Goal: Information Seeking & Learning: Learn about a topic

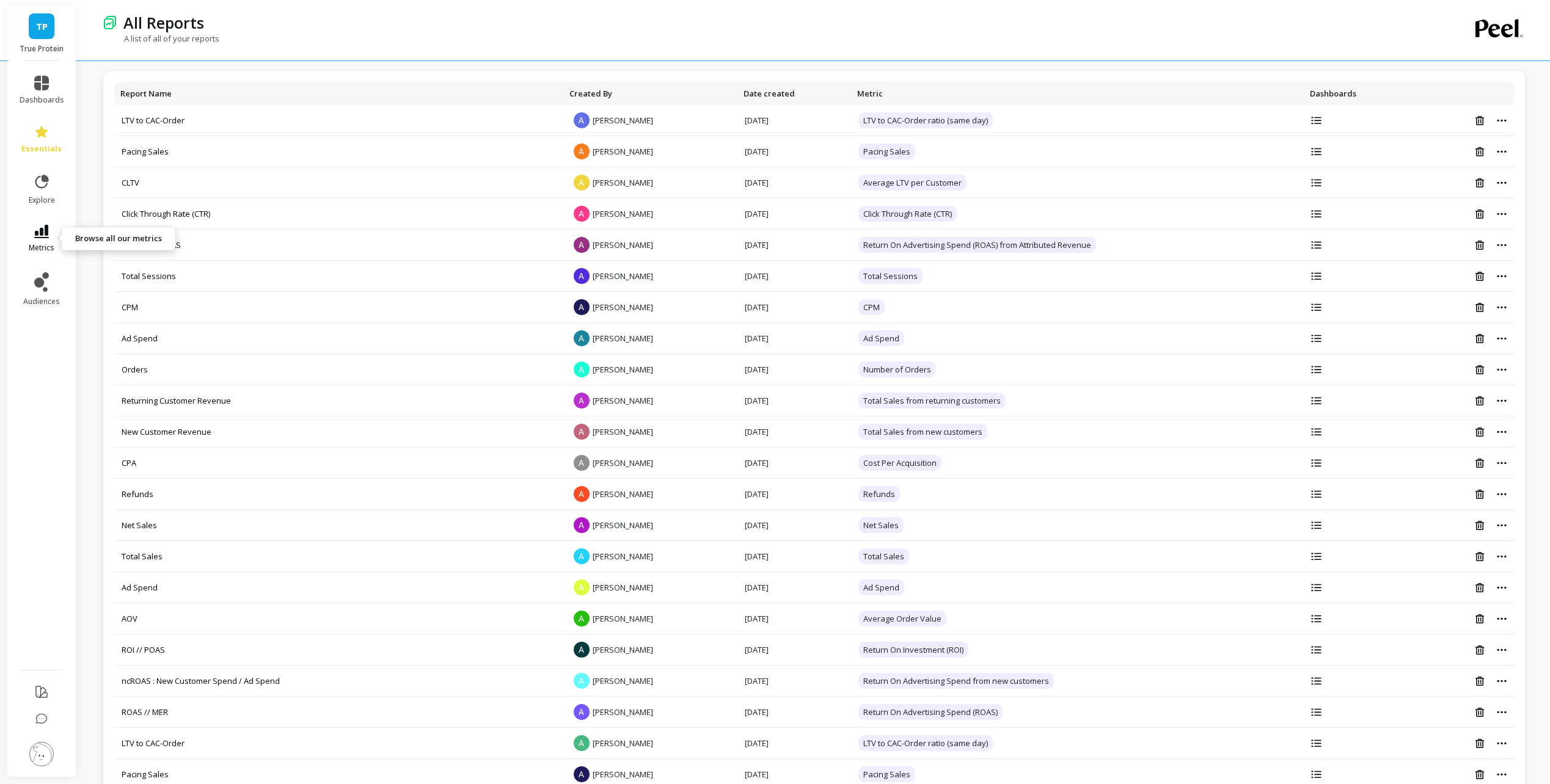
click at [42, 243] on span "metrics" at bounding box center [42, 247] width 26 height 10
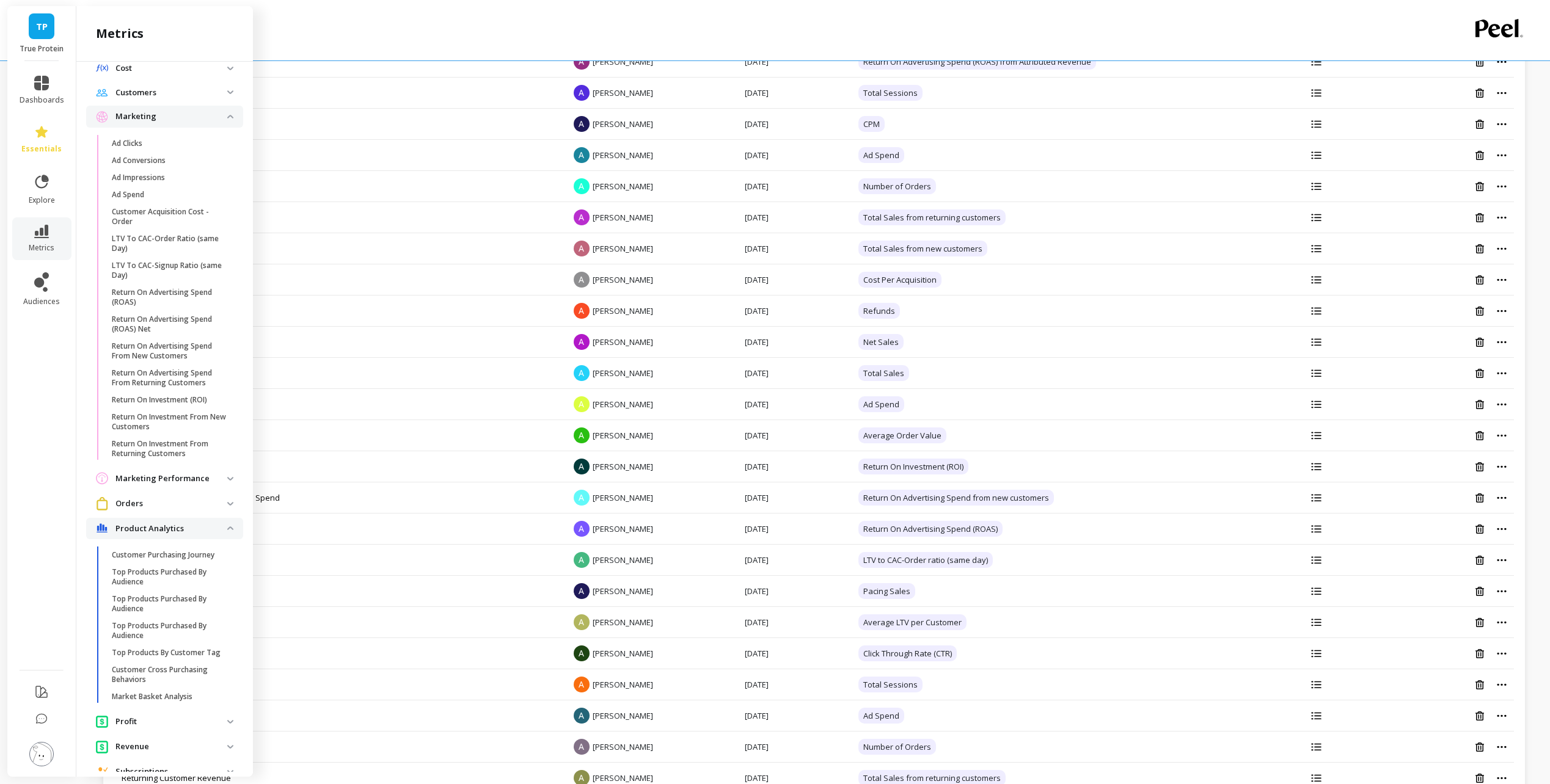
scroll to position [643, 0]
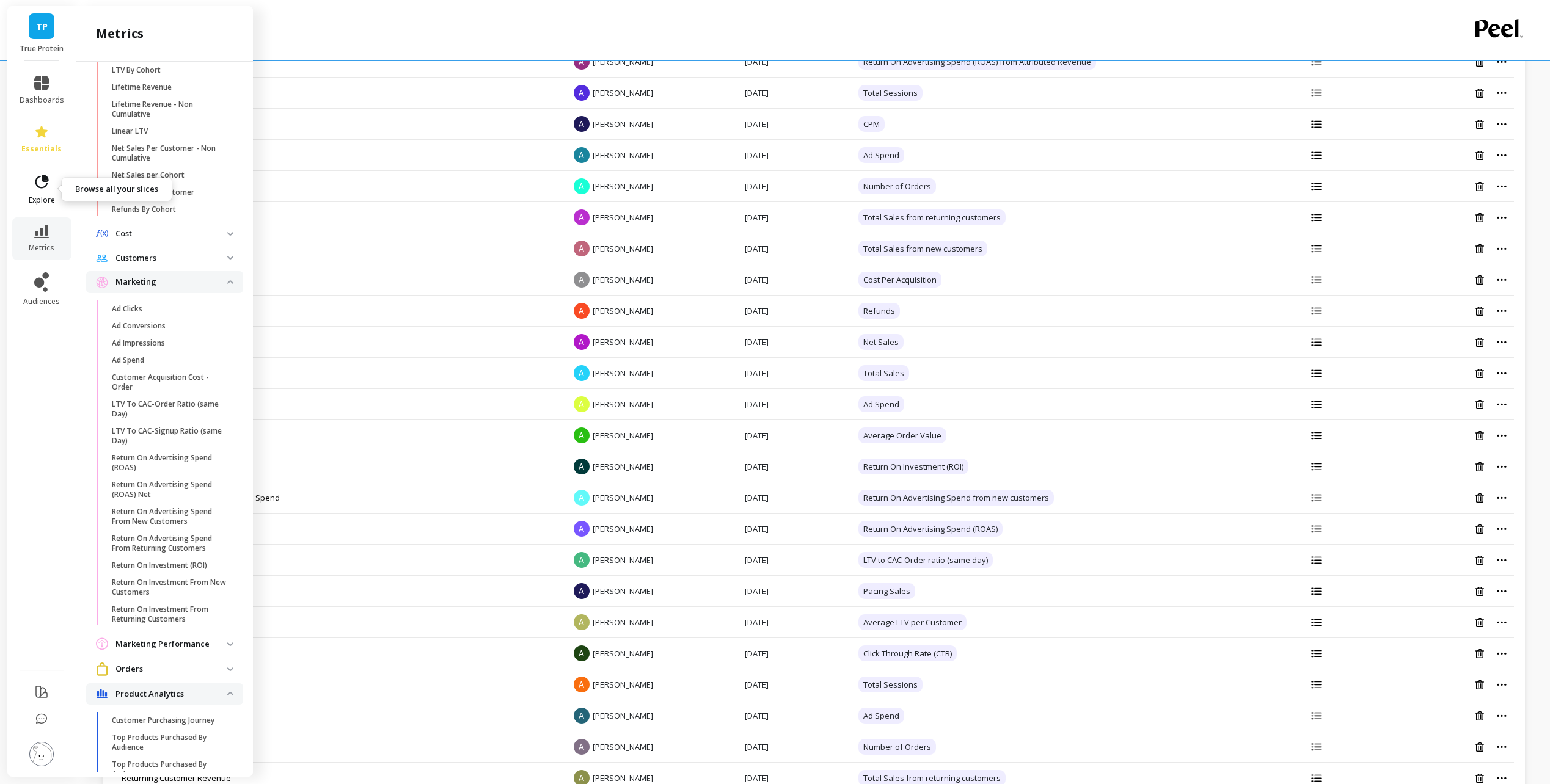
click at [45, 188] on icon at bounding box center [42, 182] width 17 height 17
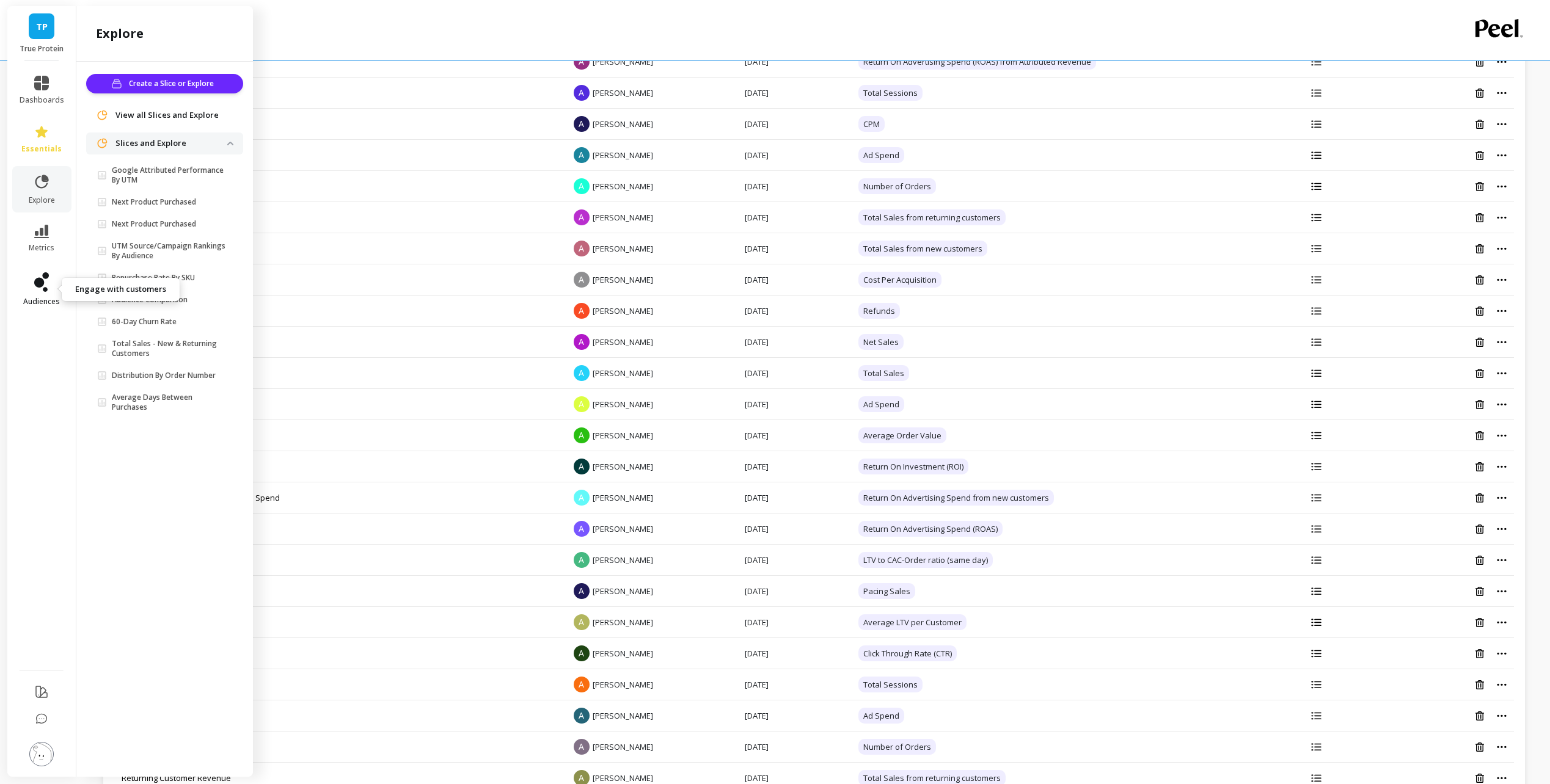
click at [48, 278] on link "audiences" at bounding box center [42, 290] width 45 height 35
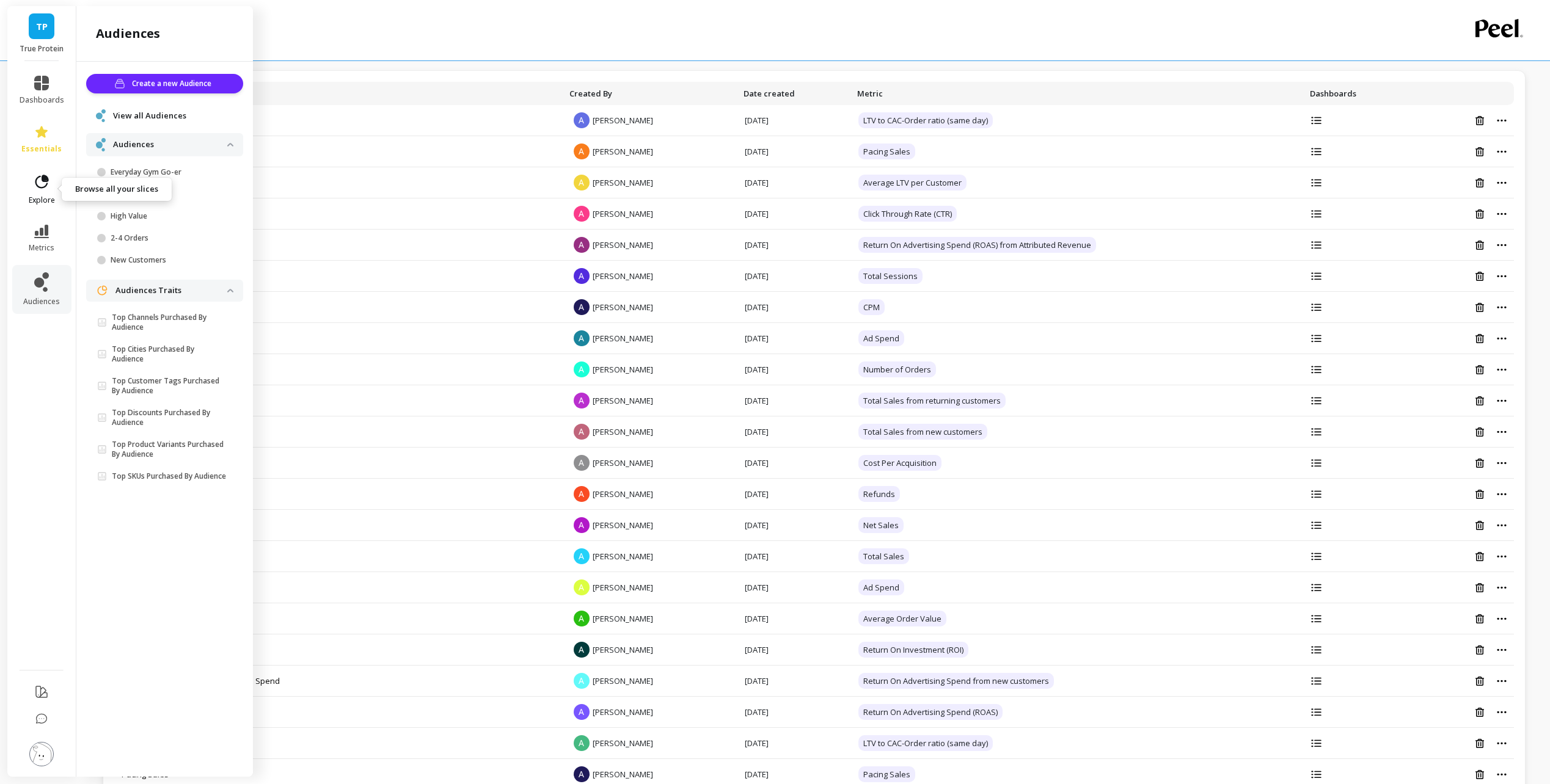
click at [47, 181] on icon at bounding box center [42, 182] width 14 height 14
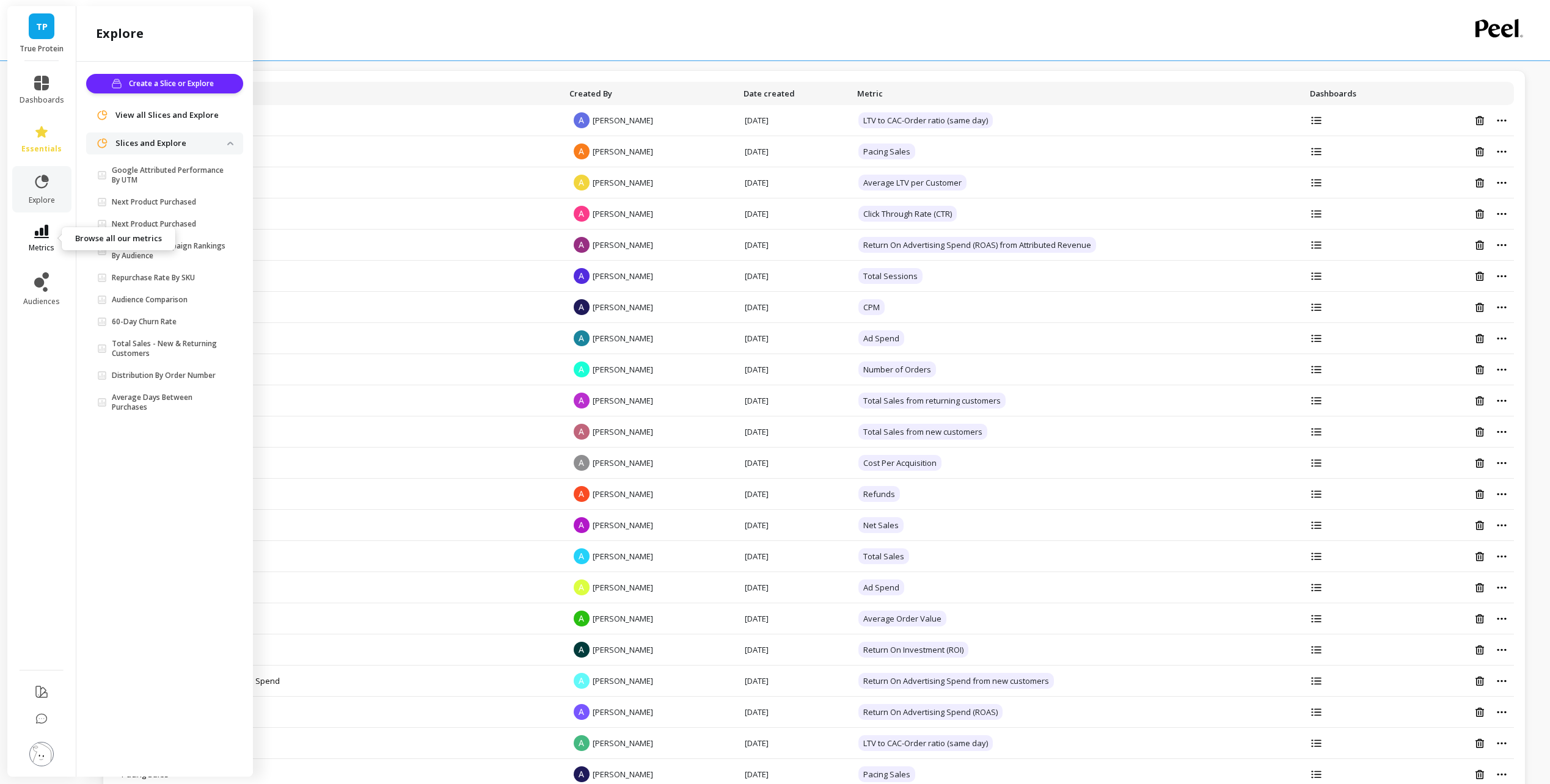
click at [42, 226] on icon at bounding box center [42, 232] width 15 height 14
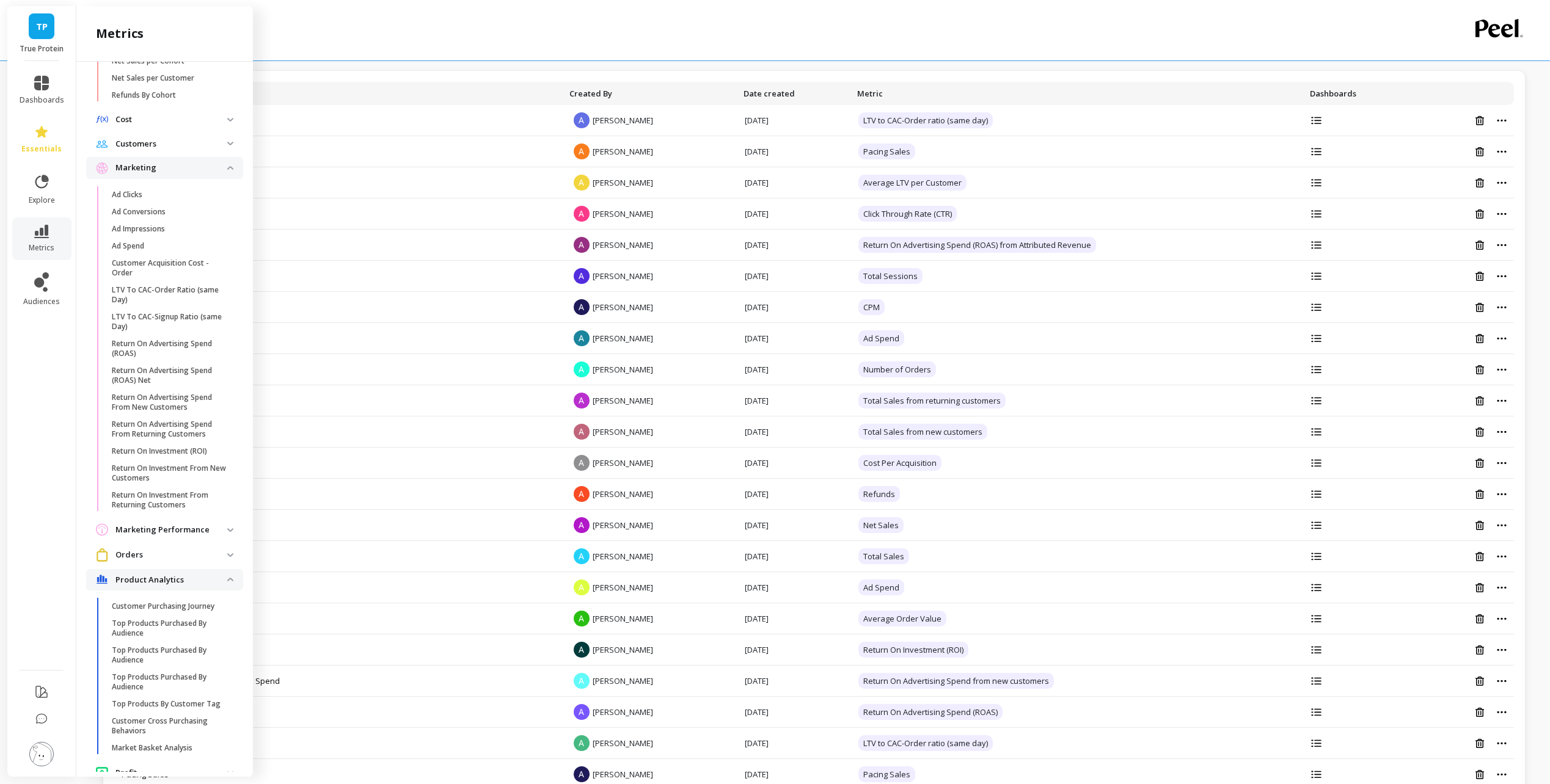
scroll to position [888, 0]
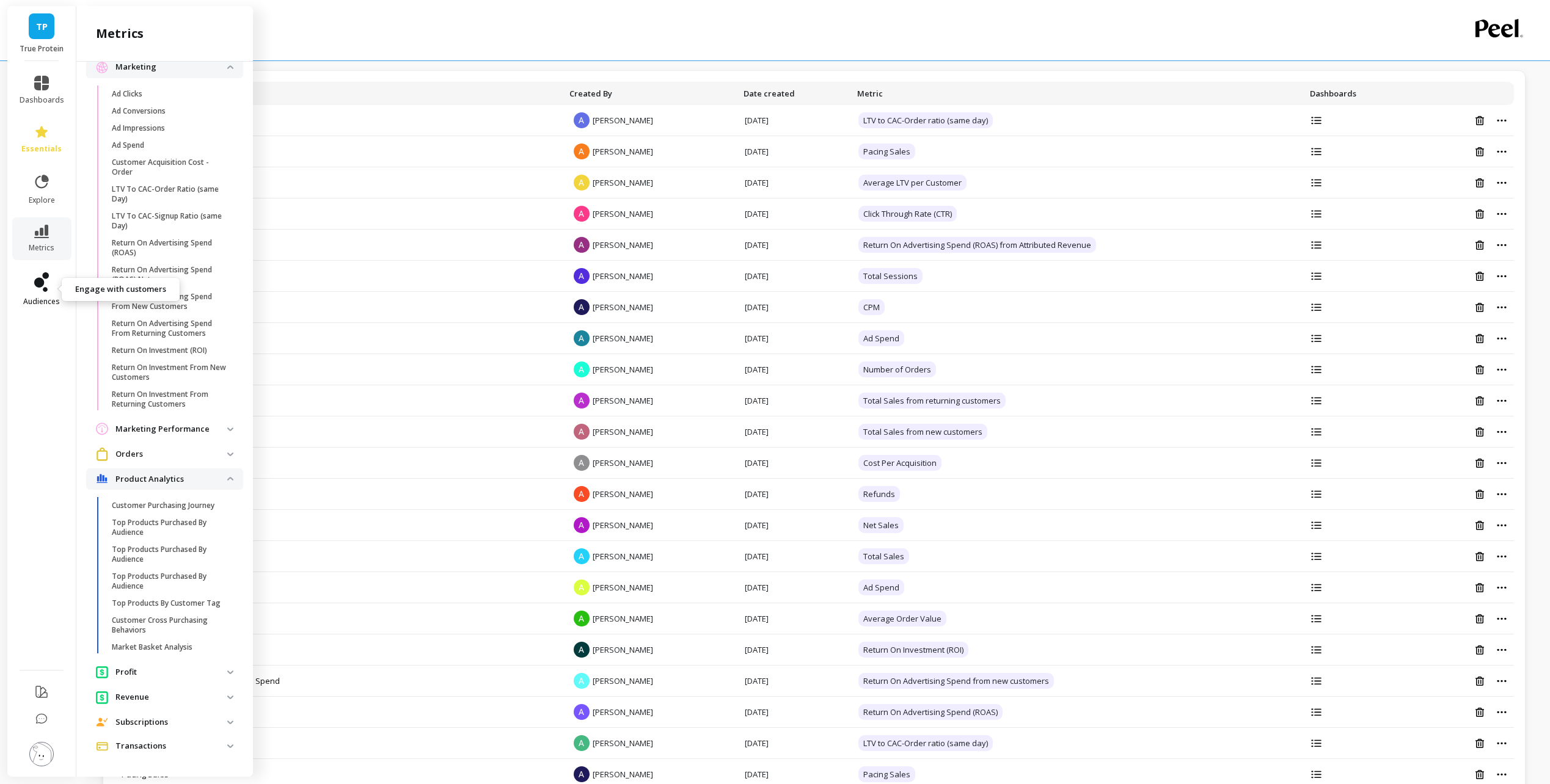
click at [30, 290] on link "audiences" at bounding box center [42, 290] width 45 height 35
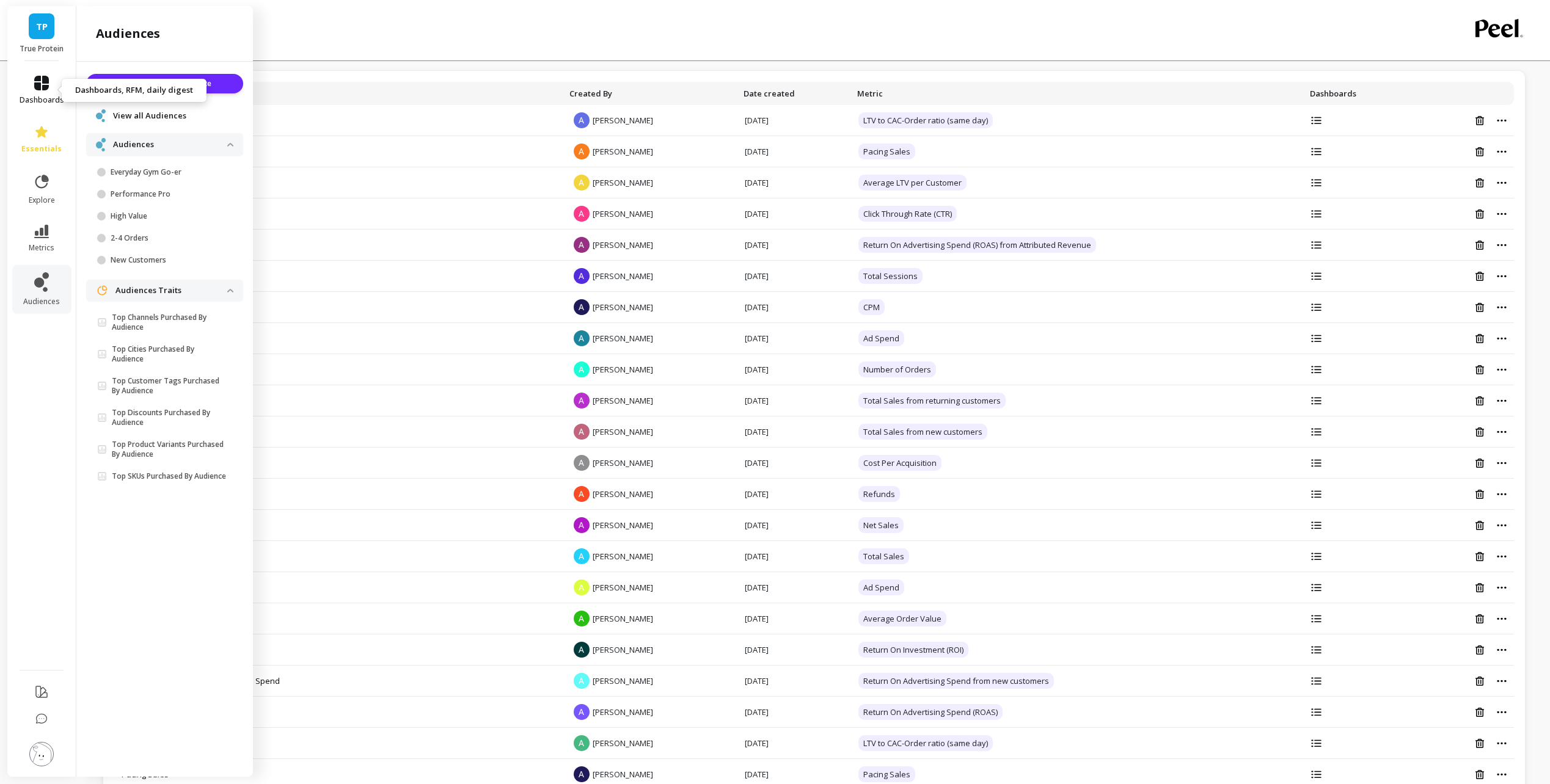
click at [32, 83] on link "dashboards" at bounding box center [42, 91] width 45 height 29
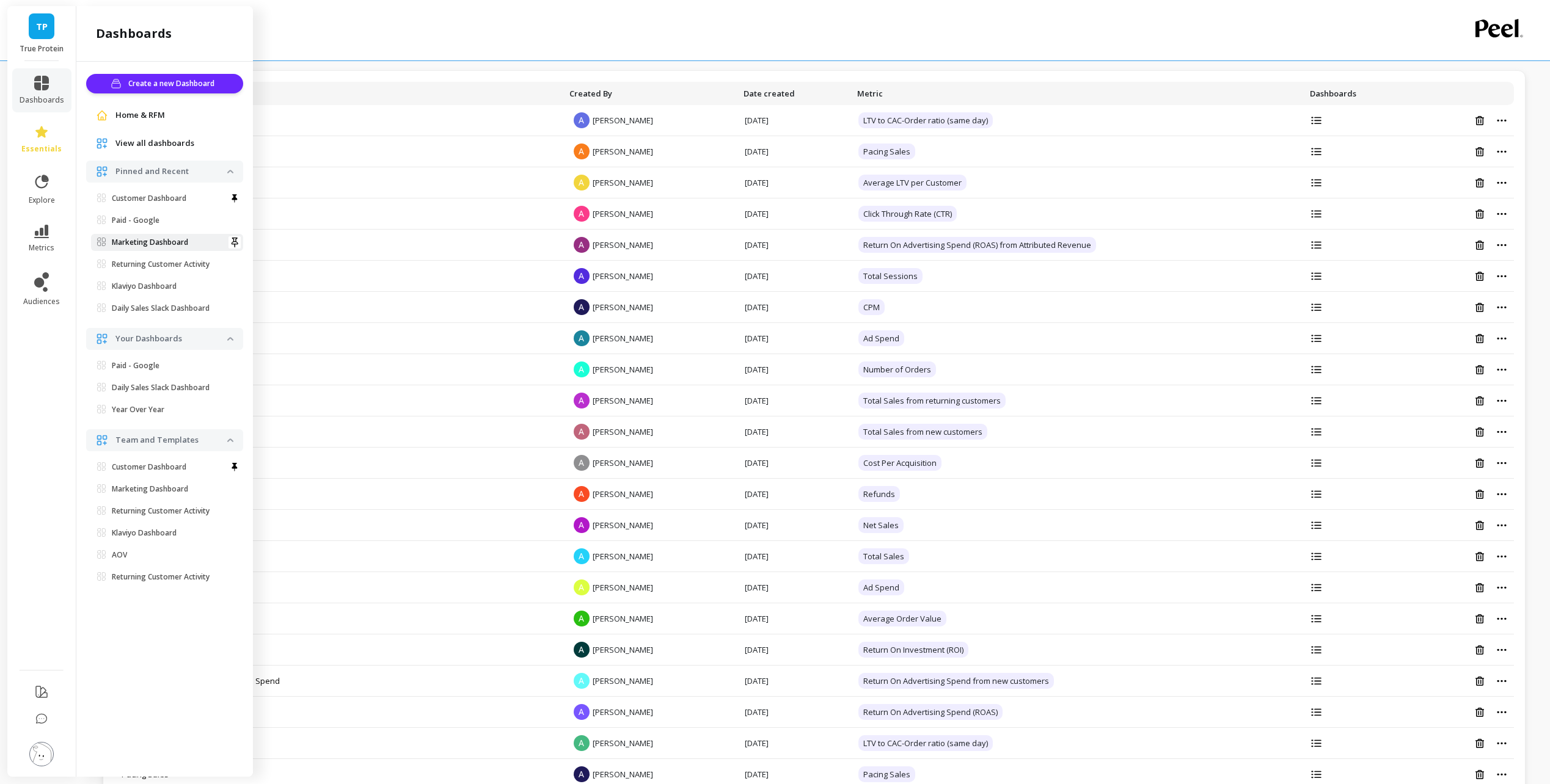
click at [163, 247] on p "Marketing Dashboard" at bounding box center [150, 242] width 76 height 10
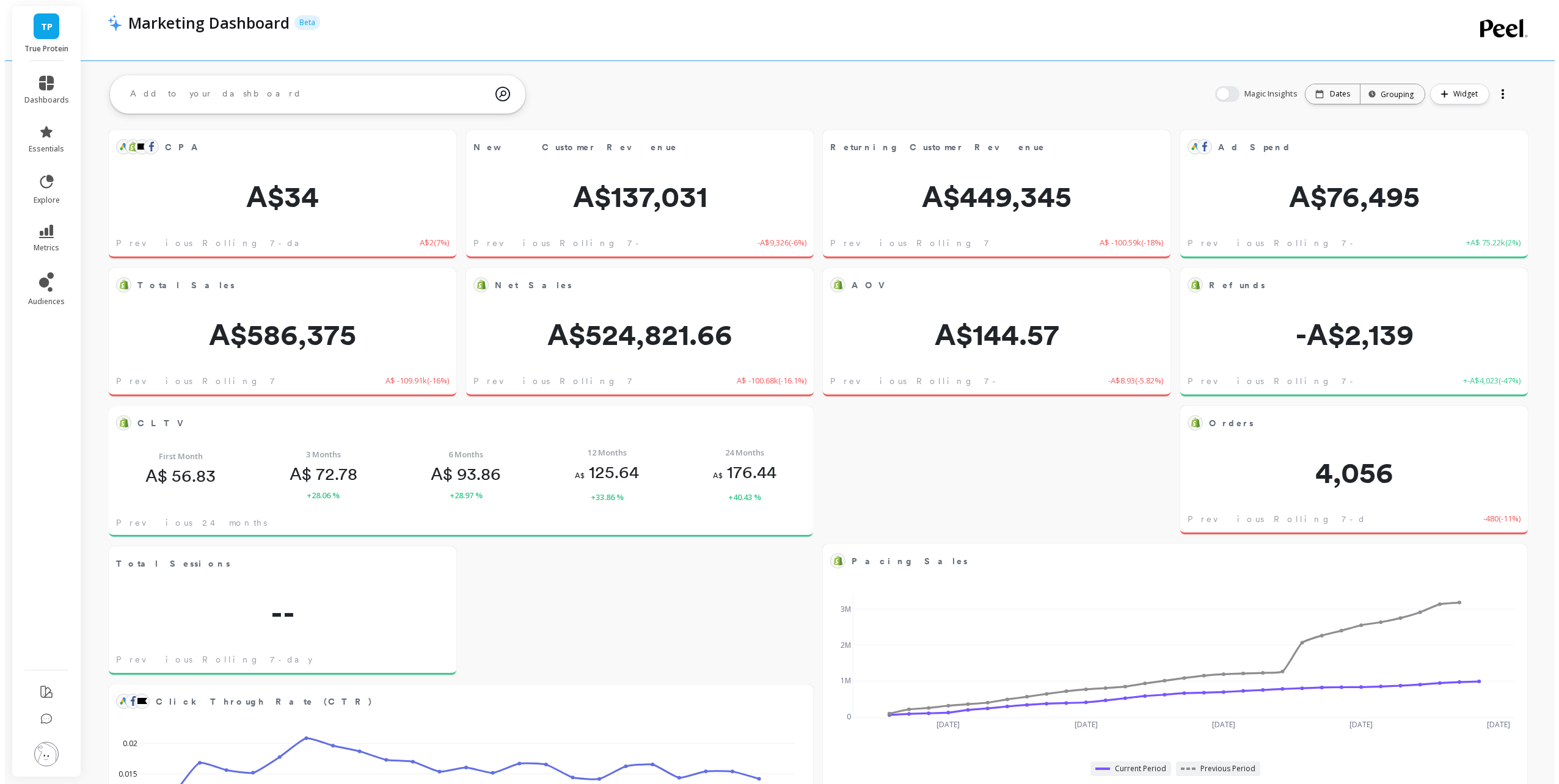
scroll to position [327, 660]
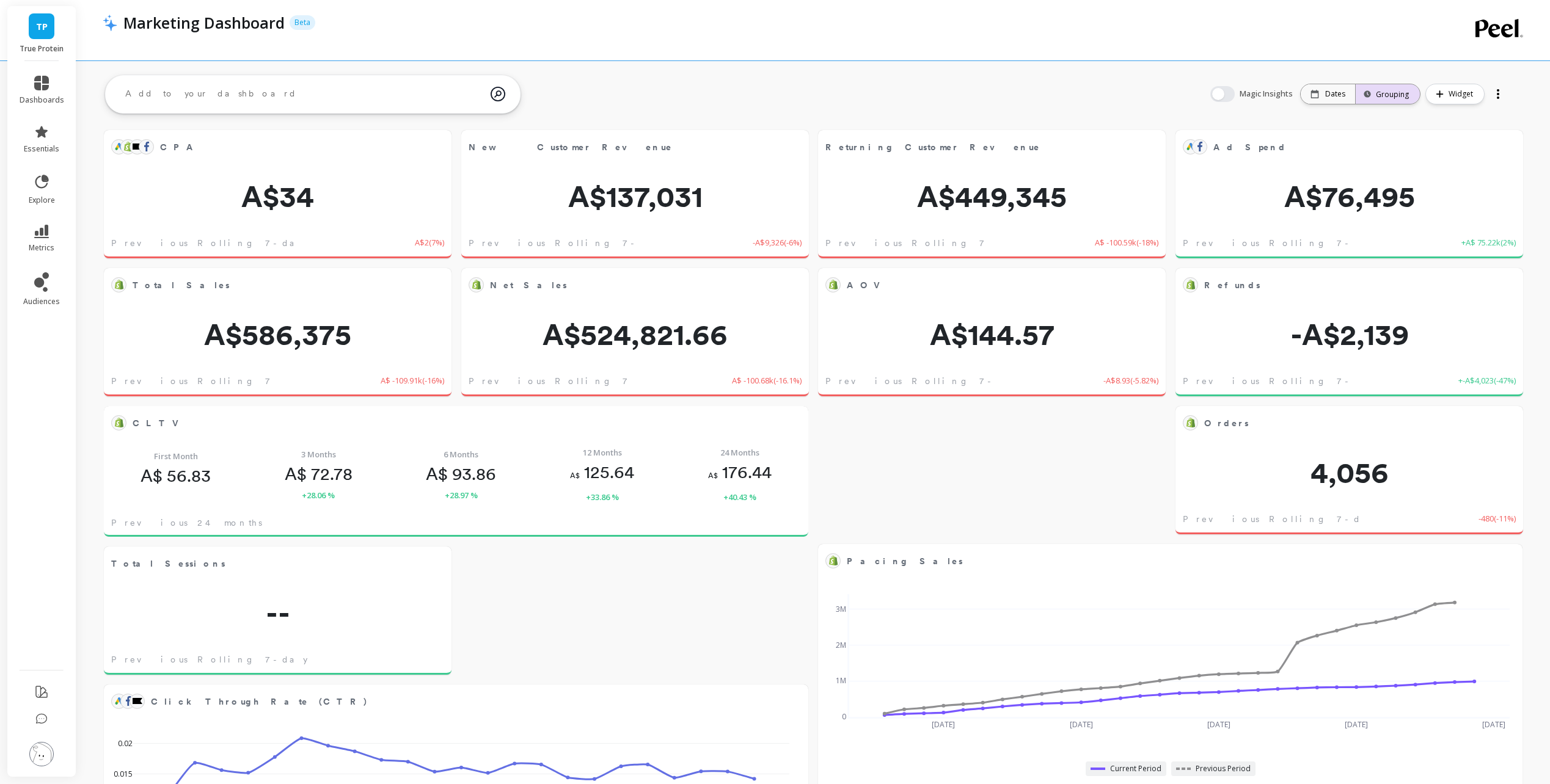
click at [1381, 96] on div "Grouping" at bounding box center [1387, 93] width 42 height 11
click at [1107, 105] on div "AOV Edit Widget & Insights A$144.57 Previous Rolling 7-day -A$8.93 ( -5.82% ) A…" at bounding box center [813, 736] width 1474 height 1331
click at [142, 151] on object at bounding box center [146, 146] width 10 height 10
click at [437, 151] on button at bounding box center [436, 147] width 15 height 17
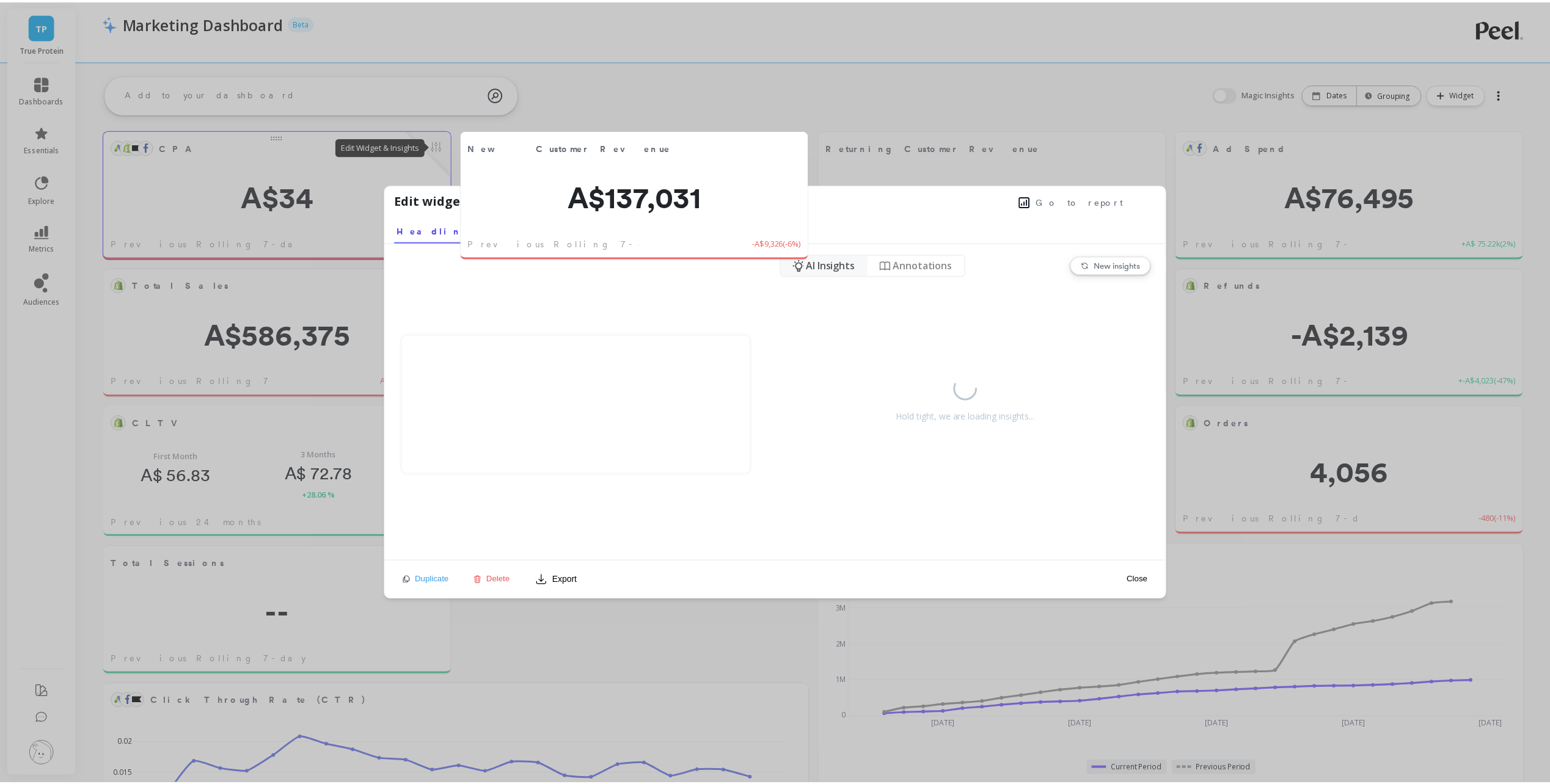
scroll to position [327, 666]
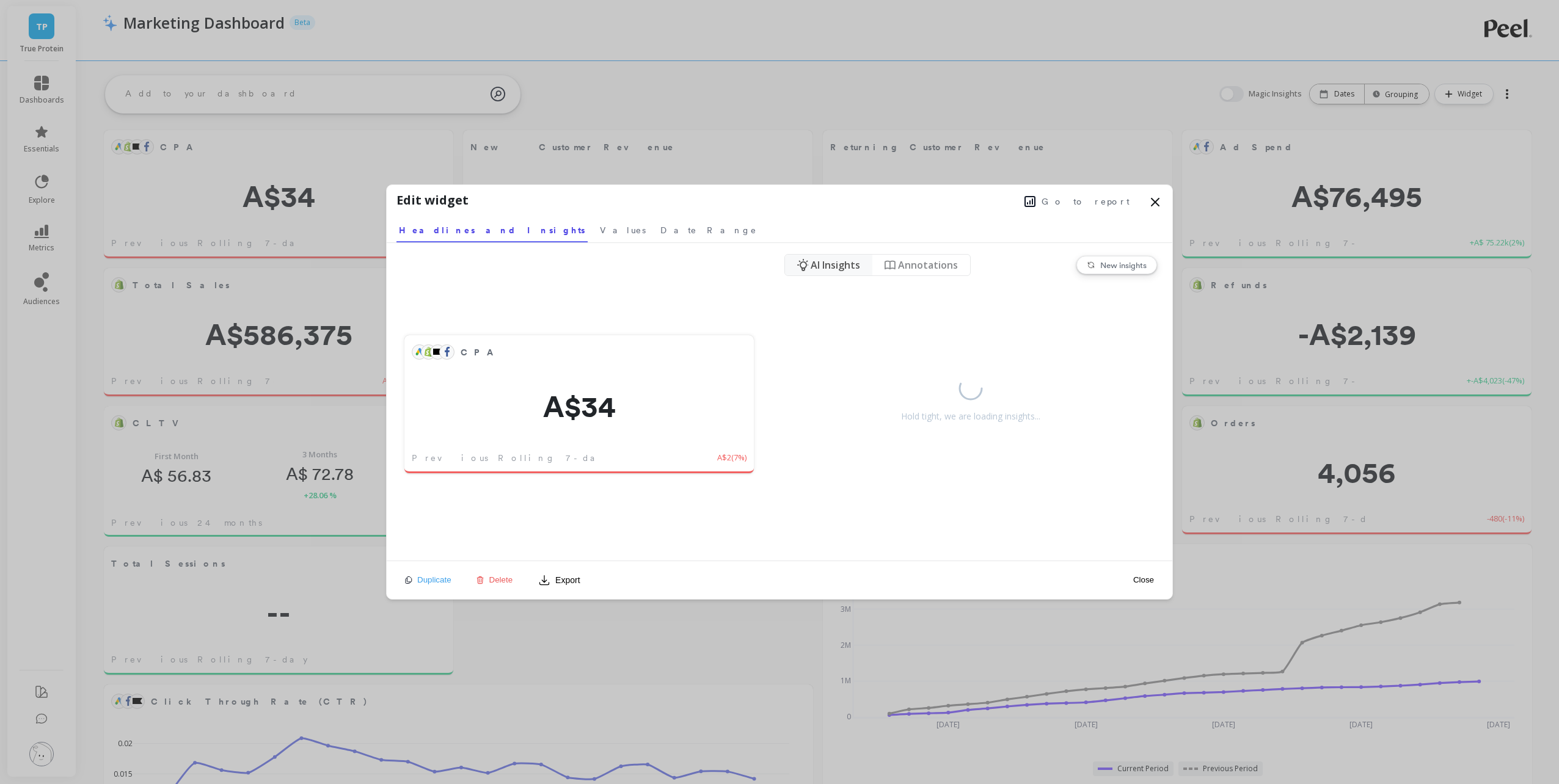
click at [1159, 202] on icon at bounding box center [1155, 202] width 15 height 15
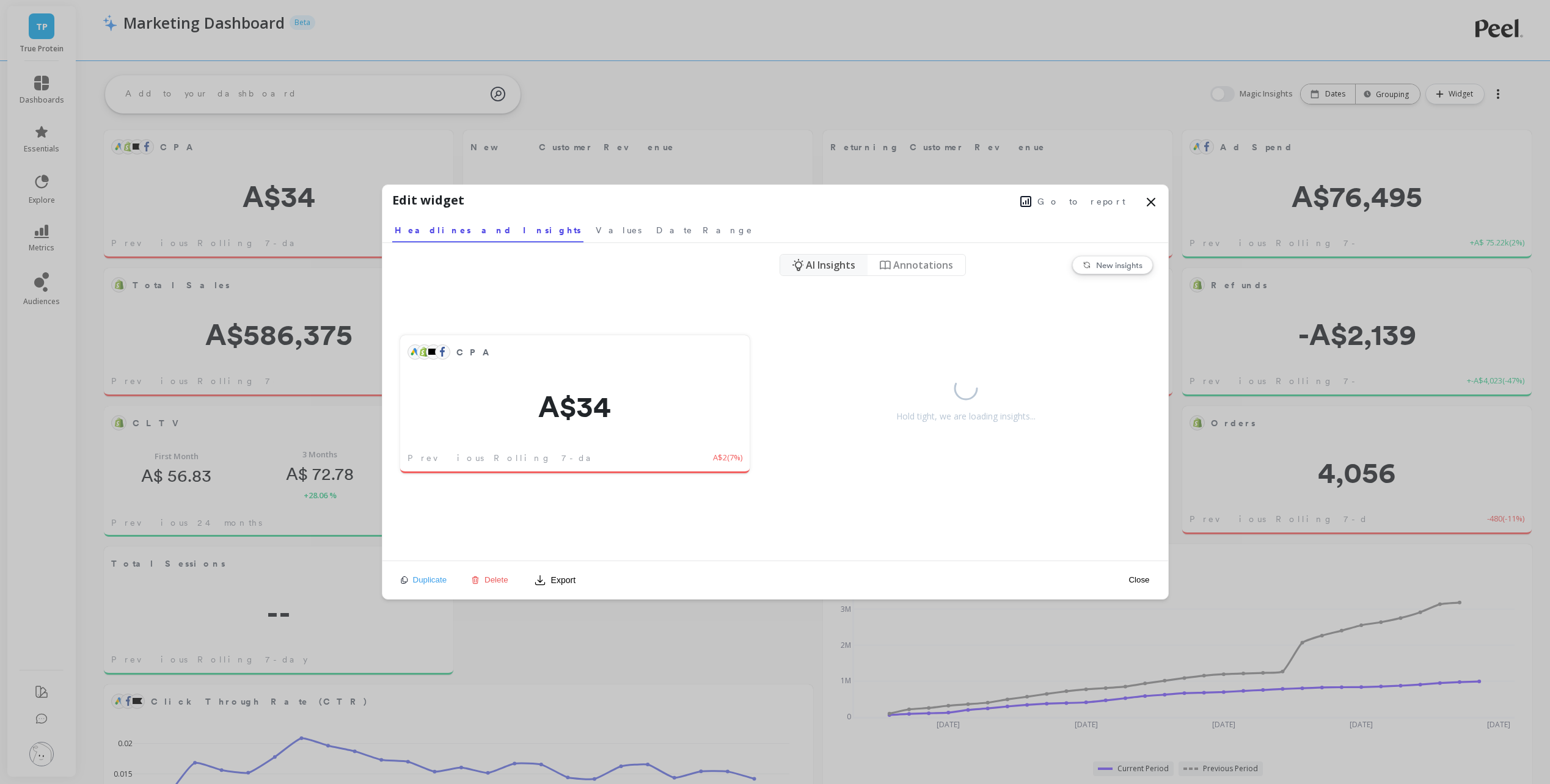
scroll to position [327, 660]
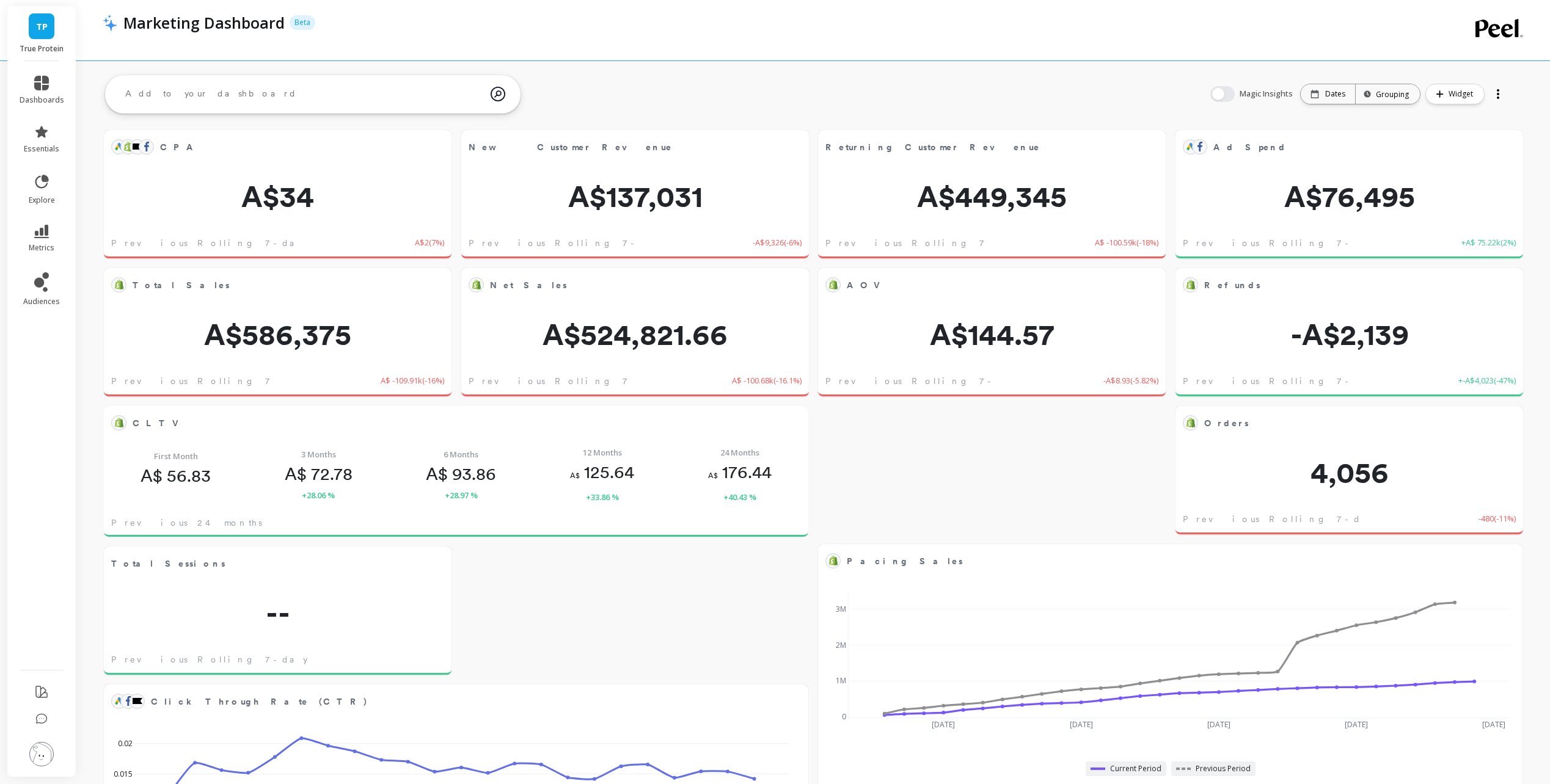
click at [1501, 91] on div at bounding box center [1498, 93] width 17 height 20
click at [667, 87] on div "AOV Edit Widget & Insights A$144.57 Previous Rolling 7-day -A$8.93 ( -5.82% ) A…" at bounding box center [813, 736] width 1474 height 1331
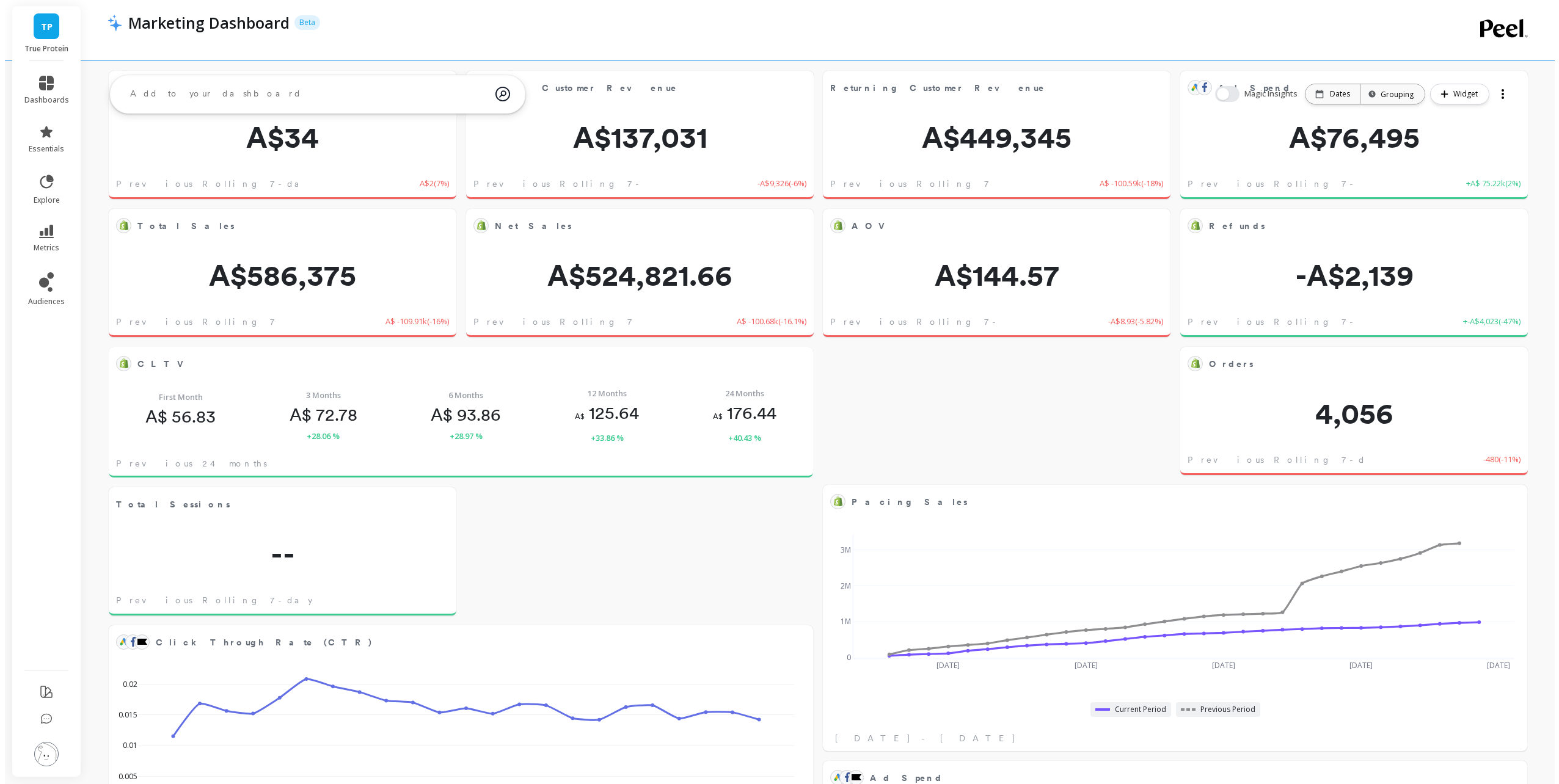
scroll to position [0, 0]
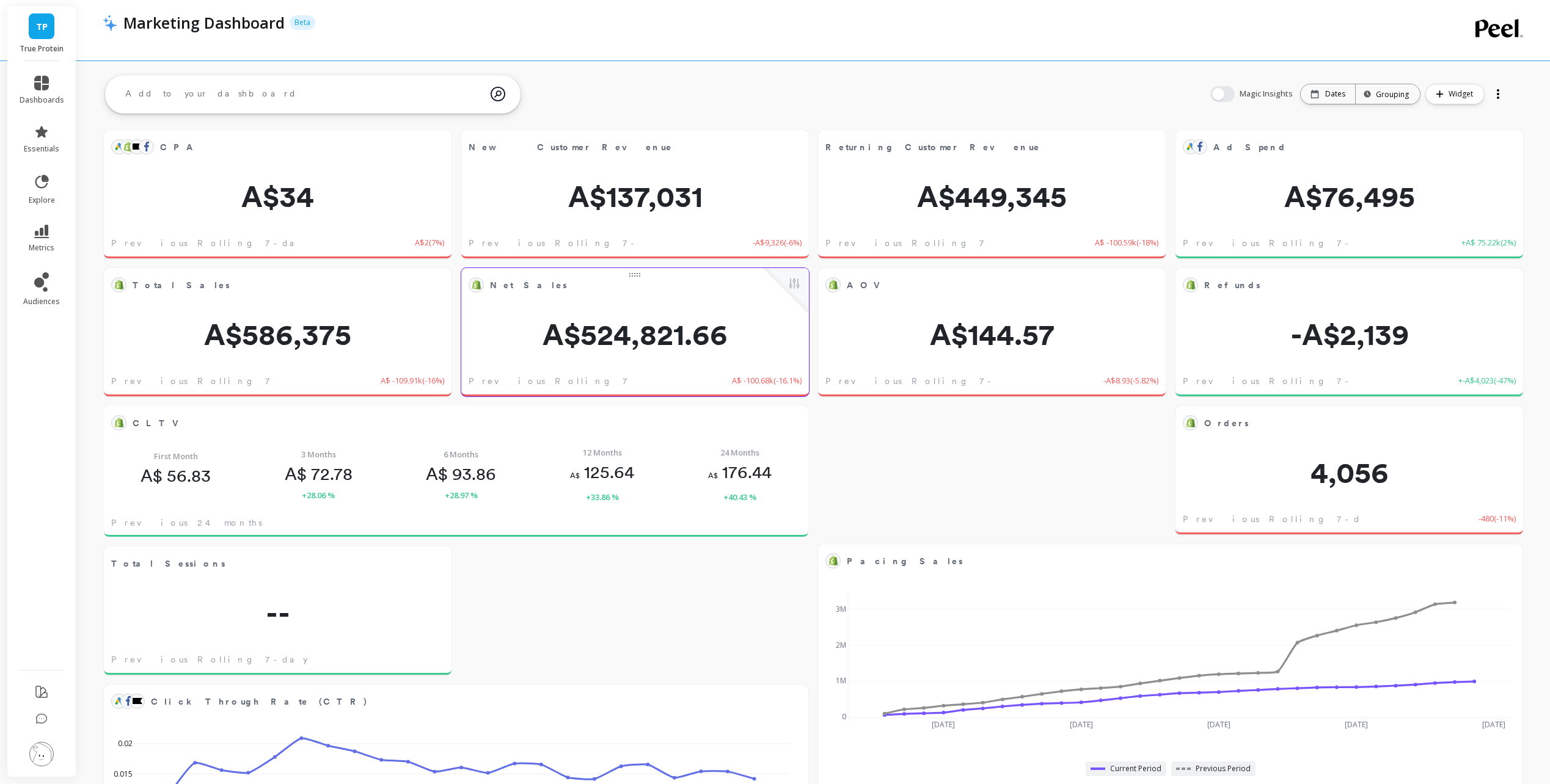
click at [796, 290] on button at bounding box center [794, 285] width 15 height 17
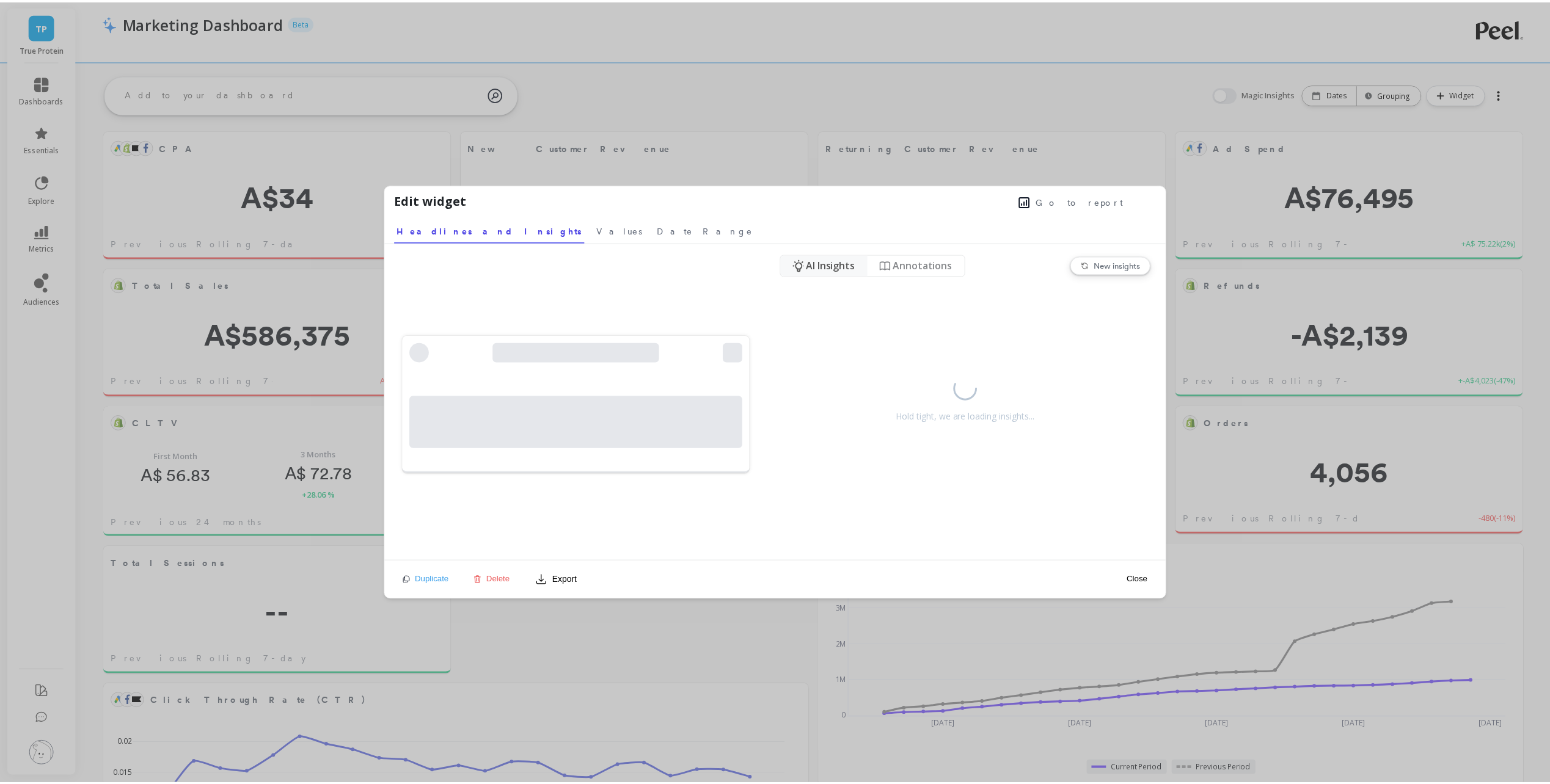
scroll to position [327, 666]
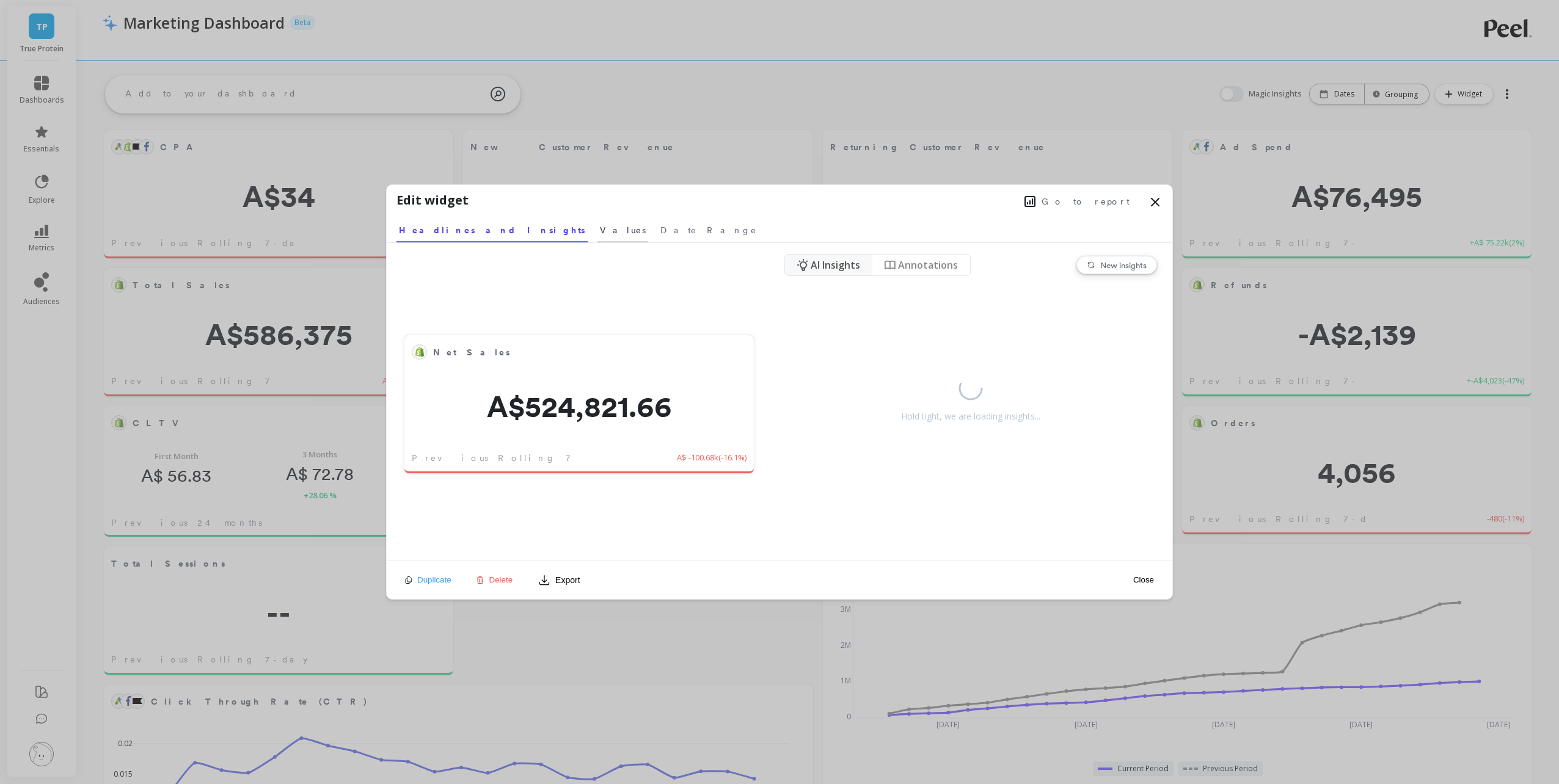
click at [600, 232] on span "Values" at bounding box center [622, 230] width 46 height 12
click at [651, 240] on link "Date Range" at bounding box center [701, 228] width 101 height 28
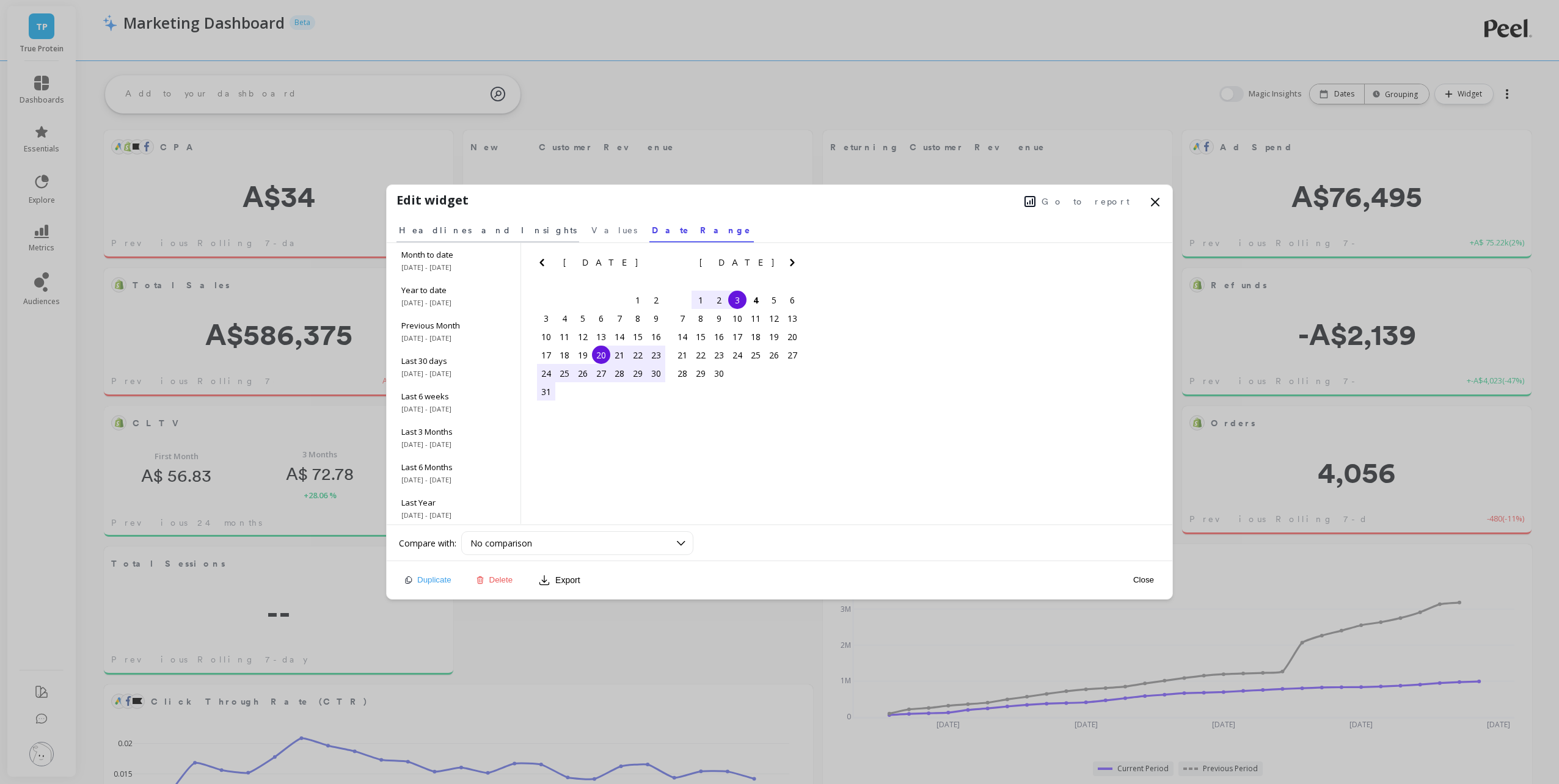
click at [435, 232] on span "Headlines and Insights" at bounding box center [487, 230] width 177 height 12
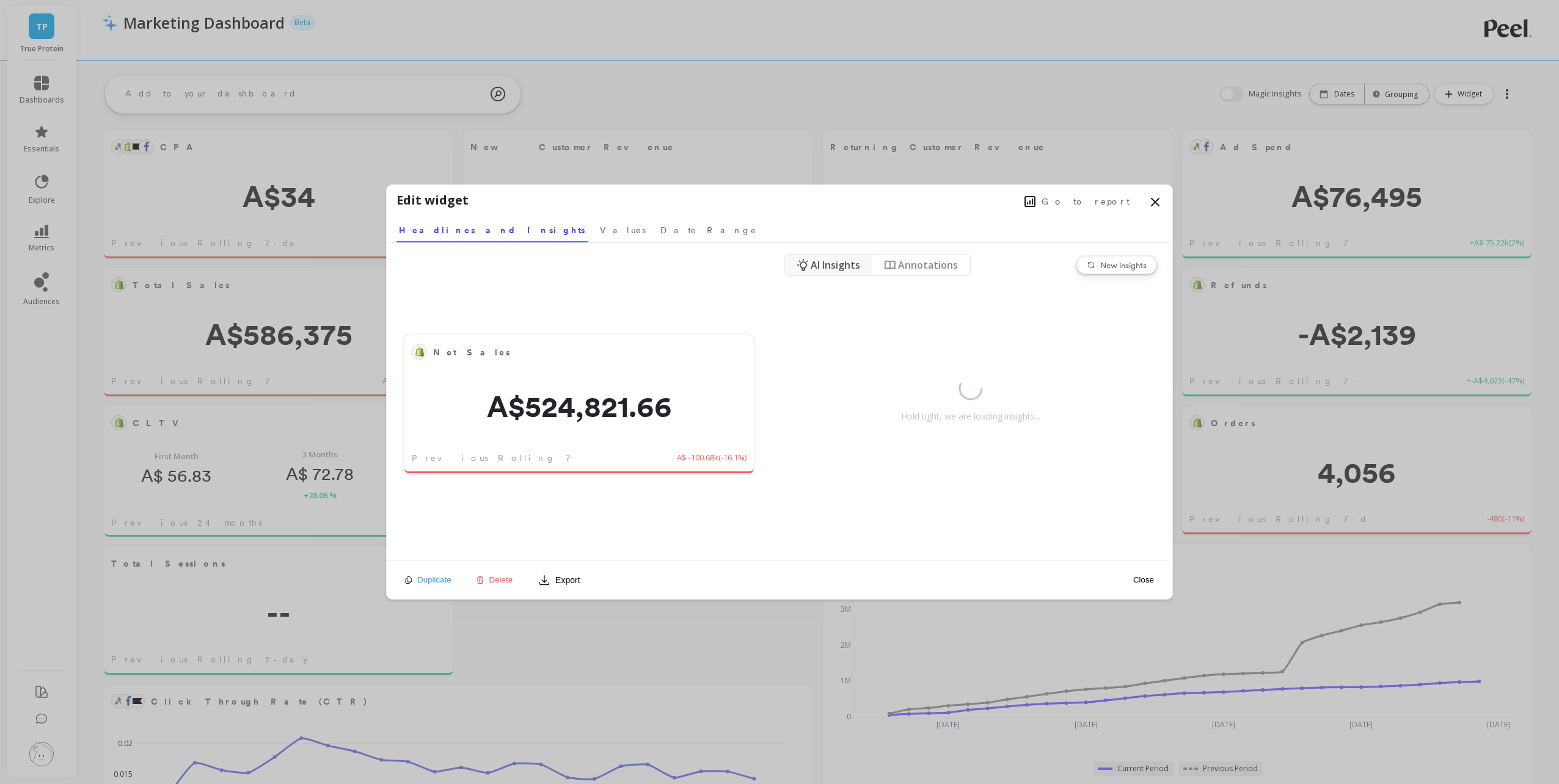
click at [1154, 201] on icon at bounding box center [1156, 202] width 7 height 7
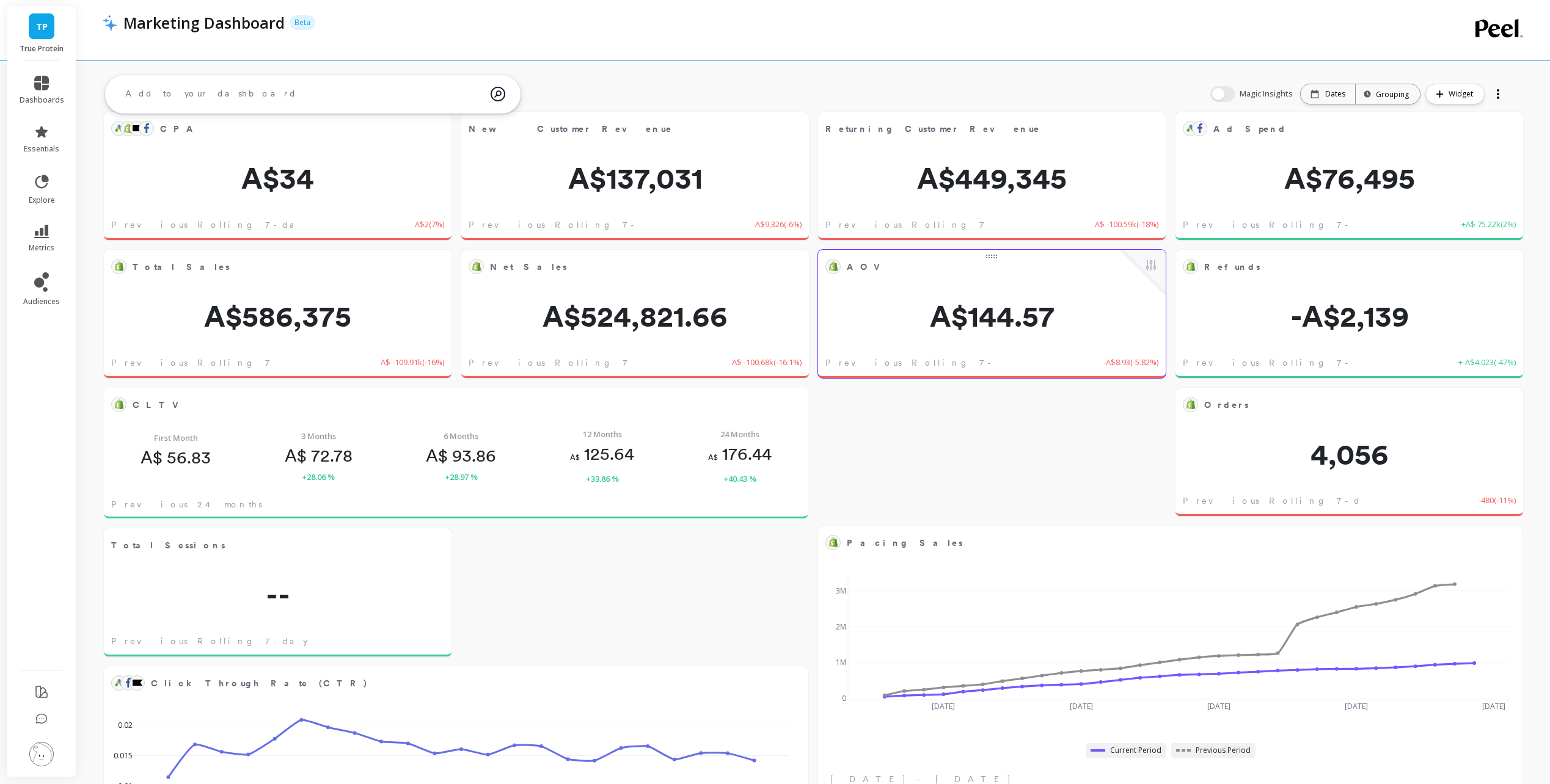
scroll to position [0, 0]
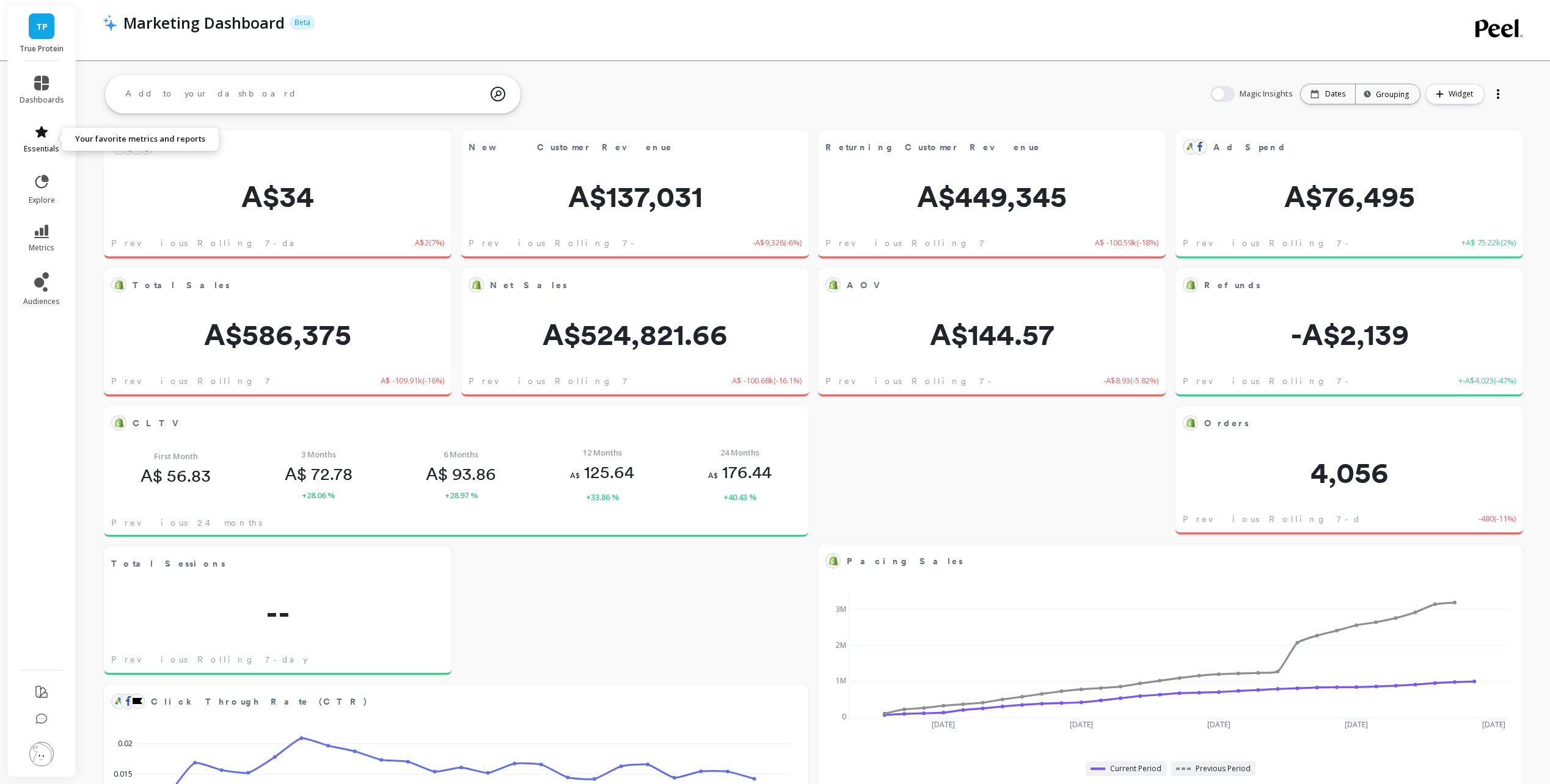
click at [41, 140] on link "essentials" at bounding box center [42, 139] width 45 height 29
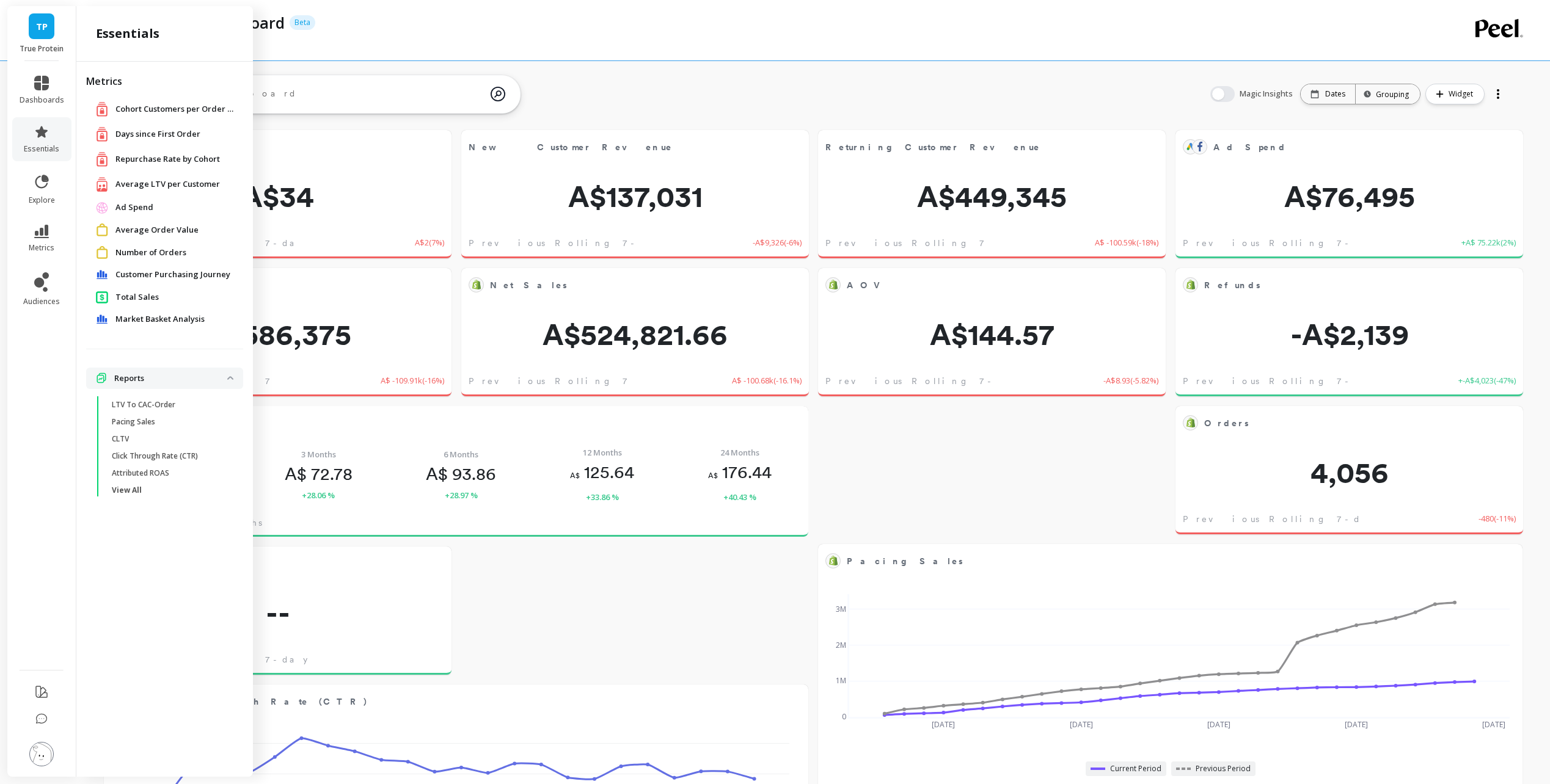
click at [171, 383] on p "Reports" at bounding box center [170, 379] width 113 height 12
click at [107, 379] on div "Reports" at bounding box center [162, 379] width 132 height 12
click at [115, 379] on p "Reports" at bounding box center [170, 379] width 113 height 12
click at [153, 489] on span "View All" at bounding box center [170, 490] width 117 height 10
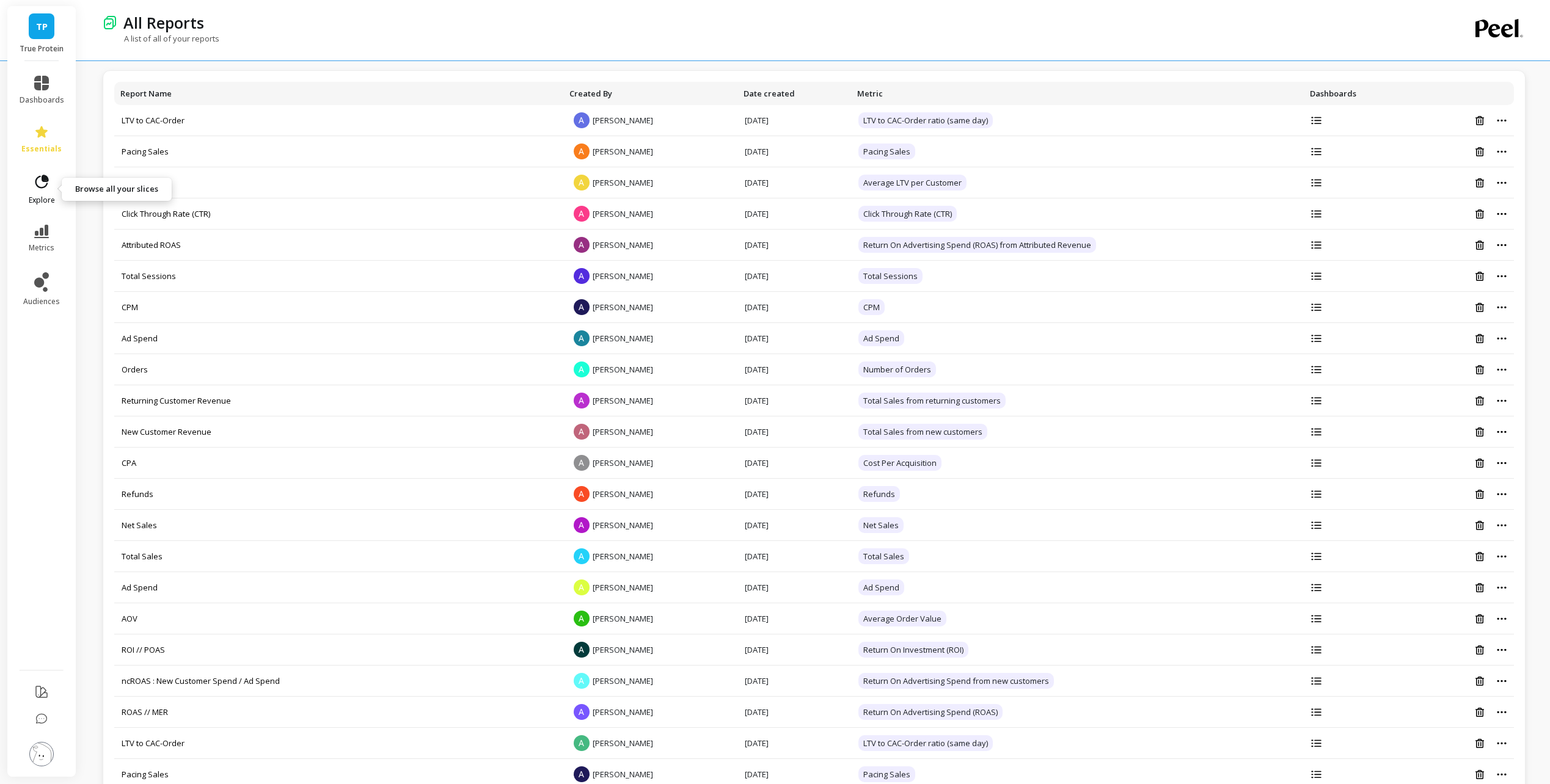
click at [41, 183] on icon at bounding box center [42, 182] width 17 height 17
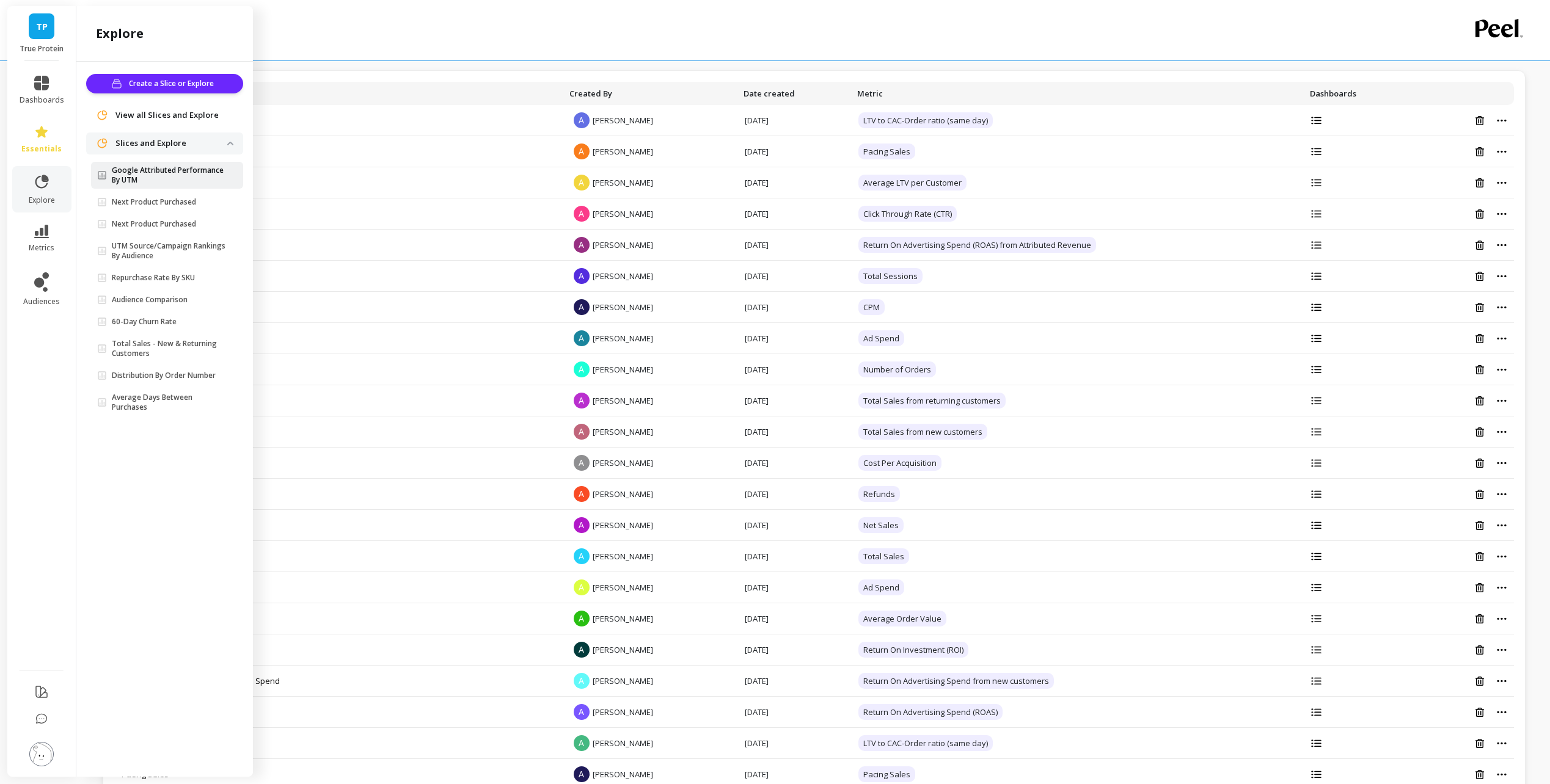
click at [190, 179] on p "Google Attributed Performance By UTM" at bounding box center [169, 175] width 115 height 20
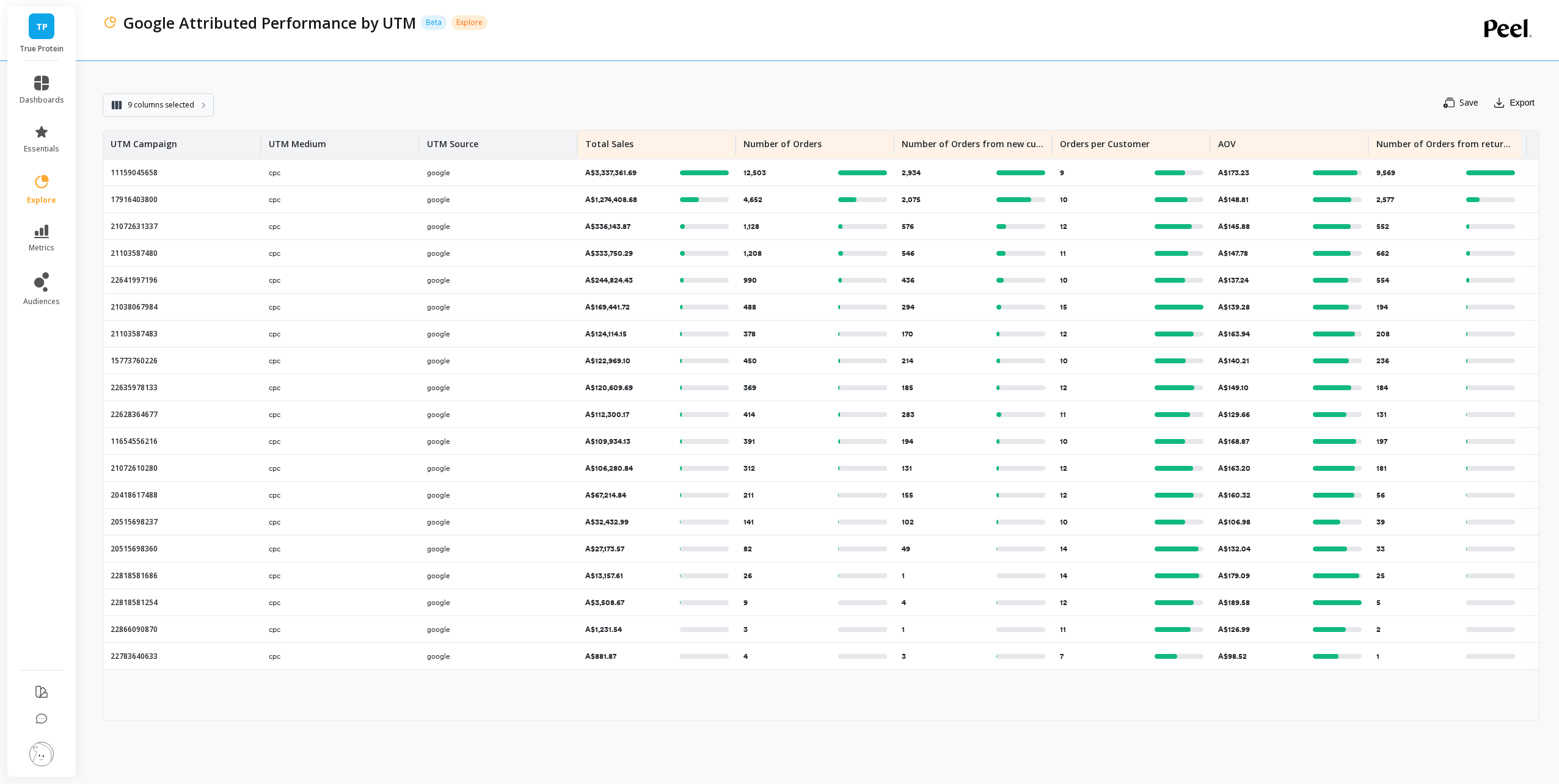
click at [139, 100] on span "9 columns selected" at bounding box center [161, 105] width 67 height 12
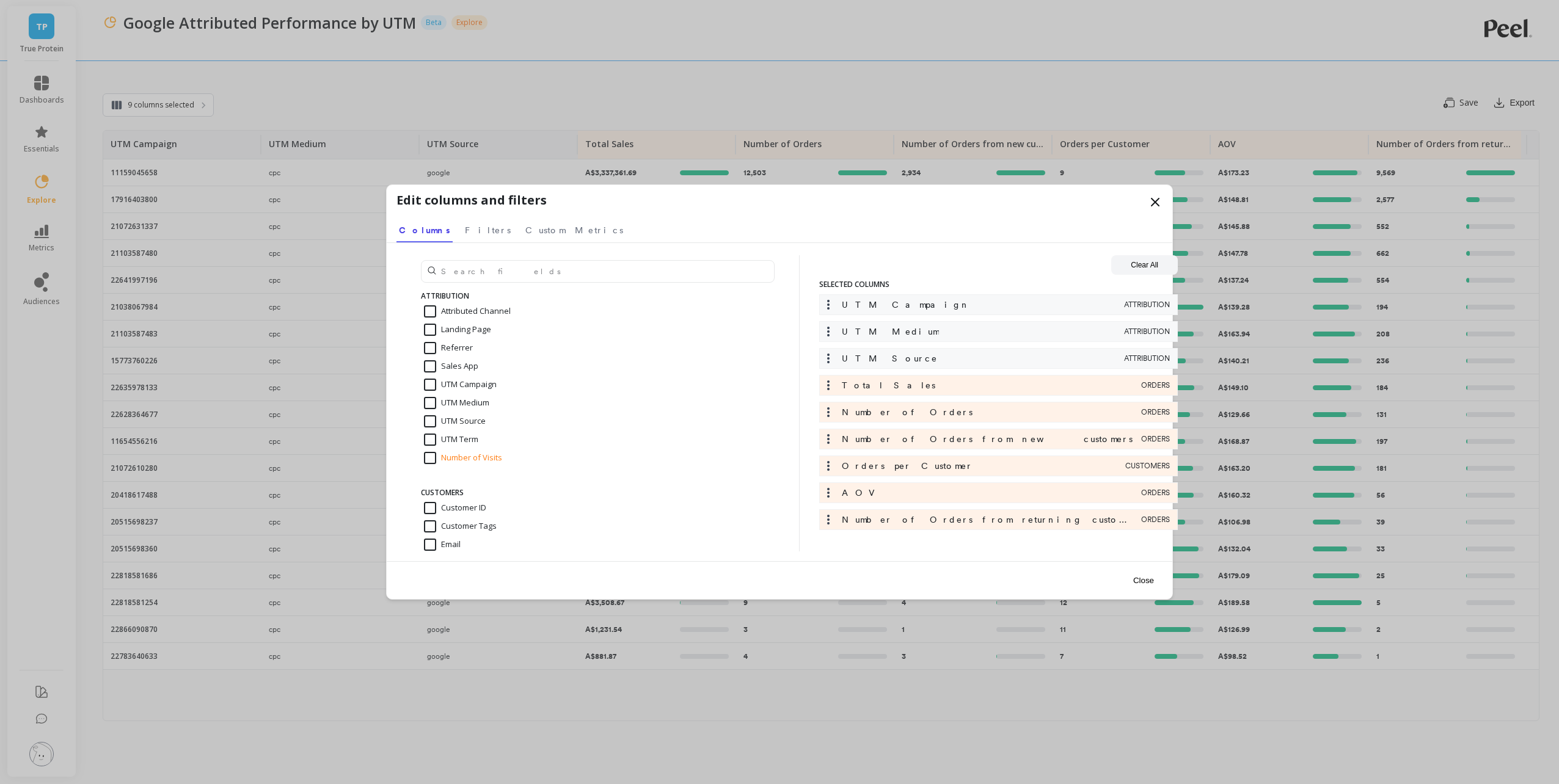
click at [1150, 197] on icon at bounding box center [1155, 202] width 15 height 15
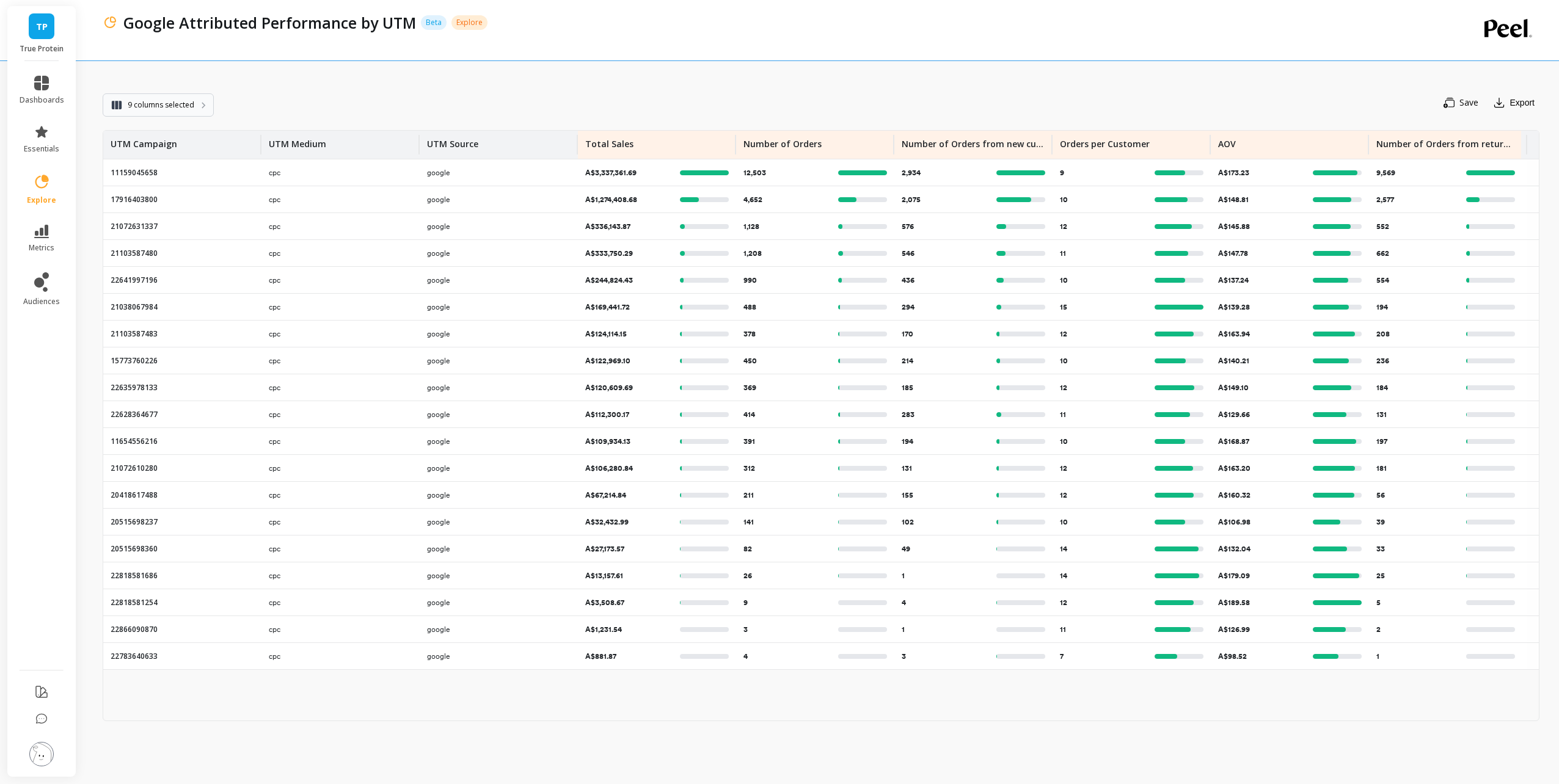
click at [152, 106] on span "9 columns selected" at bounding box center [161, 105] width 67 height 12
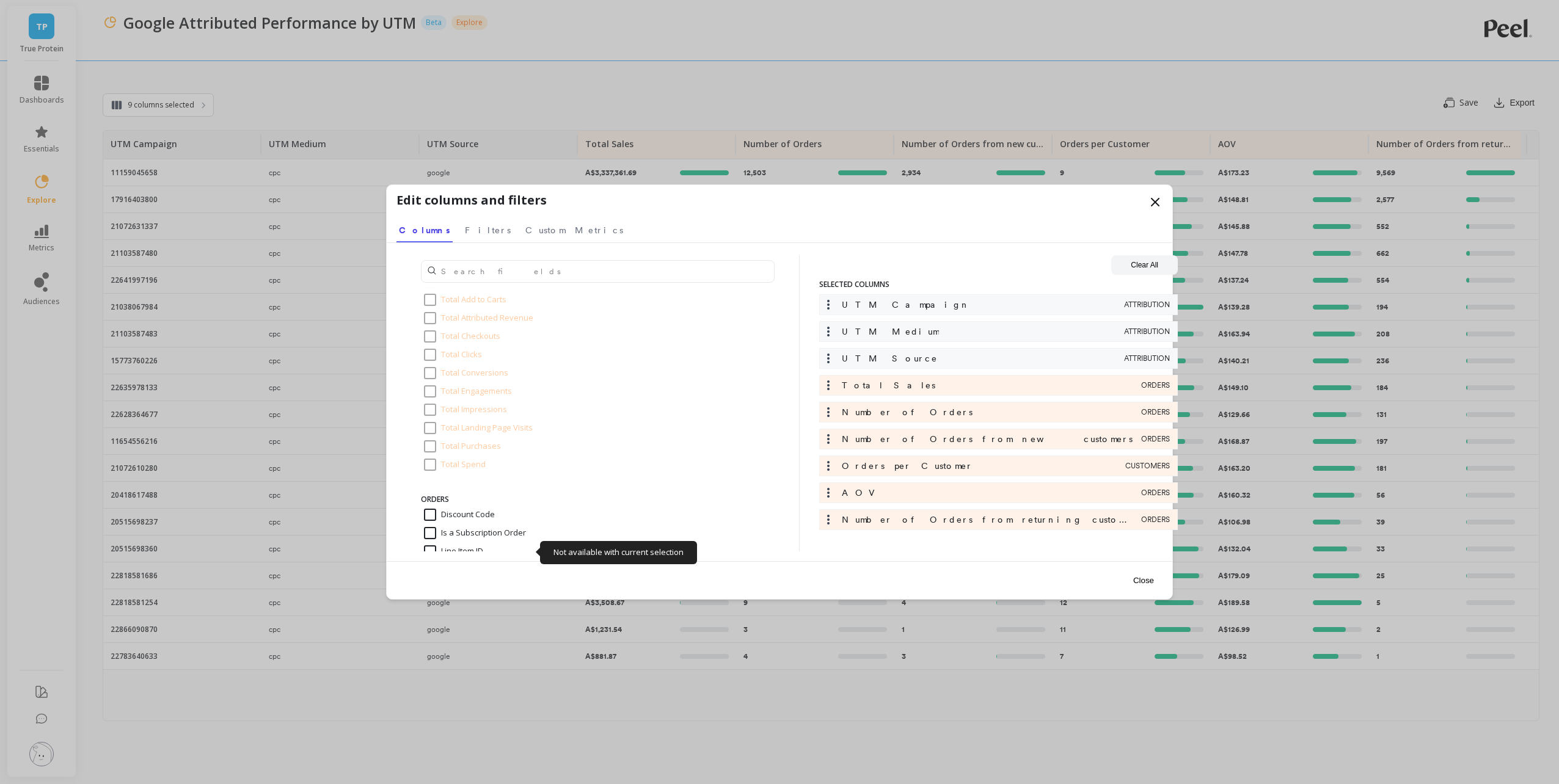
scroll to position [1038, 0]
click at [1146, 582] on button "Close" at bounding box center [1143, 581] width 28 height 28
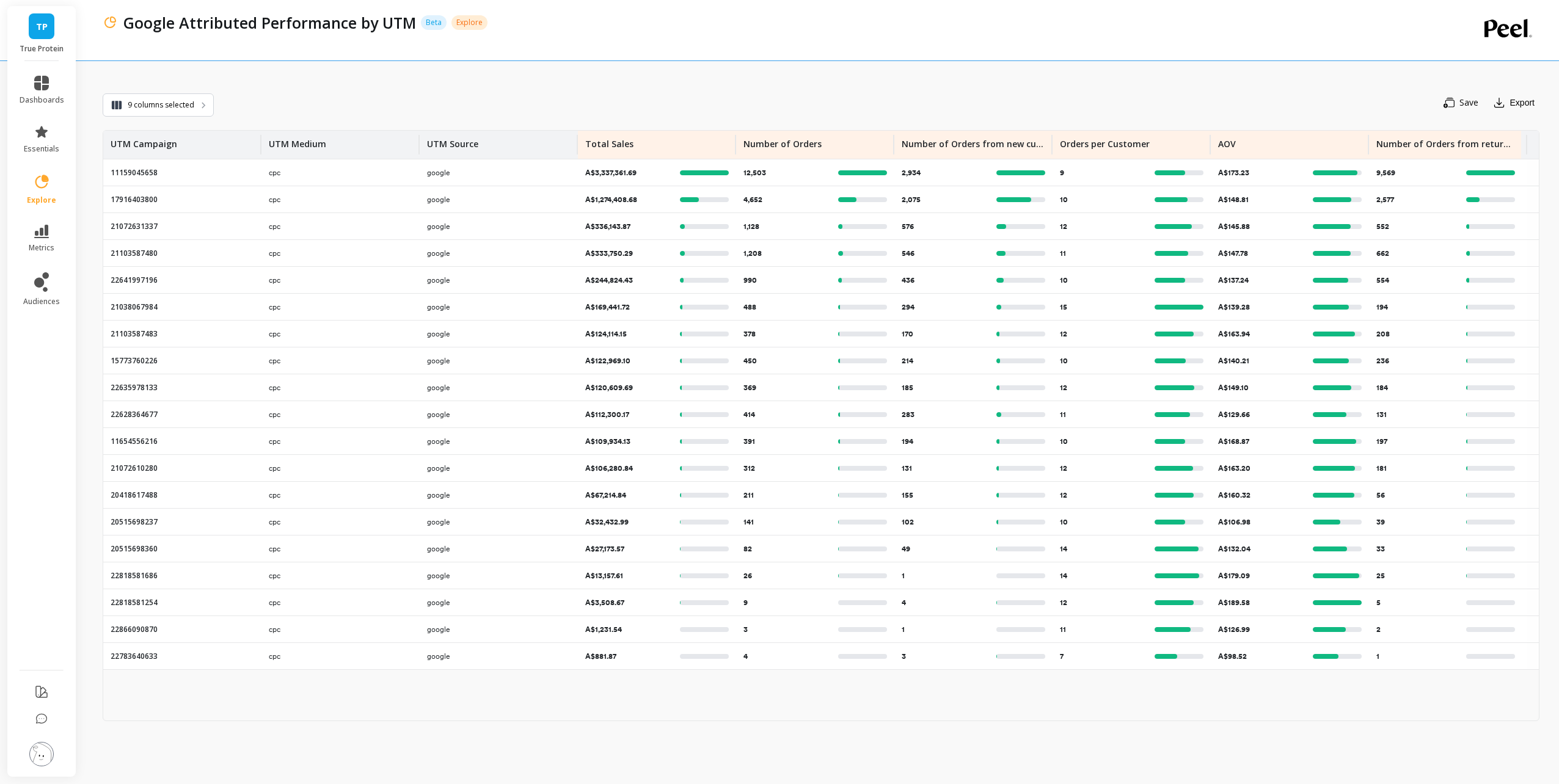
click at [45, 759] on img at bounding box center [42, 755] width 24 height 24
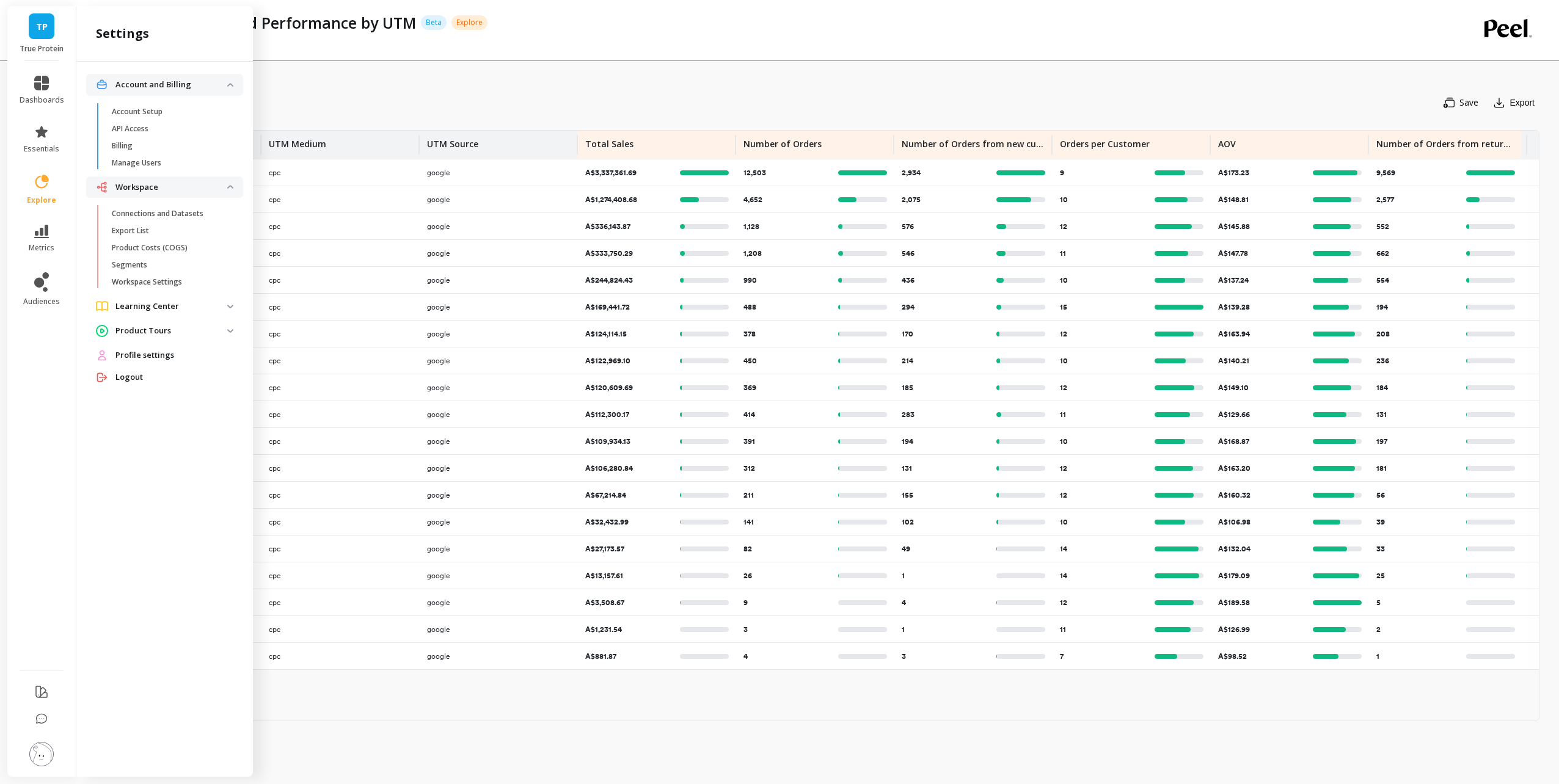
click at [48, 760] on img at bounding box center [42, 755] width 24 height 24
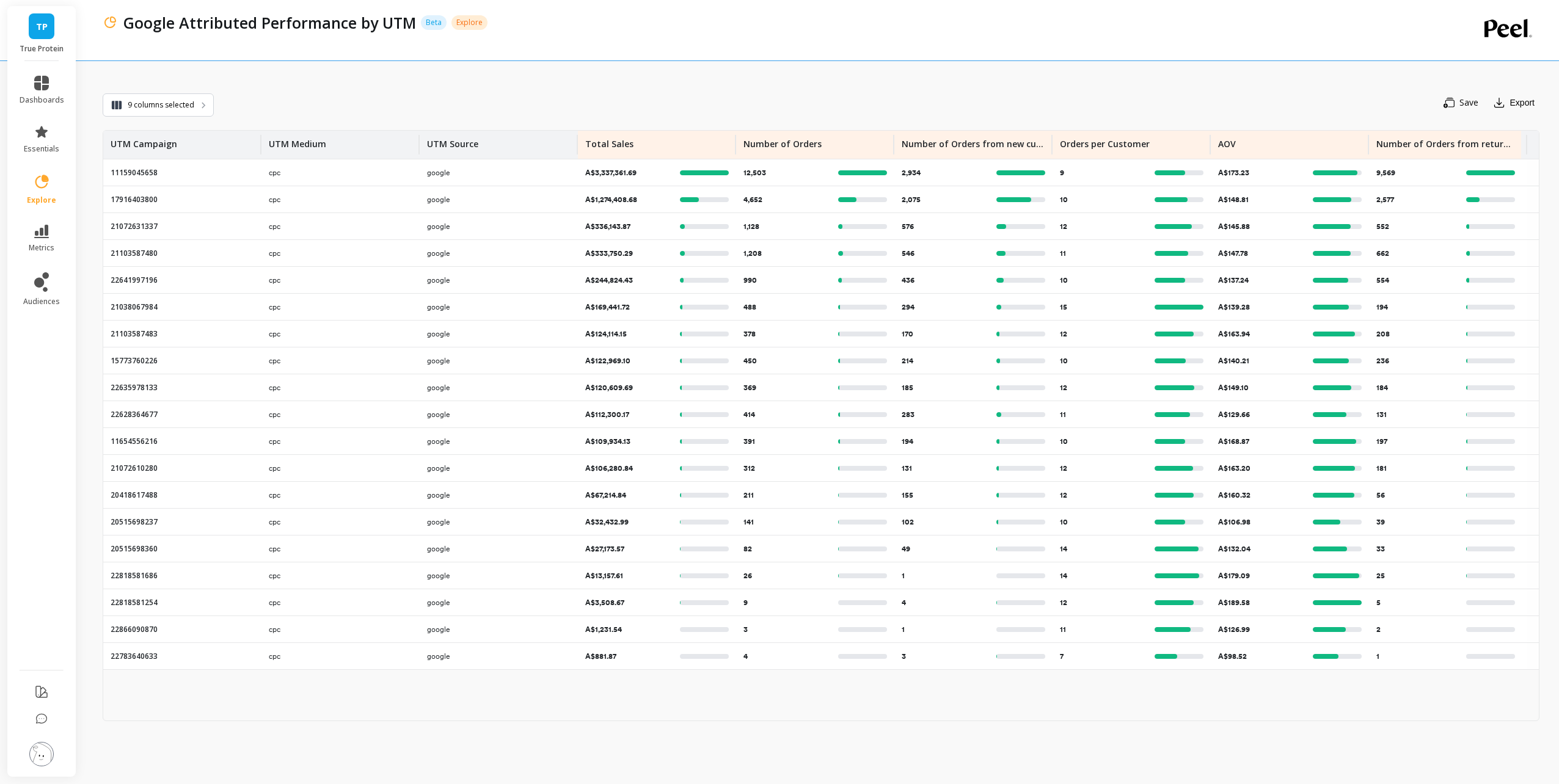
click at [48, 760] on img at bounding box center [42, 755] width 24 height 24
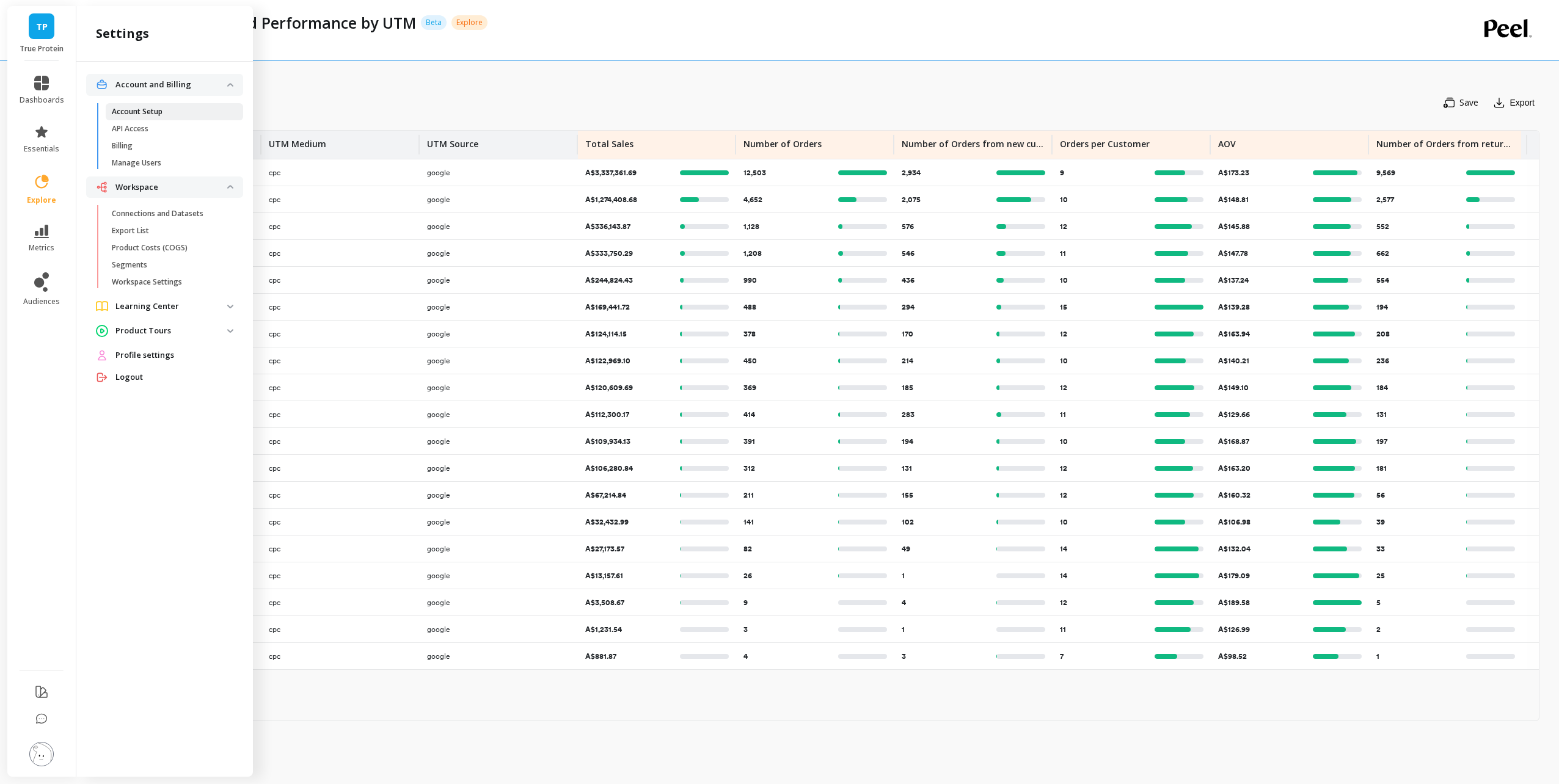
click at [164, 111] on span "Account Setup" at bounding box center [170, 112] width 117 height 10
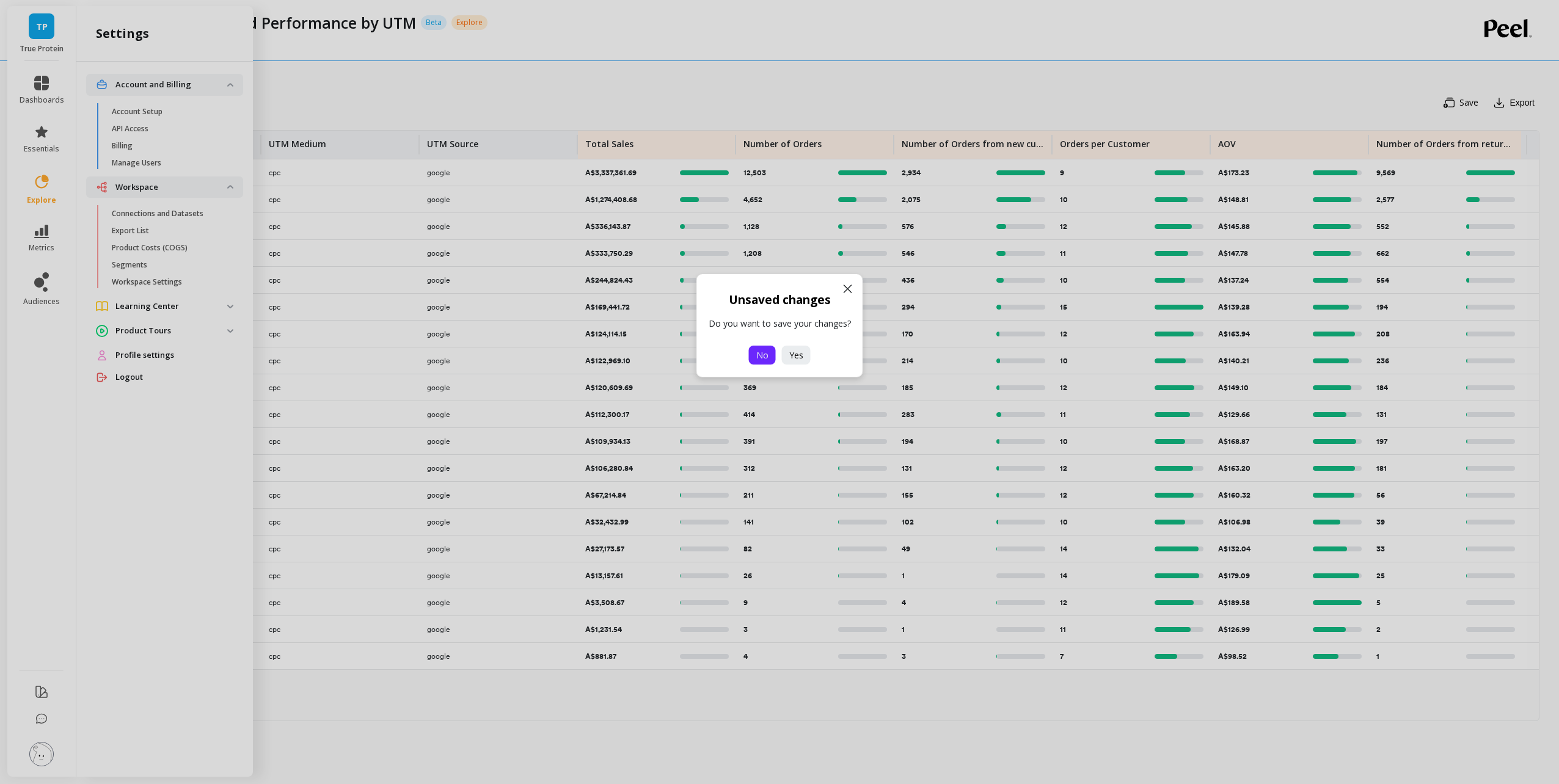
click at [765, 355] on span "No" at bounding box center [763, 355] width 12 height 11
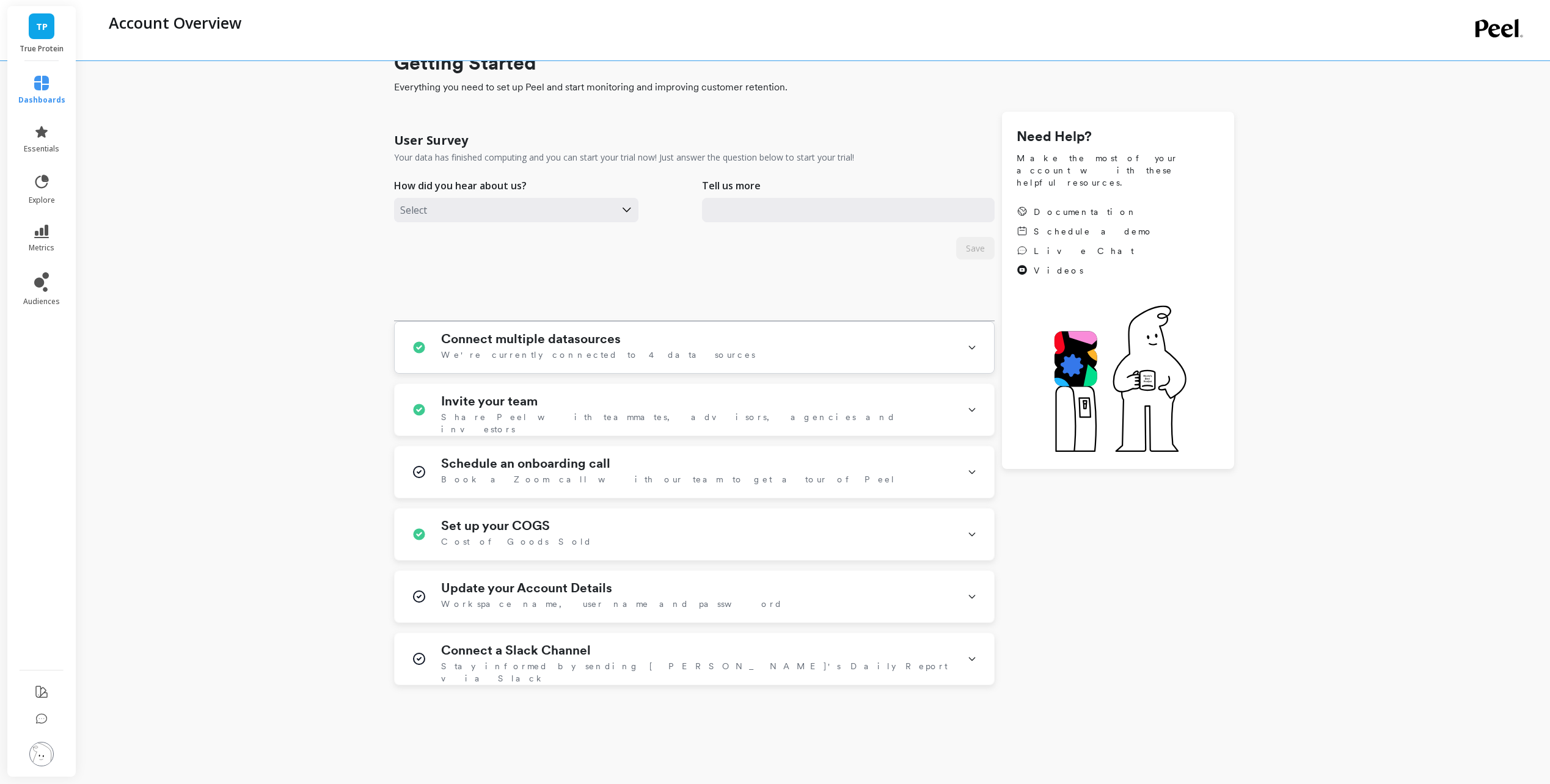
scroll to position [61, 0]
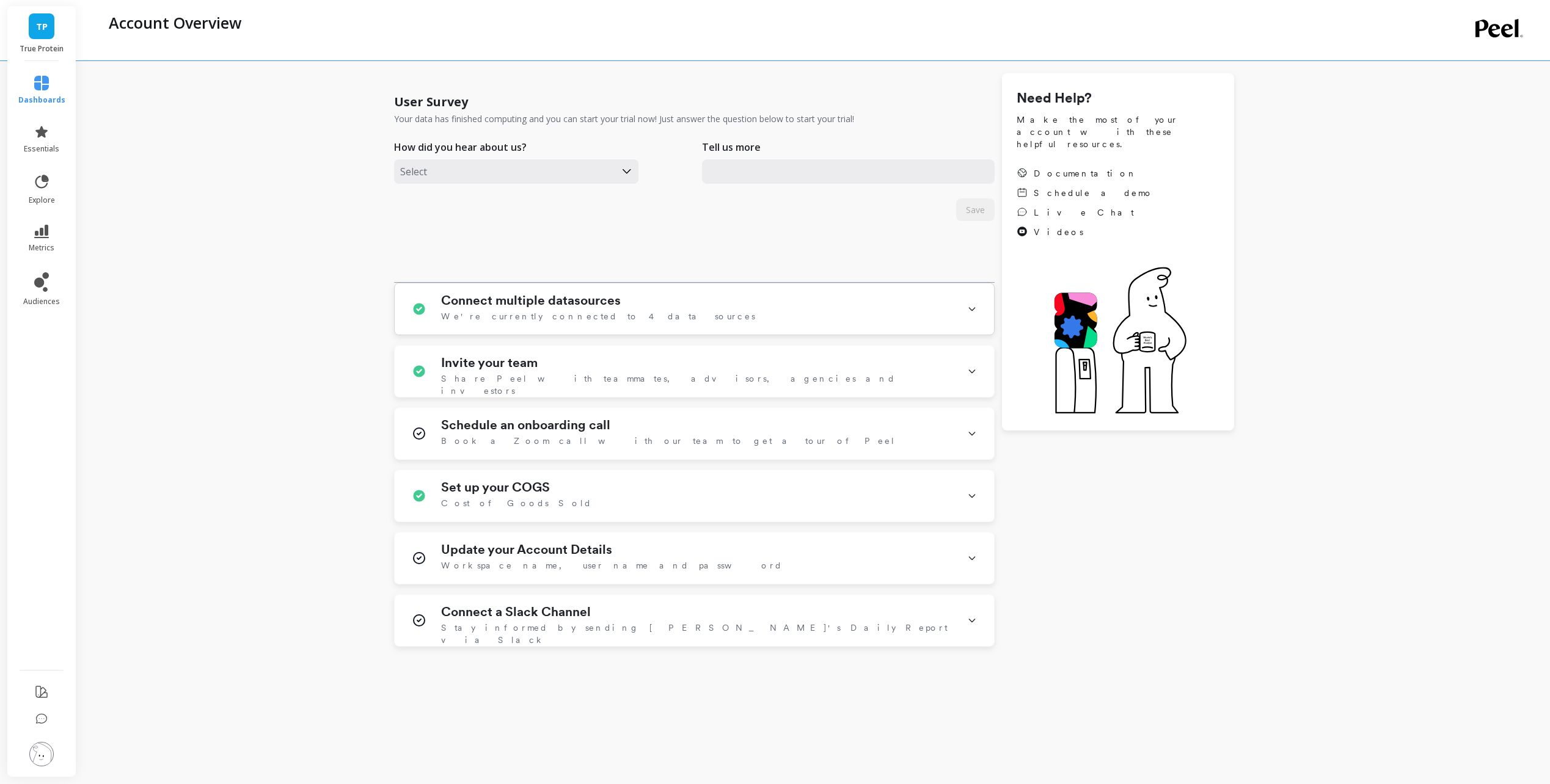
click at [688, 311] on div "Connect multiple datasources We're currently connected to 4 data sources" at bounding box center [697, 309] width 511 height 32
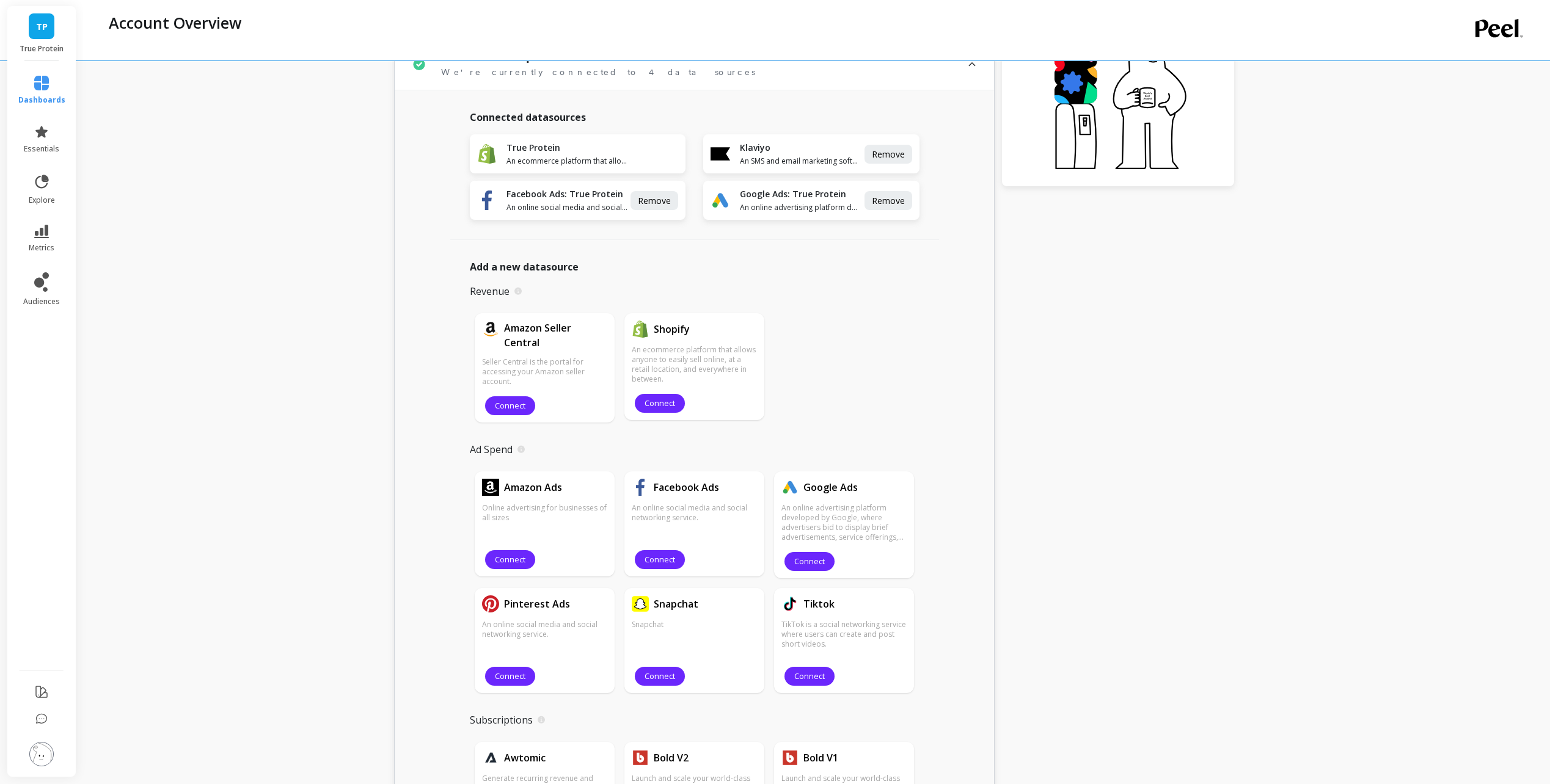
scroll to position [183, 0]
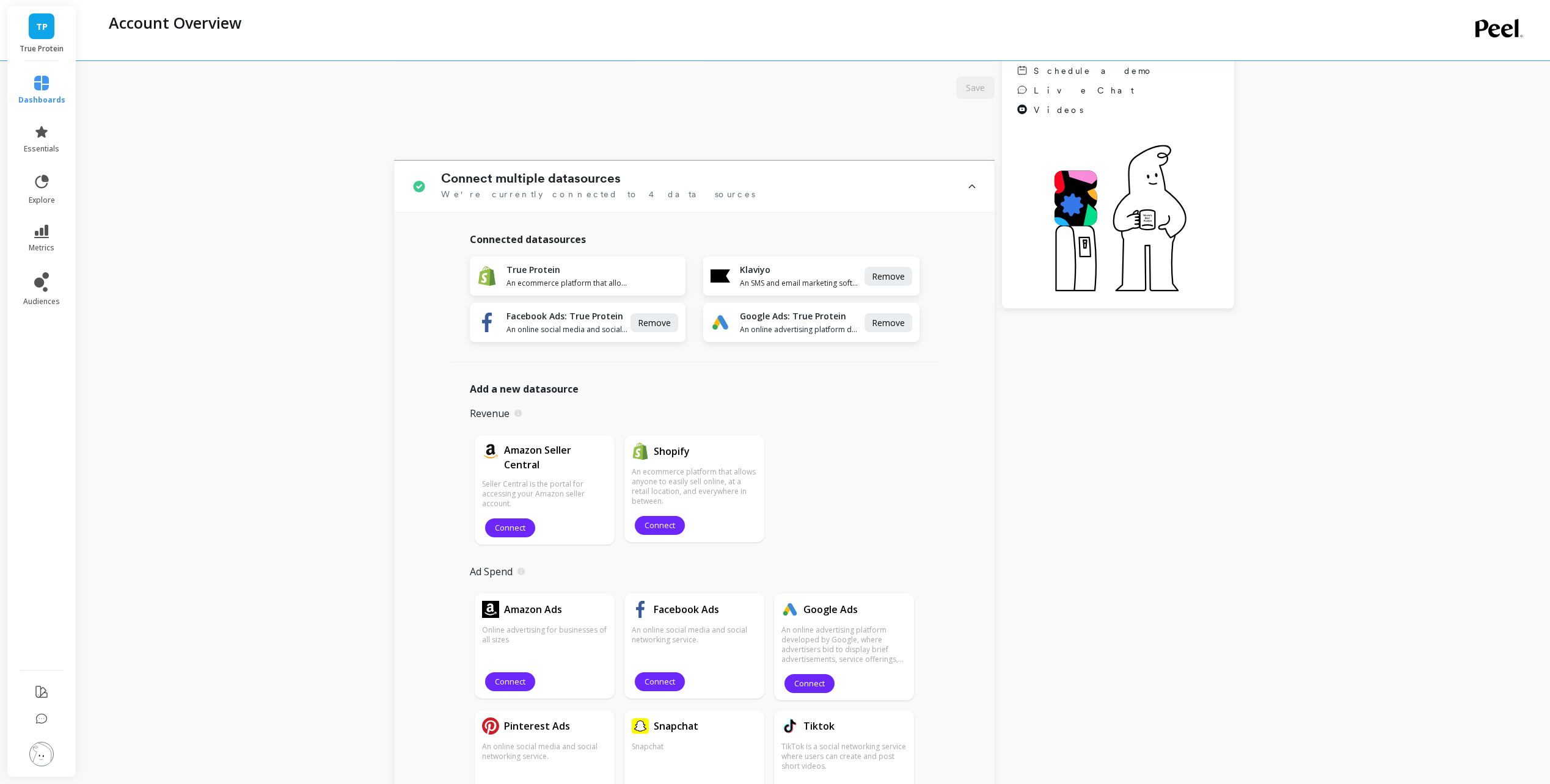
click at [40, 237] on icon at bounding box center [42, 232] width 15 height 14
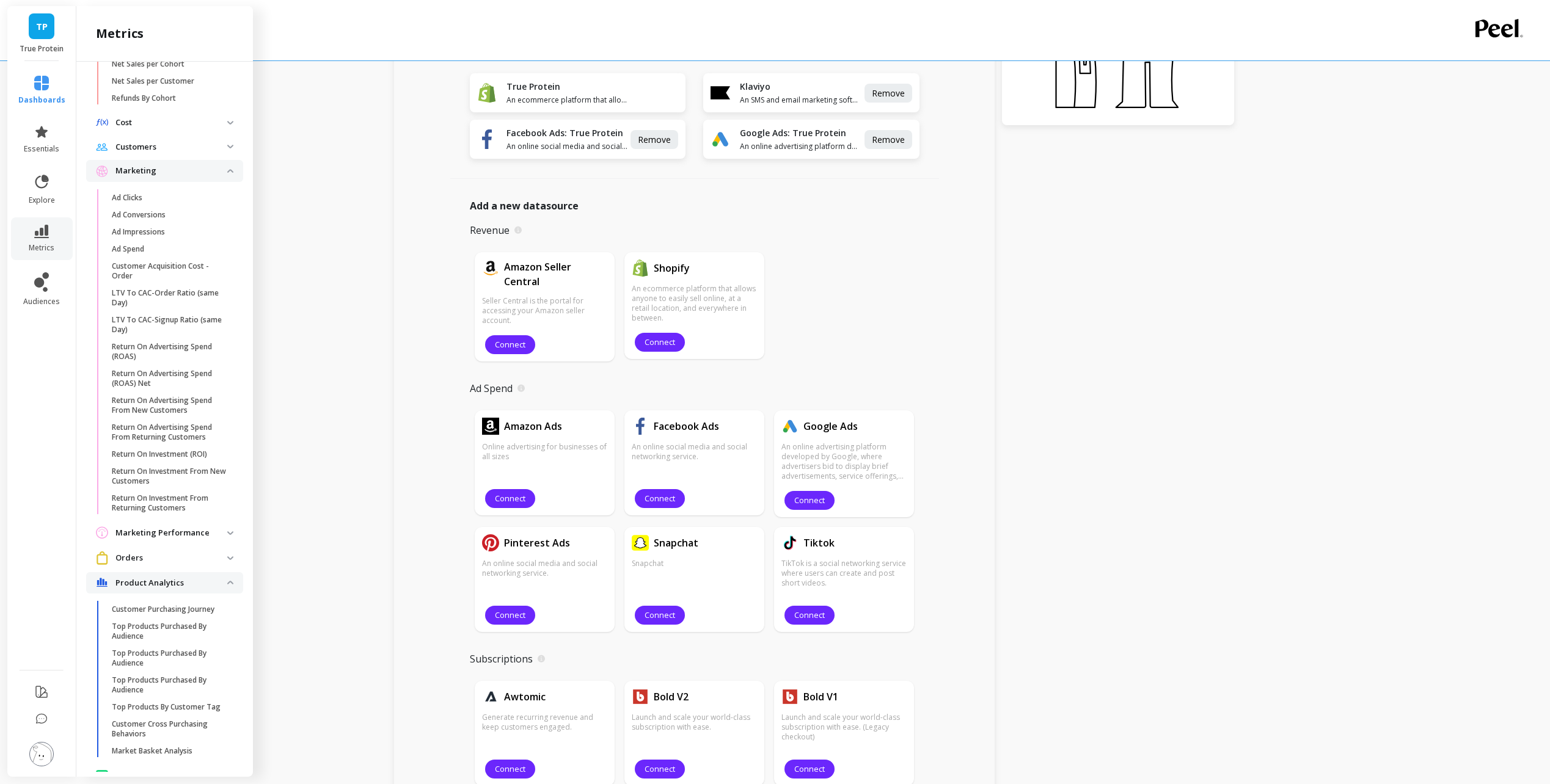
scroll to position [643, 0]
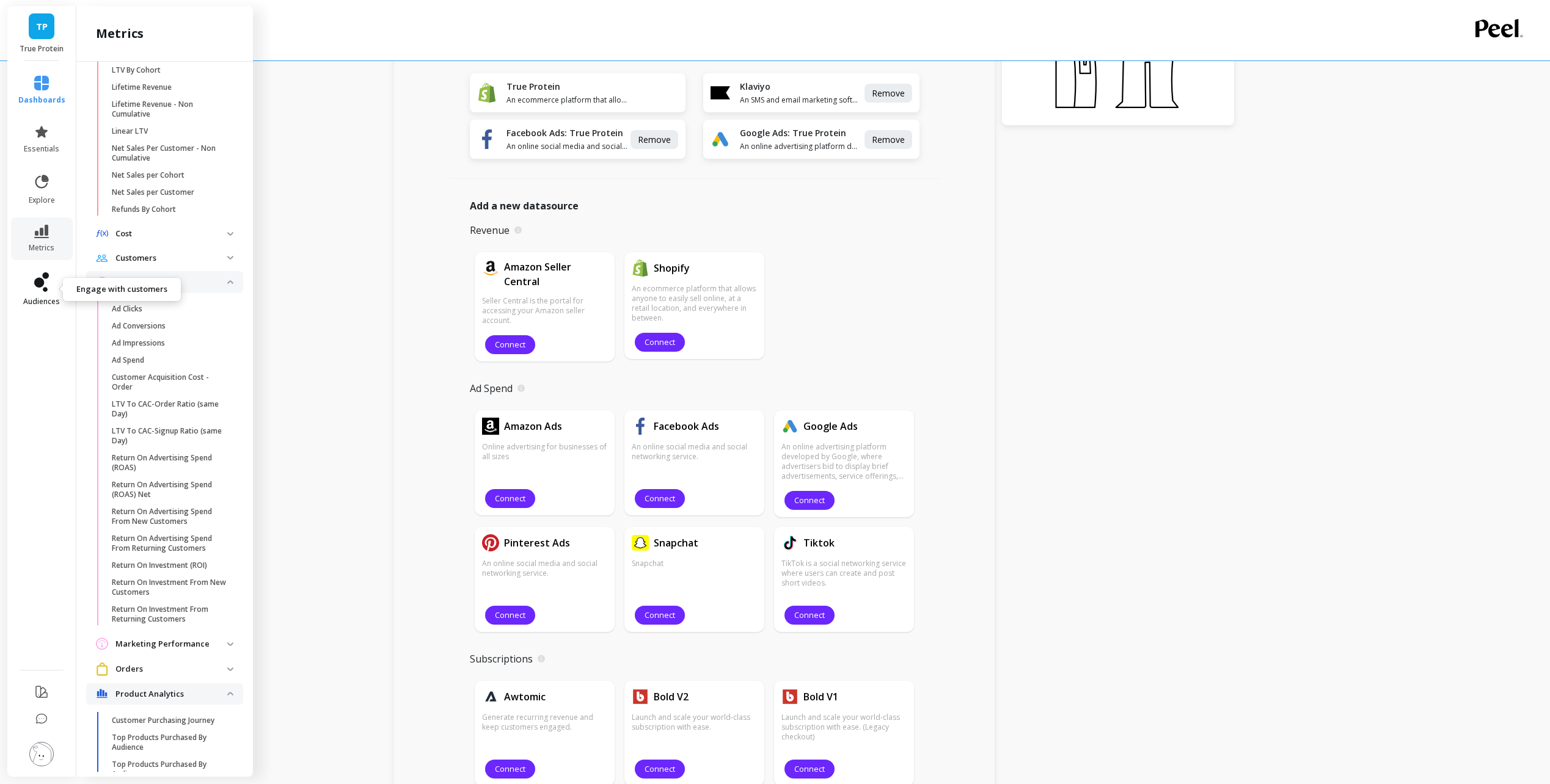
click at [47, 297] on span "audiences" at bounding box center [42, 301] width 36 height 10
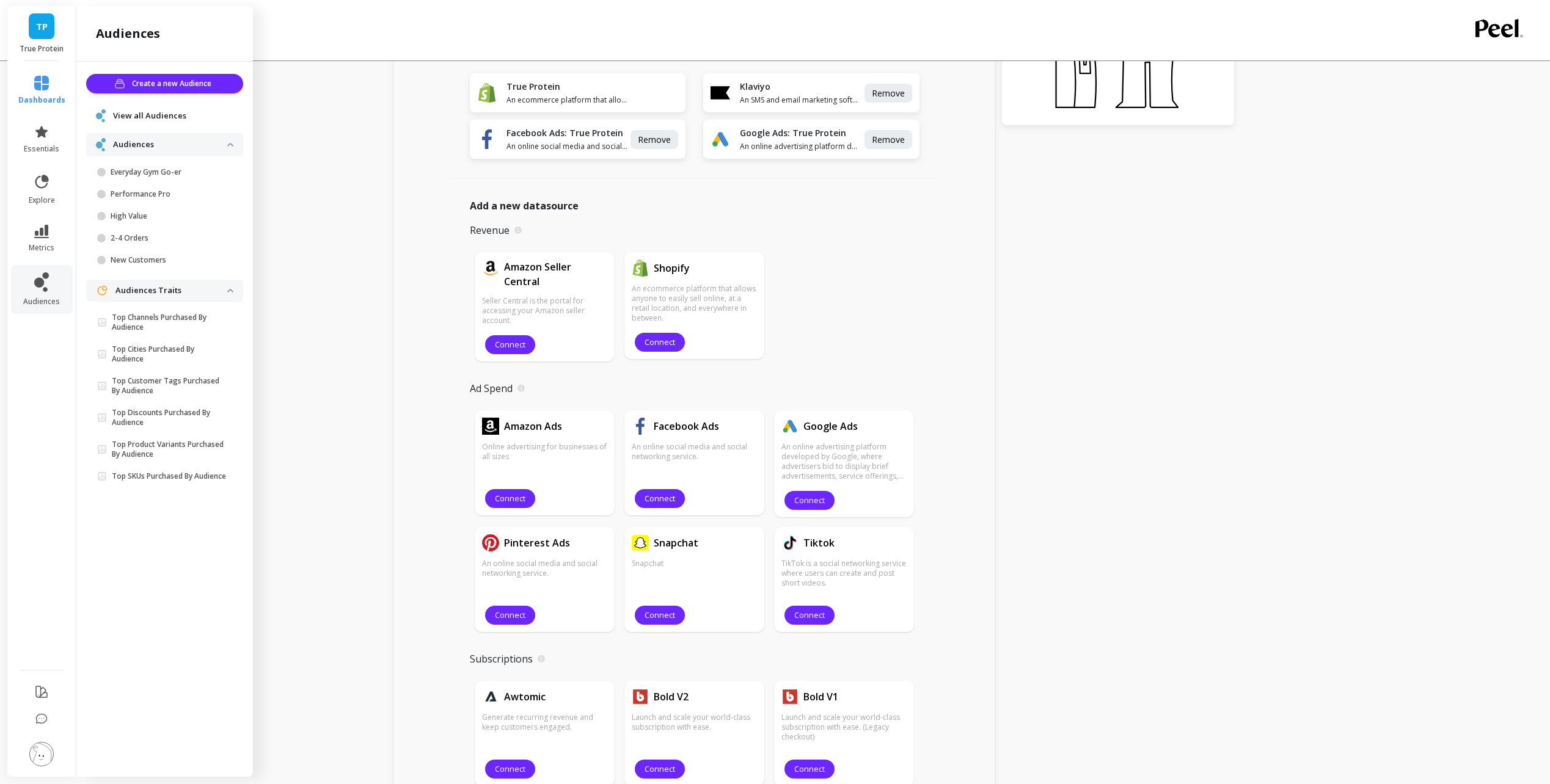
scroll to position [0, 0]
click at [42, 132] on icon at bounding box center [42, 131] width 12 height 11
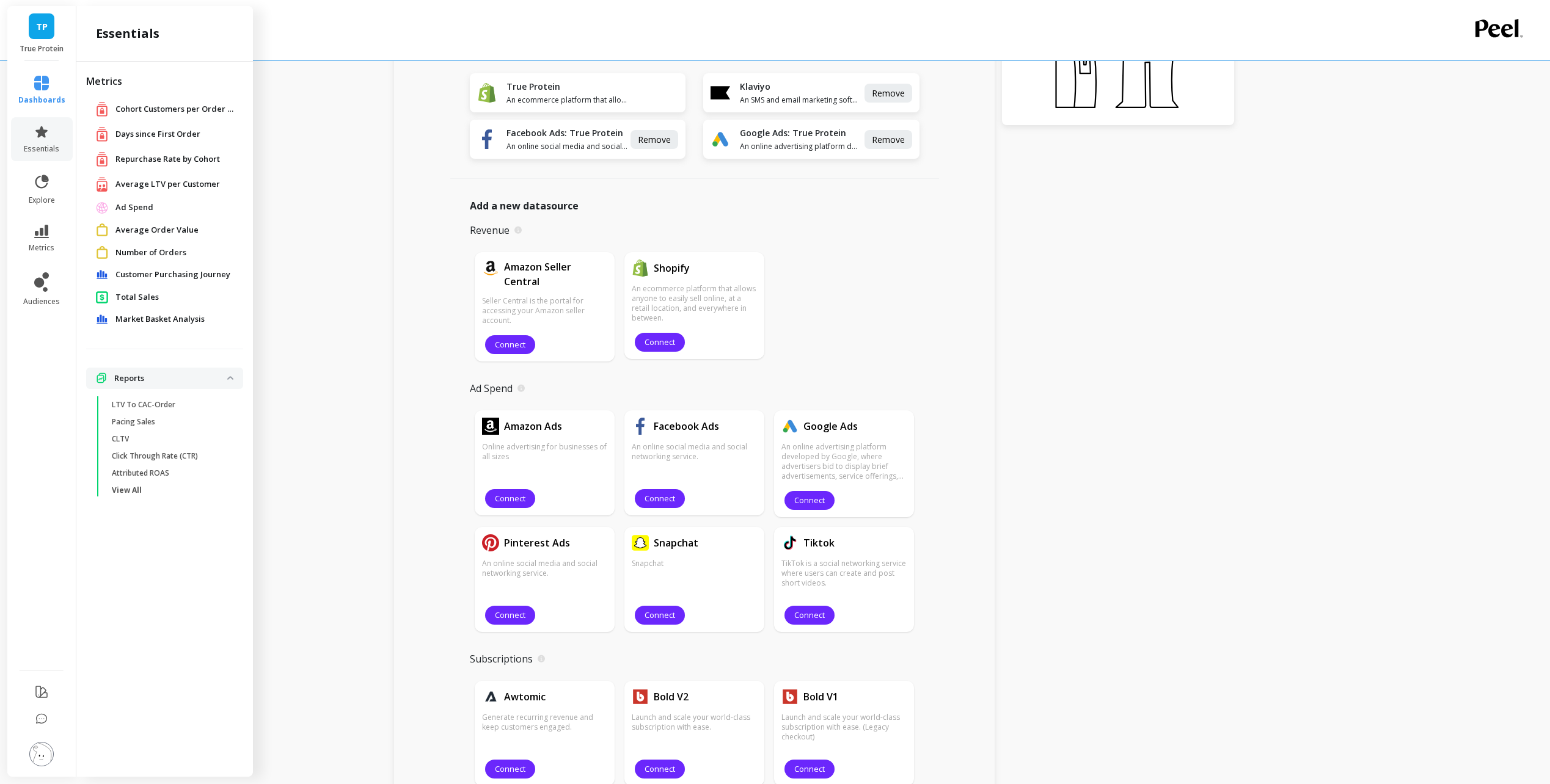
click at [167, 375] on p "Reports" at bounding box center [170, 379] width 113 height 12
click at [167, 376] on p "Reports" at bounding box center [170, 379] width 113 height 12
click at [121, 488] on p "View All" at bounding box center [126, 490] width 30 height 10
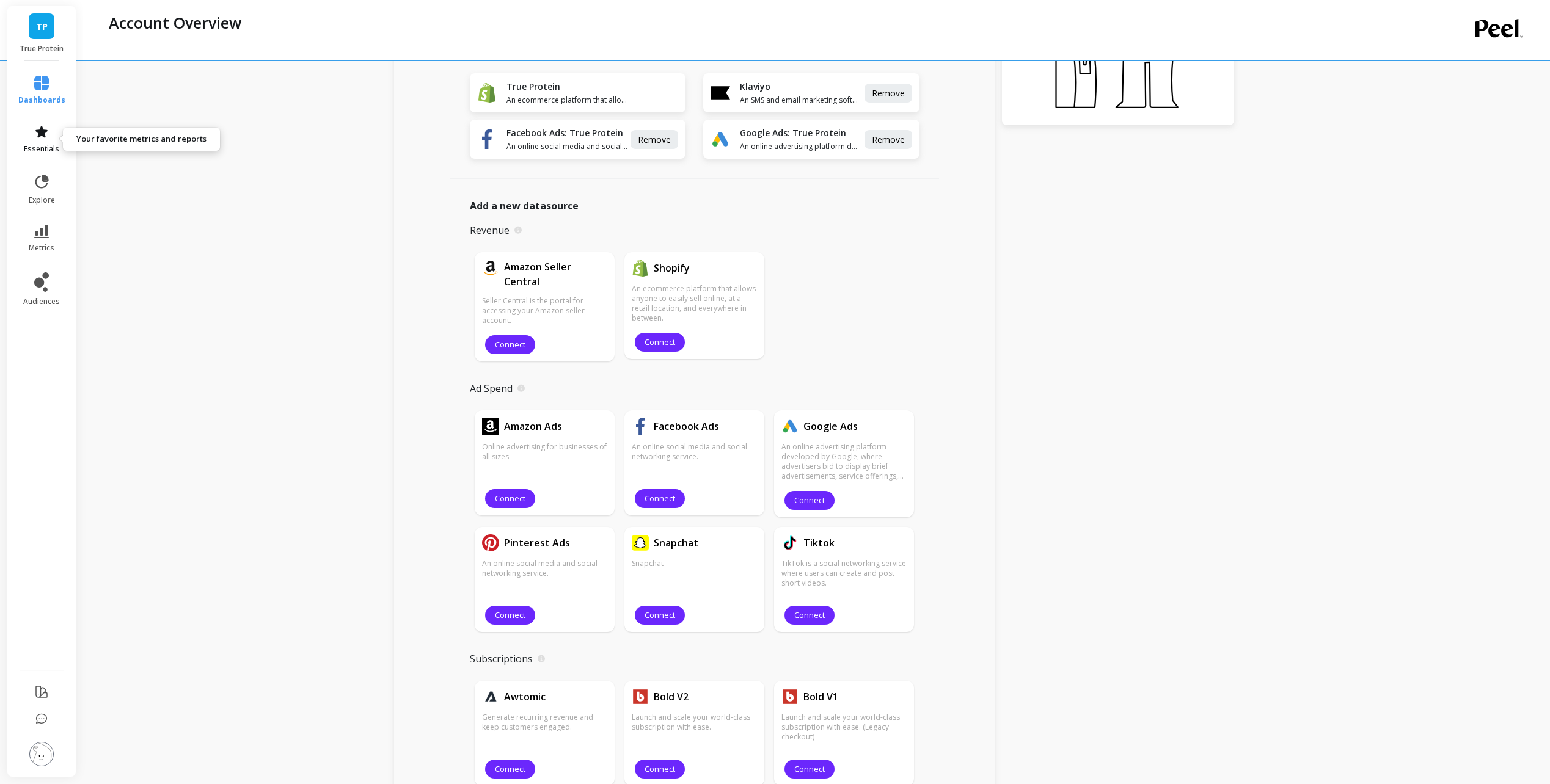
click at [47, 137] on icon at bounding box center [42, 132] width 15 height 15
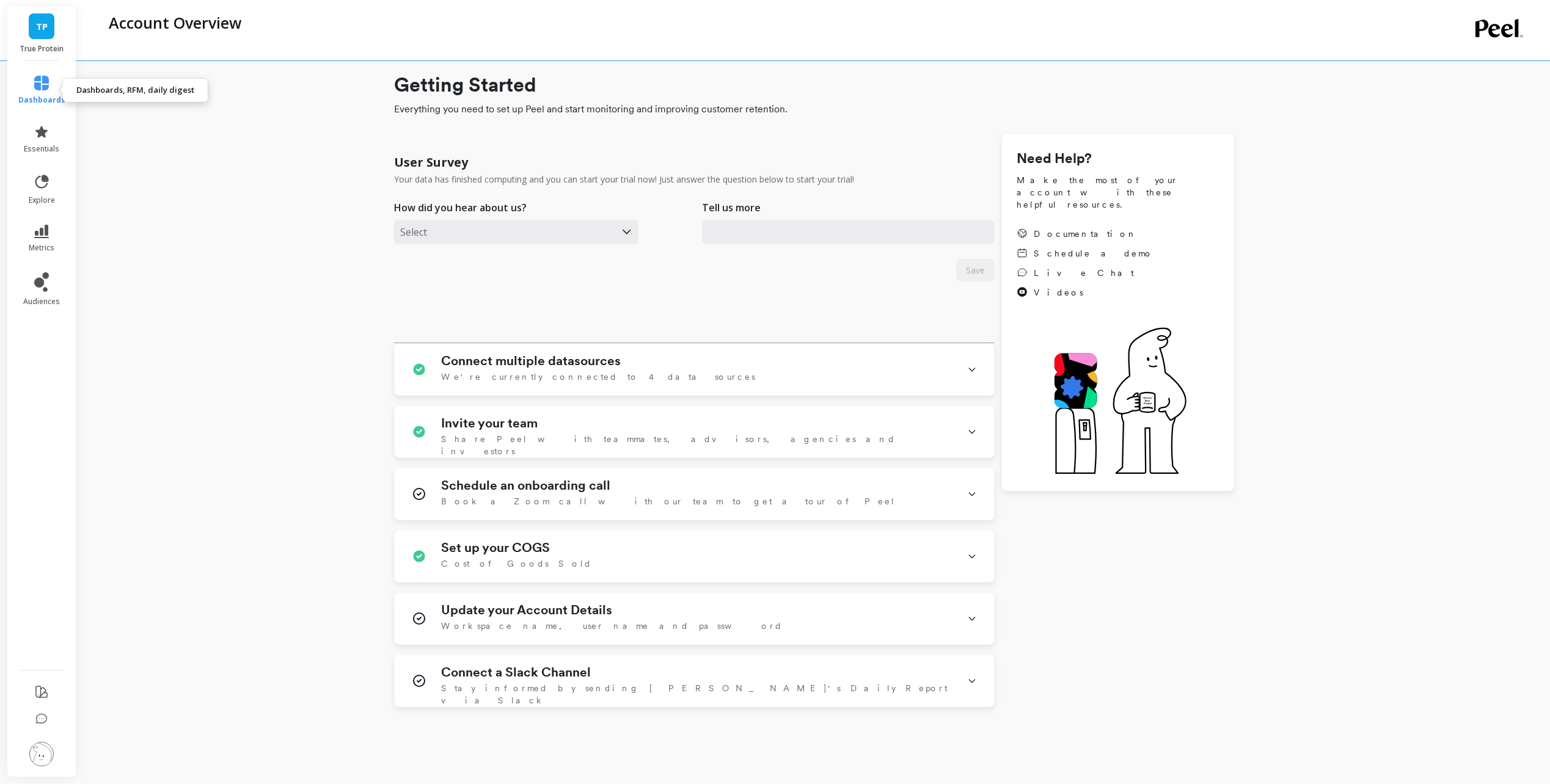
click at [35, 88] on icon at bounding box center [42, 83] width 15 height 15
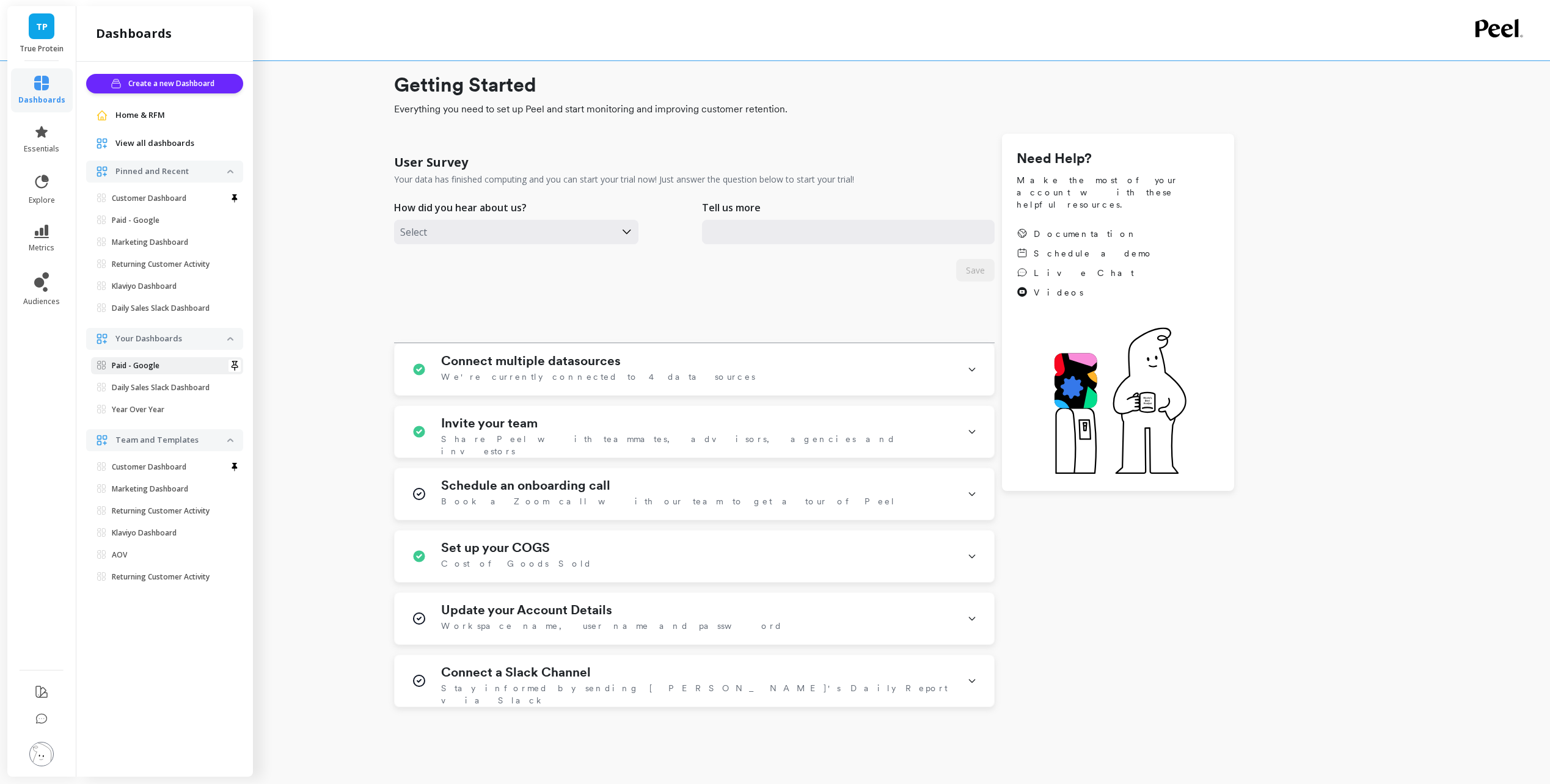
click at [135, 365] on p "Paid - Google" at bounding box center [135, 365] width 48 height 10
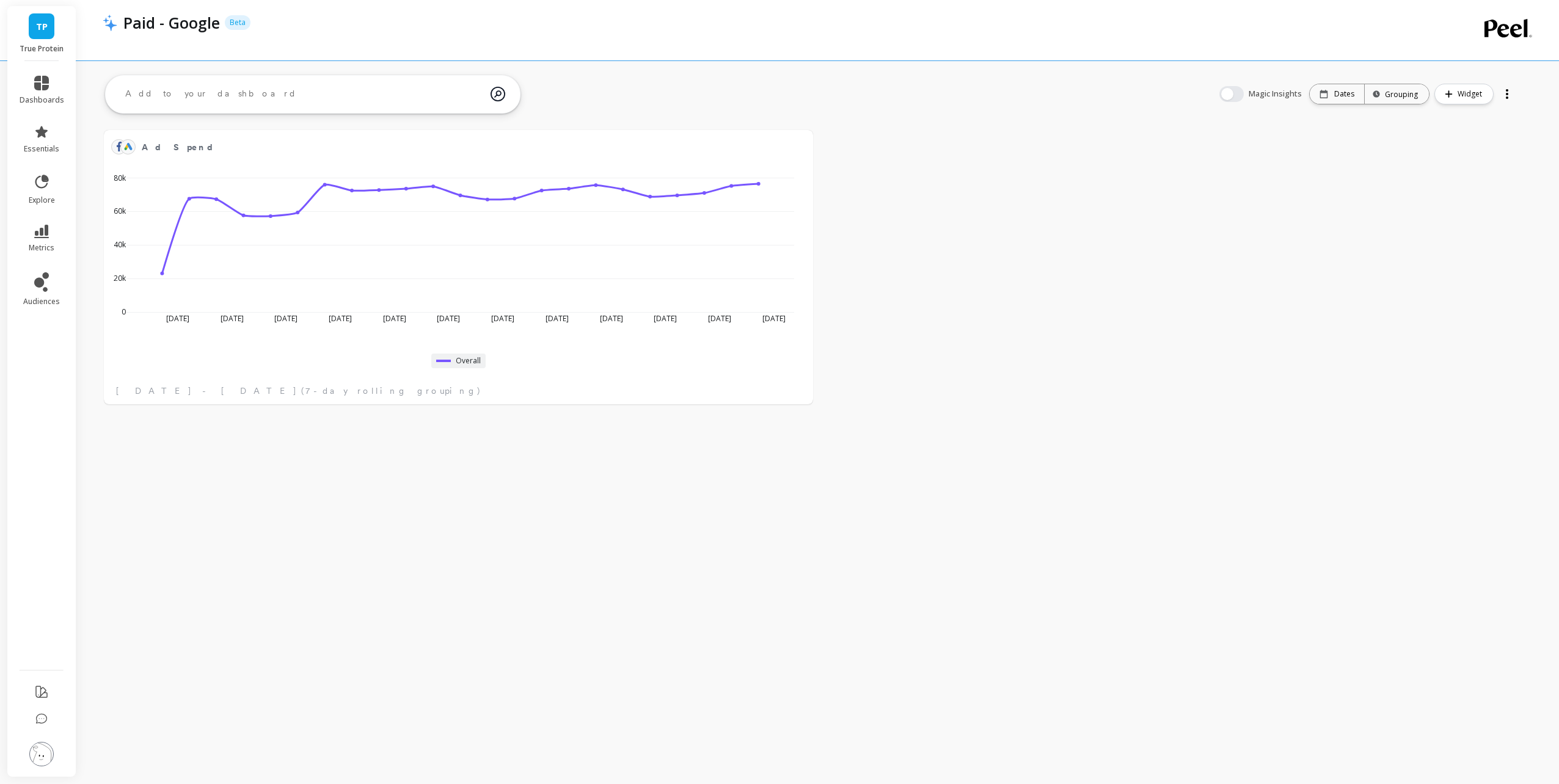
click at [1506, 99] on div at bounding box center [1507, 93] width 17 height 20
click at [1479, 174] on li "Delete" at bounding box center [1472, 165] width 86 height 22
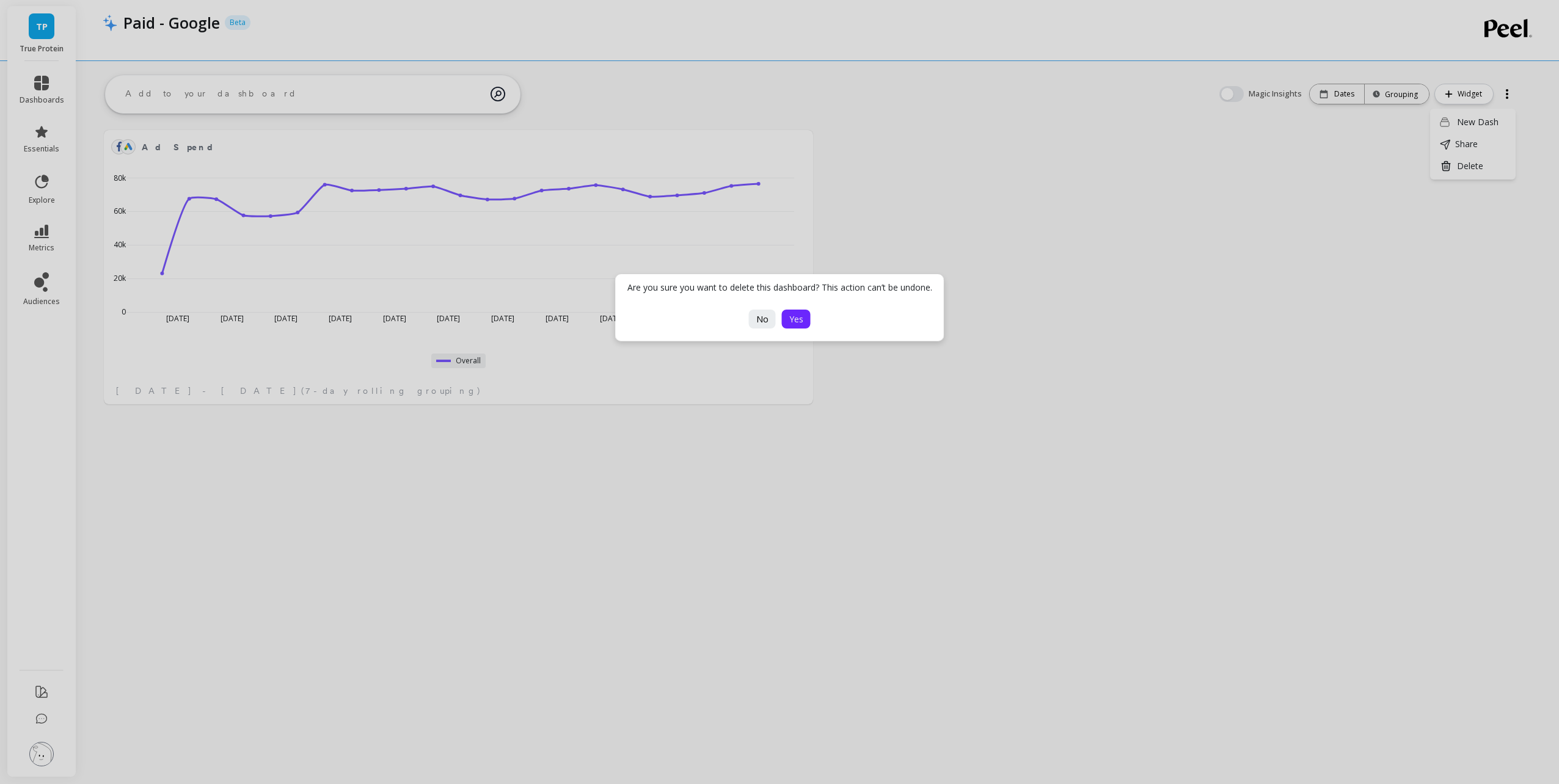
click at [805, 317] on button "Yes" at bounding box center [796, 319] width 29 height 19
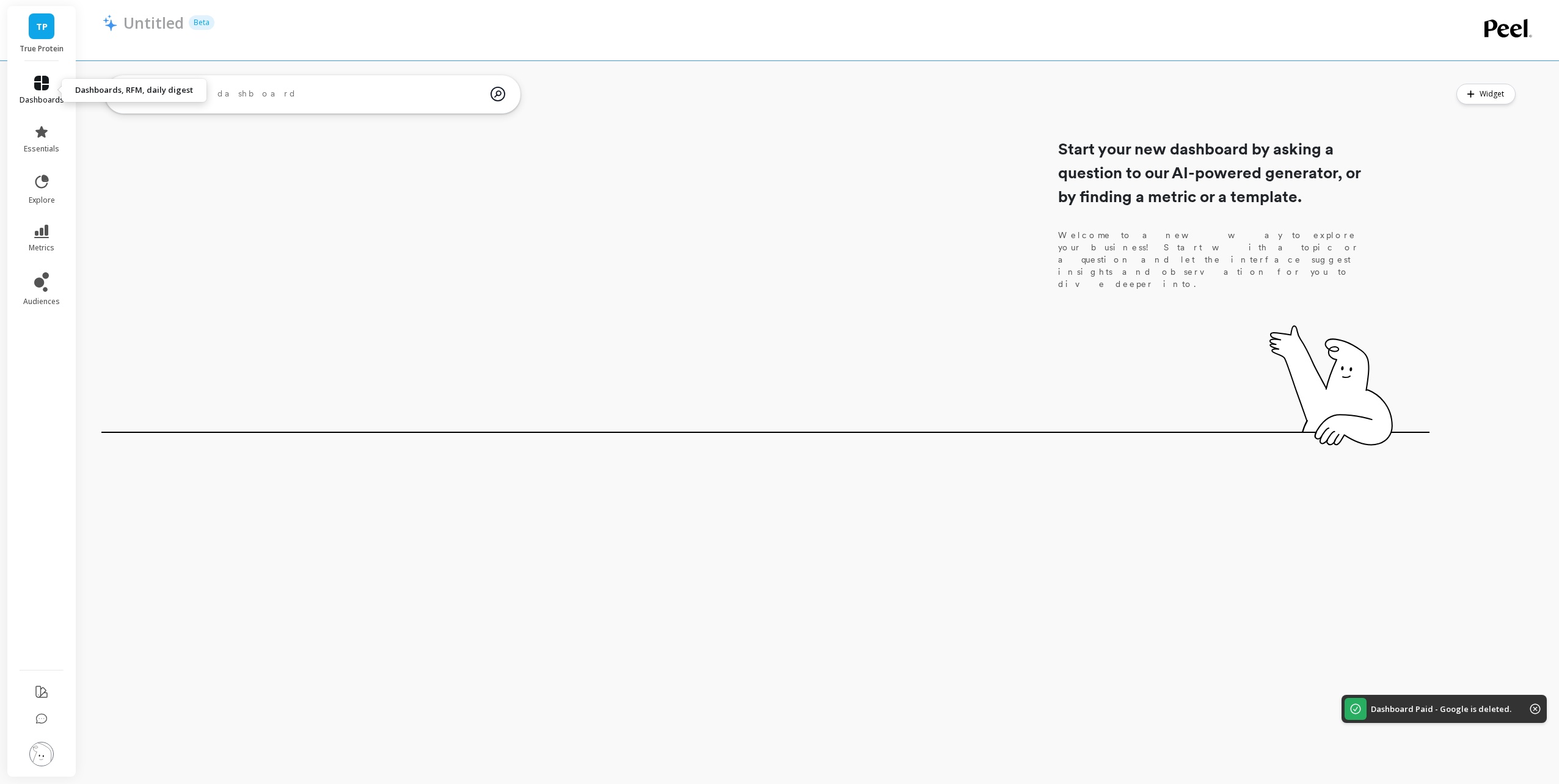
click at [41, 80] on icon at bounding box center [42, 83] width 15 height 15
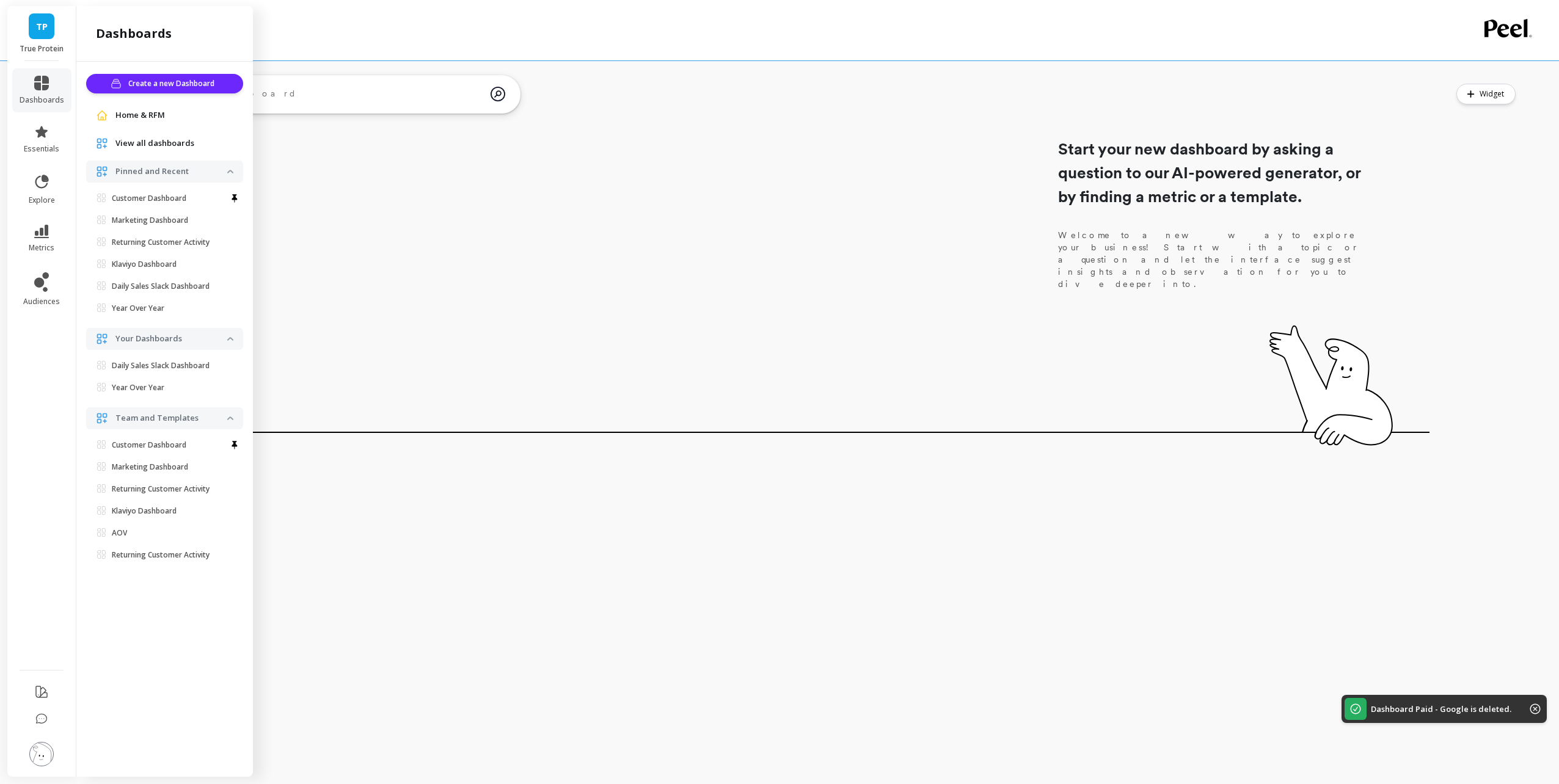
click at [164, 144] on span "View all dashboards" at bounding box center [154, 144] width 79 height 12
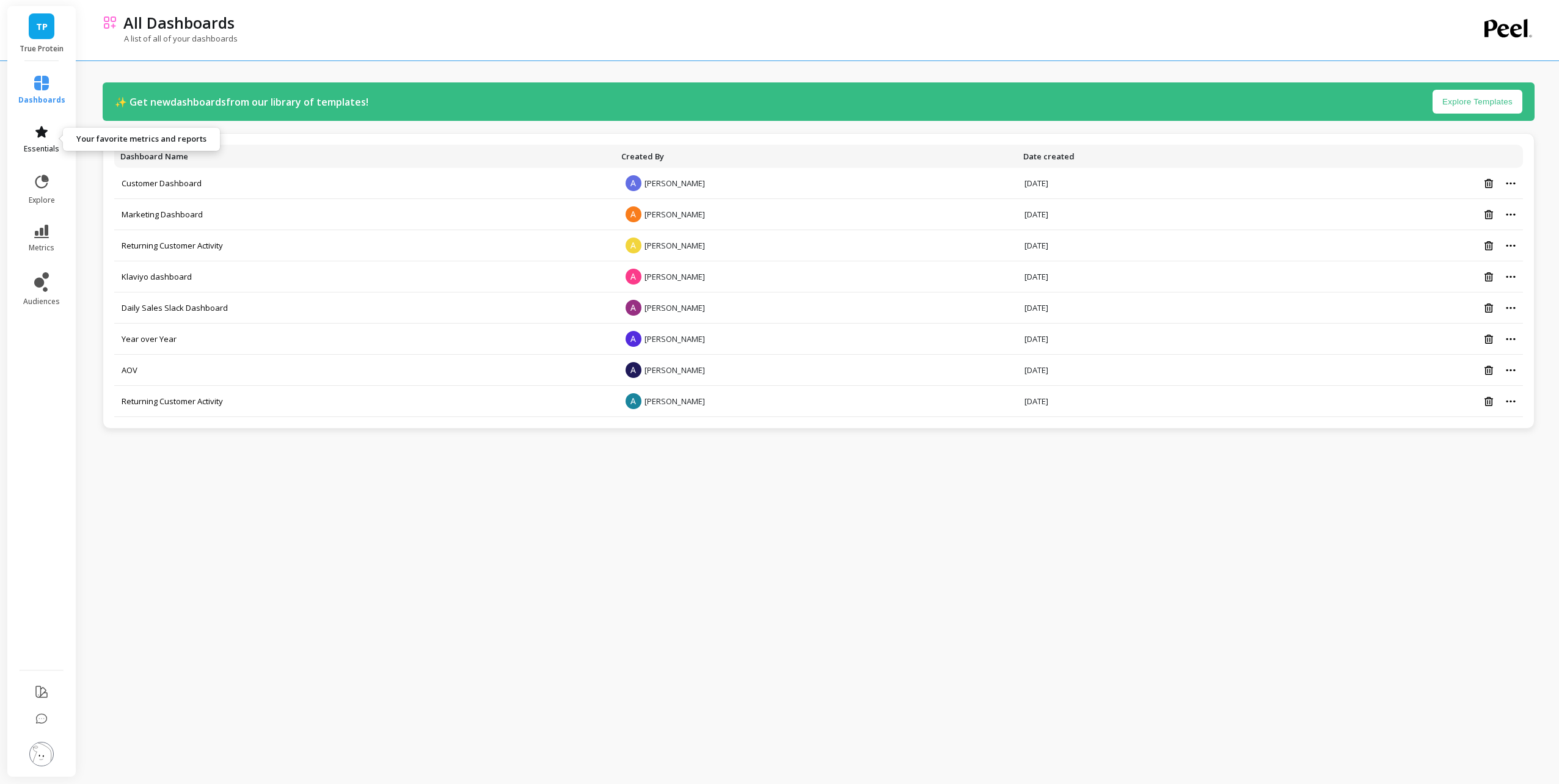
click at [53, 145] on span "essentials" at bounding box center [42, 149] width 35 height 10
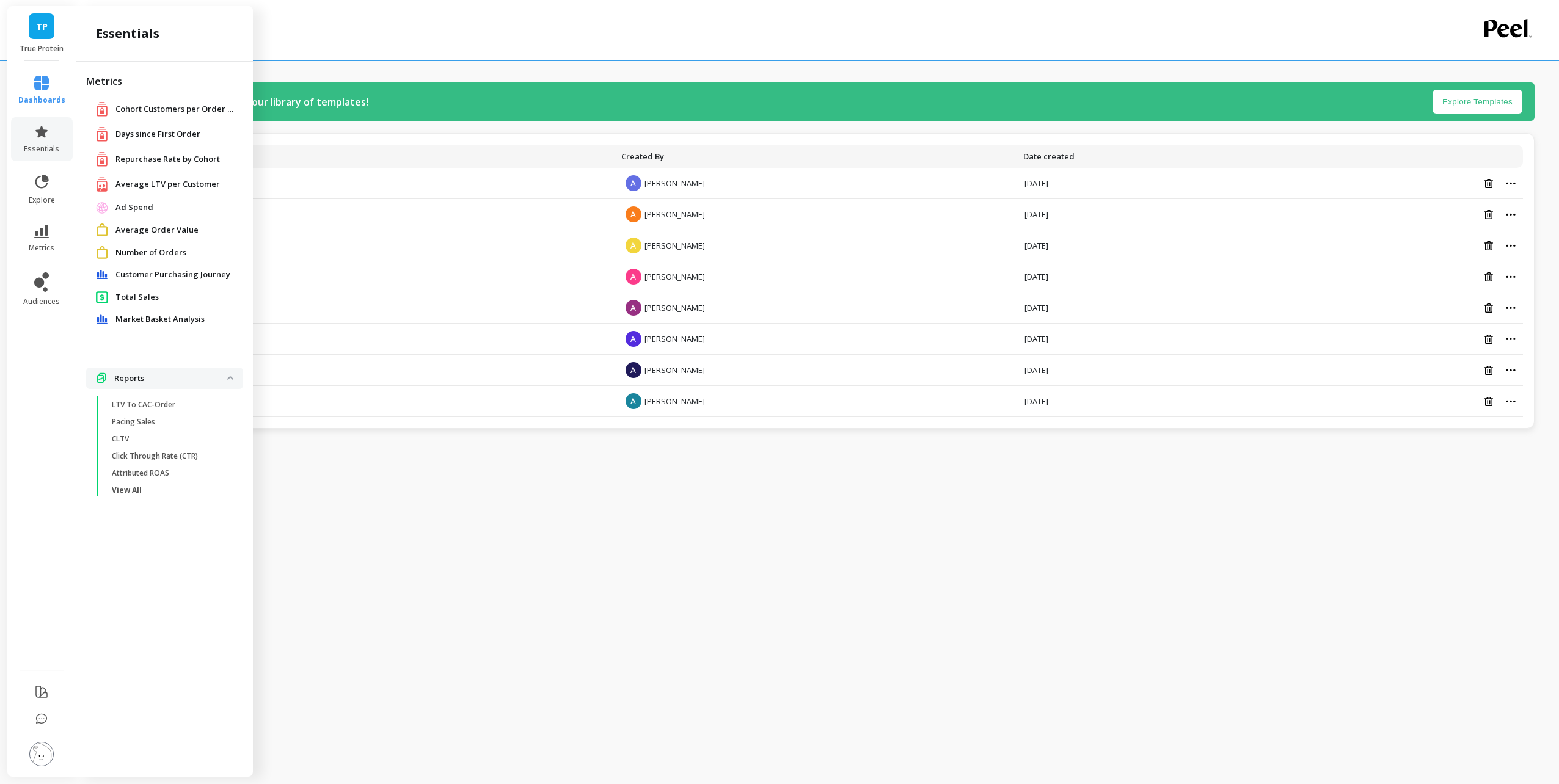
click at [145, 378] on p "Reports" at bounding box center [171, 379] width 113 height 12
click at [132, 380] on p "Reports" at bounding box center [171, 379] width 113 height 12
click at [146, 492] on span "View All" at bounding box center [170, 490] width 117 height 10
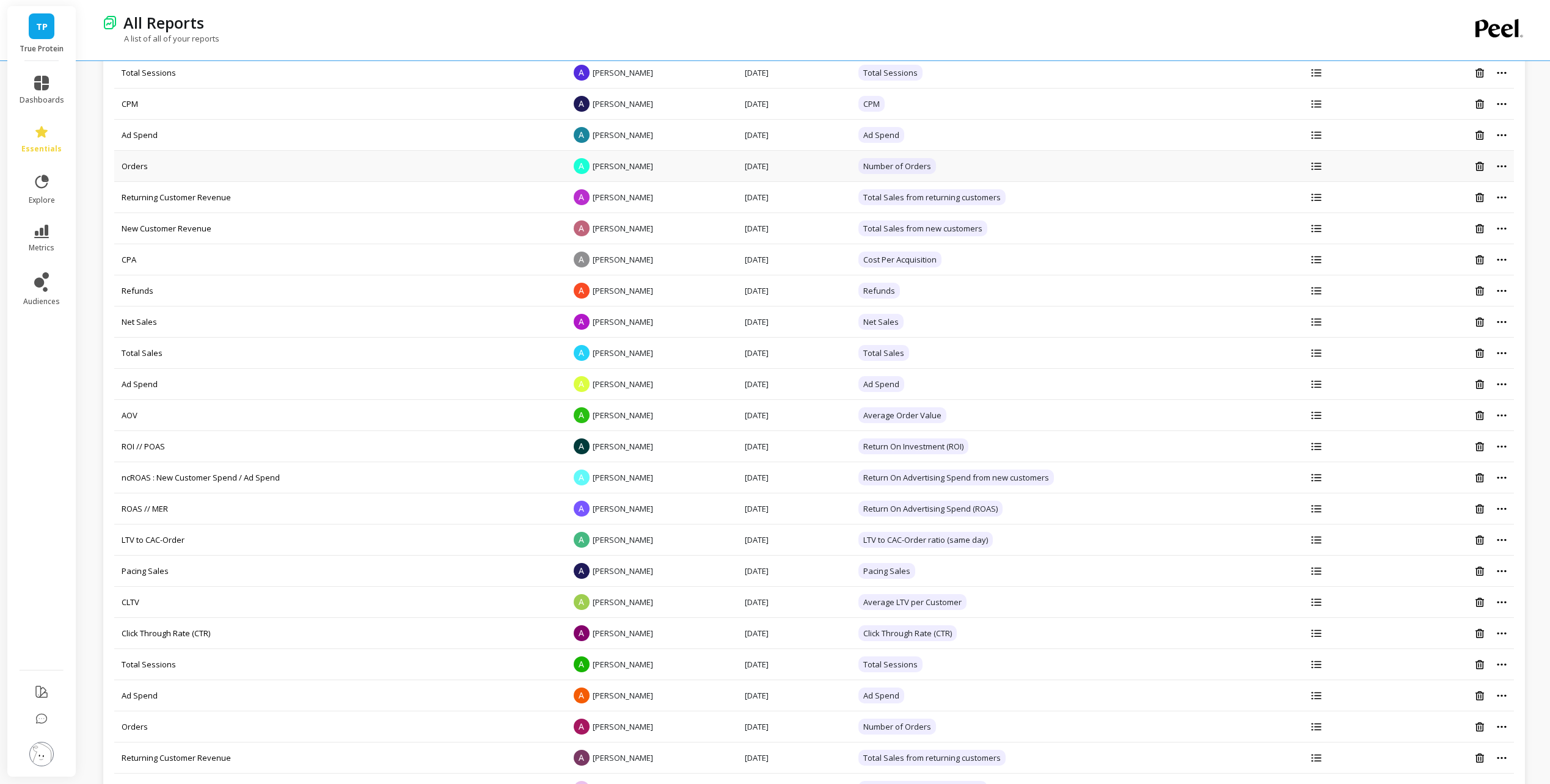
scroll to position [122, 0]
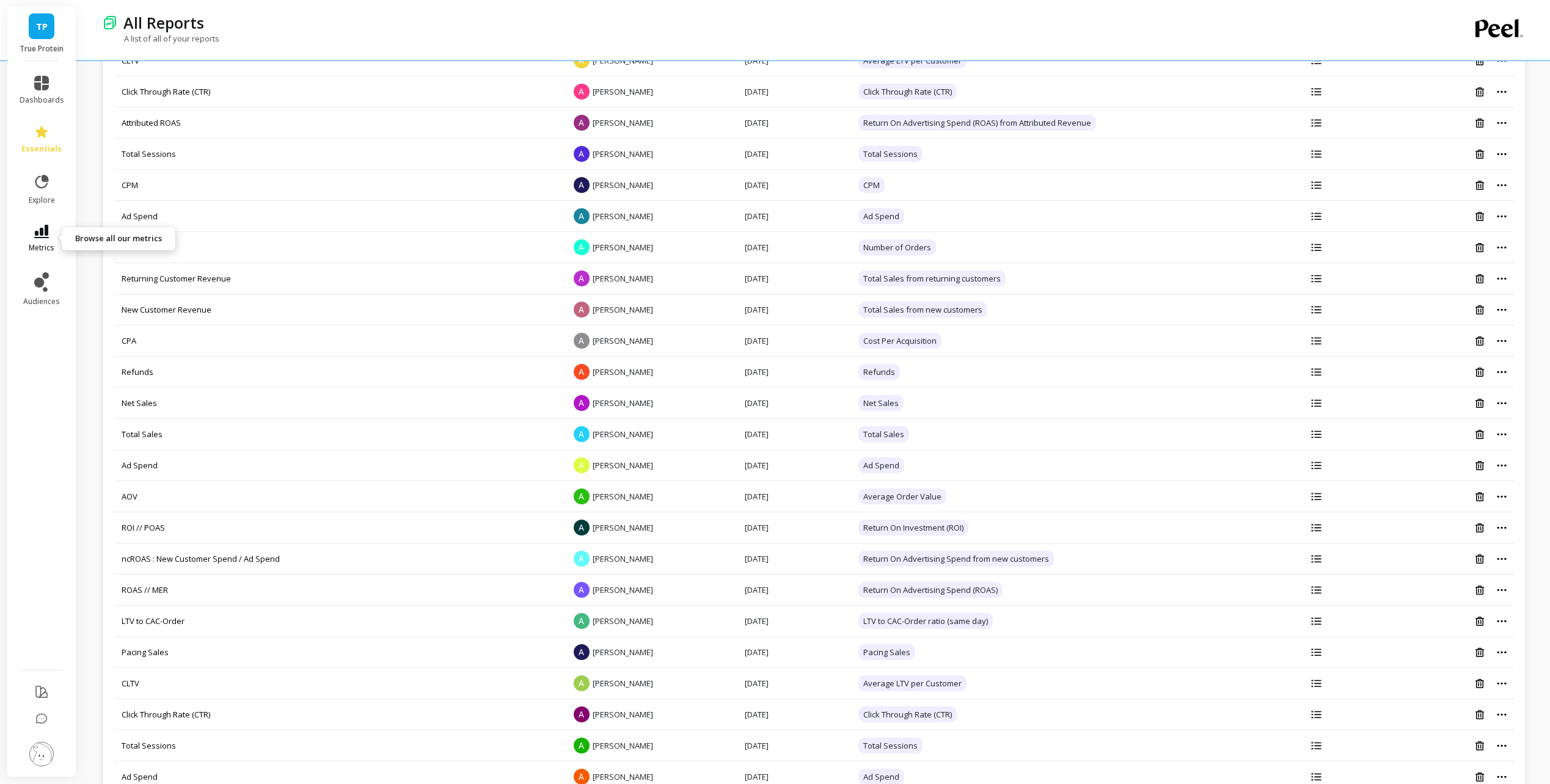
click at [42, 231] on icon at bounding box center [42, 232] width 15 height 14
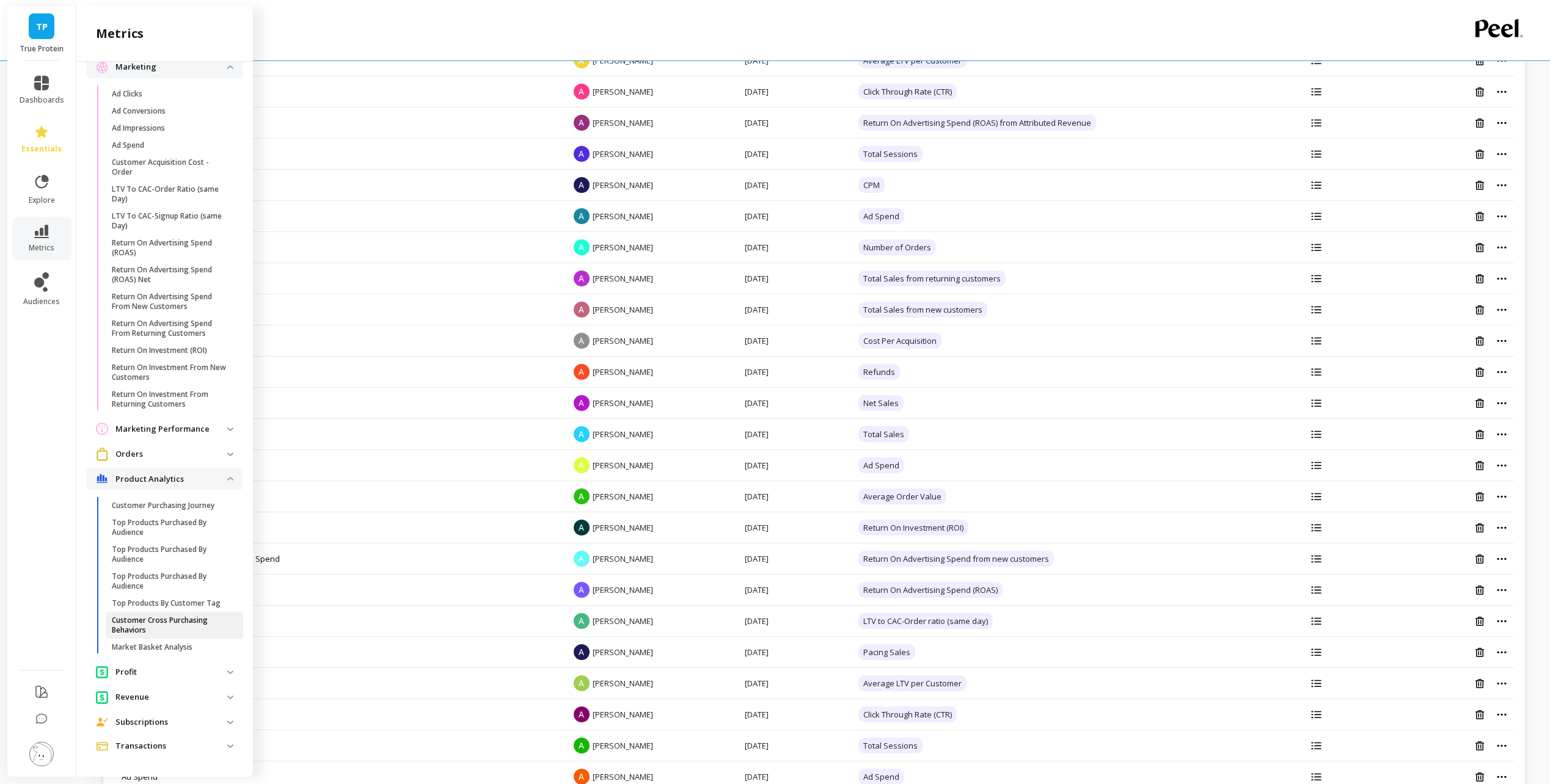
scroll to position [888, 0]
click at [190, 705] on span "Revenue" at bounding box center [164, 697] width 157 height 22
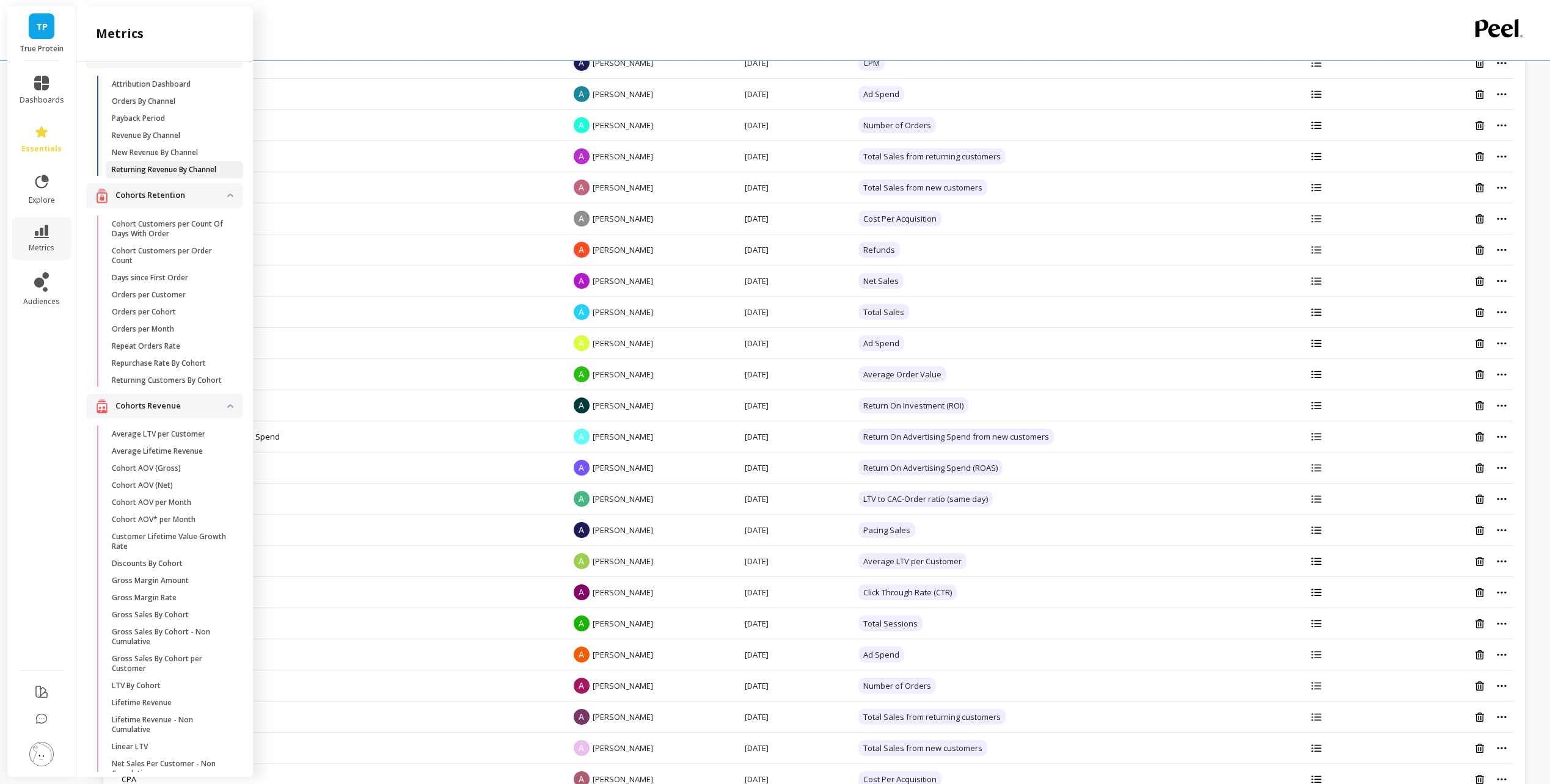
scroll to position [0, 0]
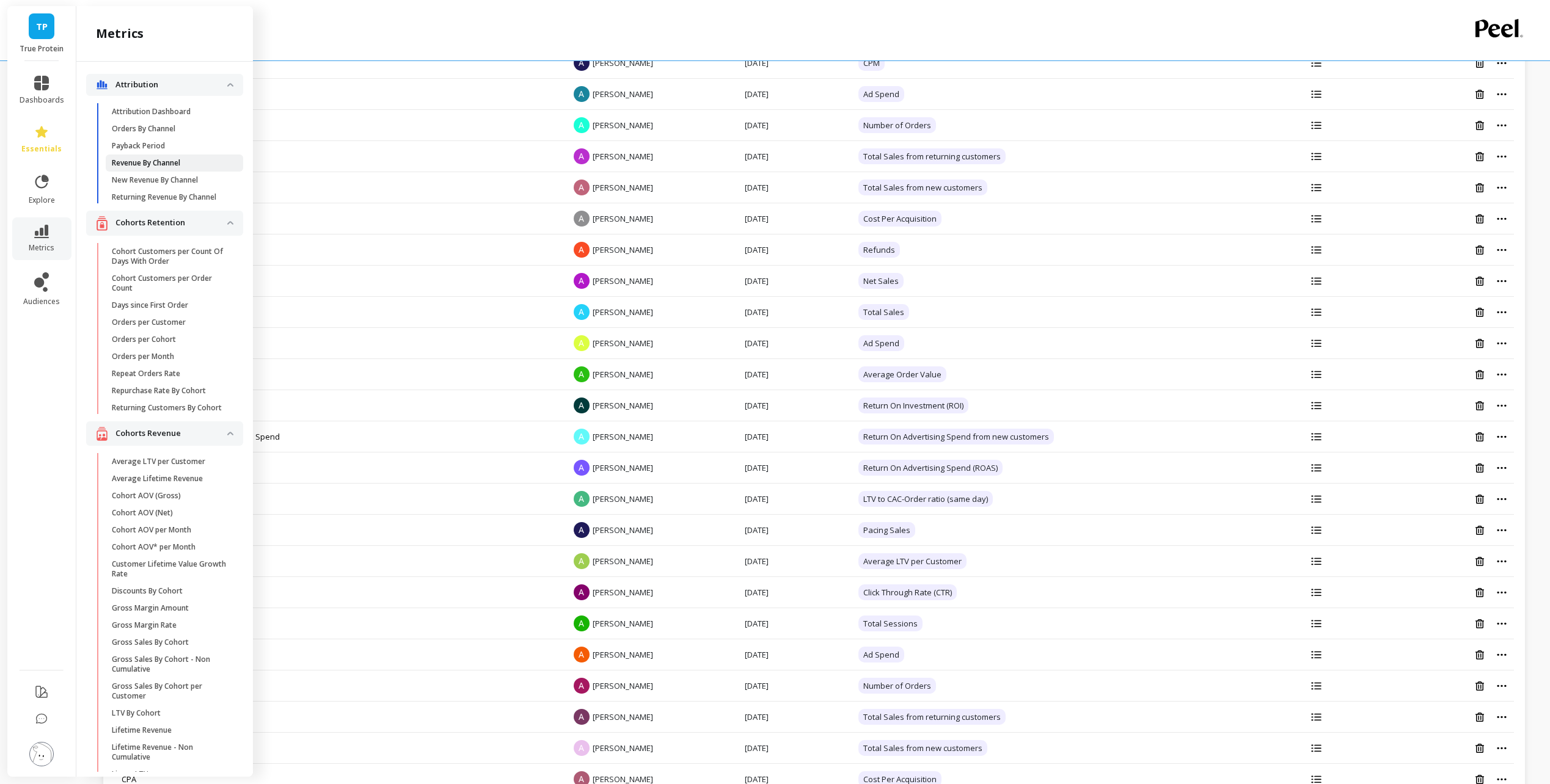
click at [202, 166] on span "Revenue By Channel" at bounding box center [170, 163] width 117 height 10
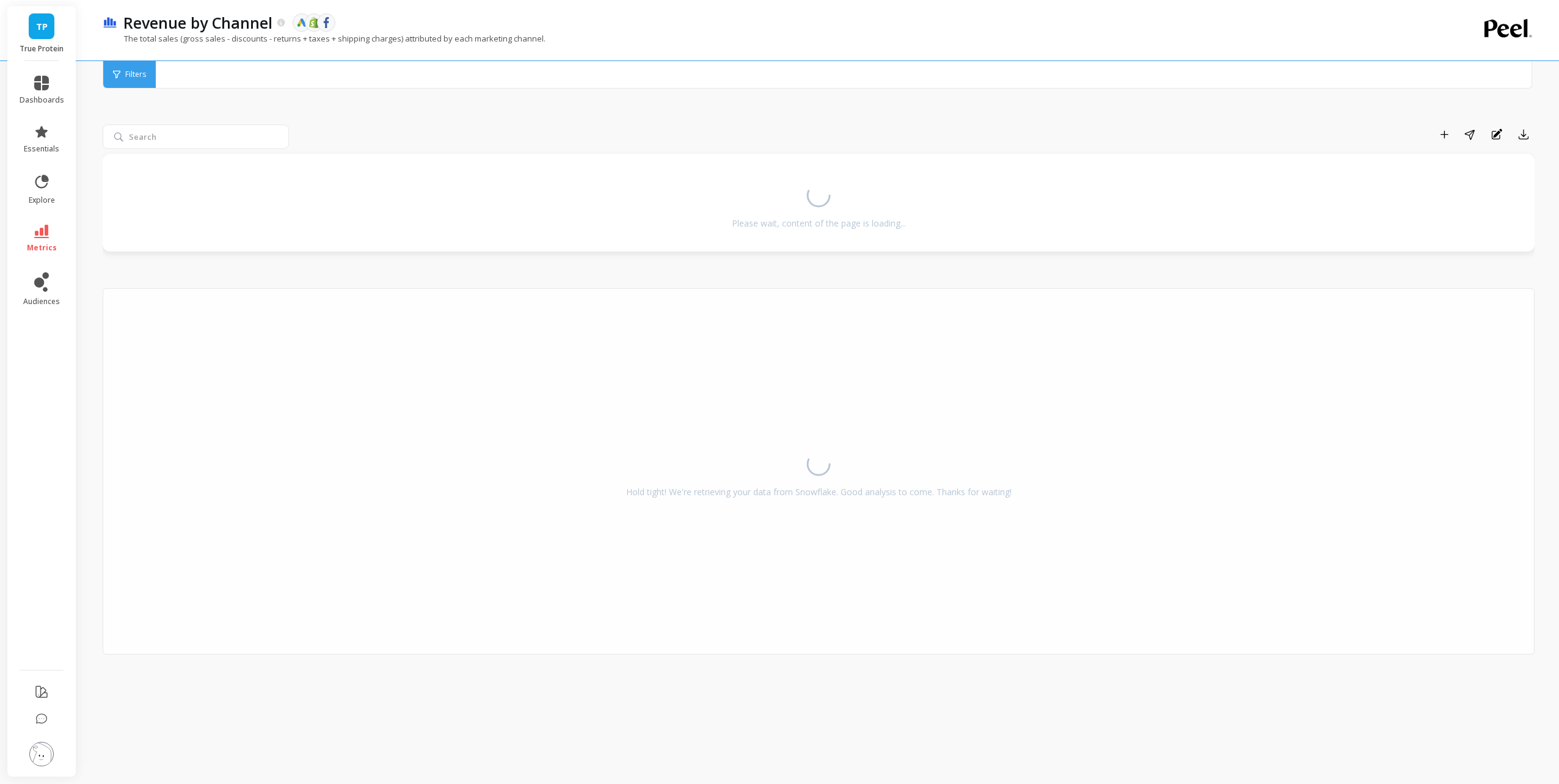
click at [126, 80] on div "Filters" at bounding box center [129, 74] width 53 height 27
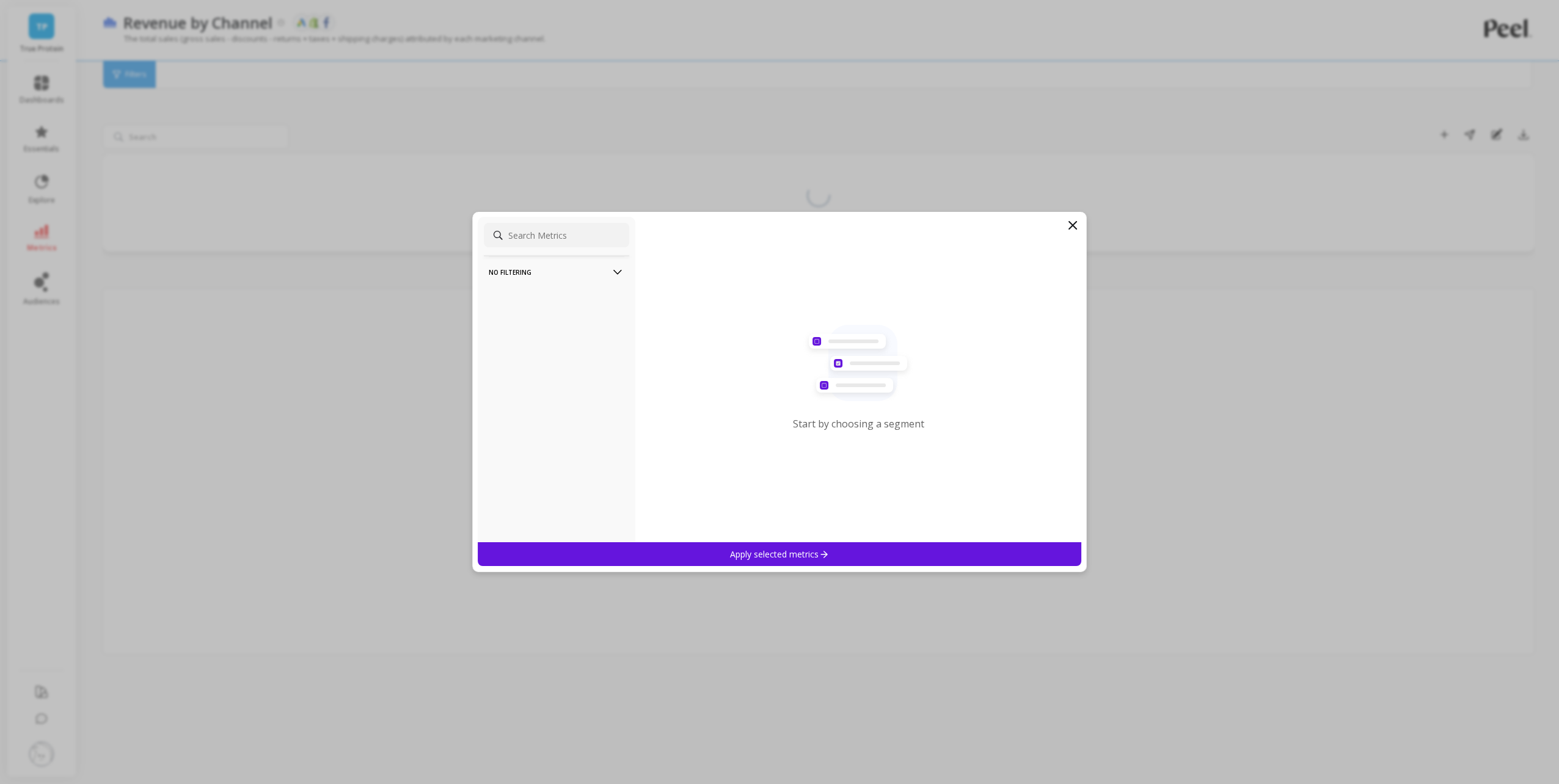
click at [542, 269] on p "No filtering" at bounding box center [557, 272] width 136 height 31
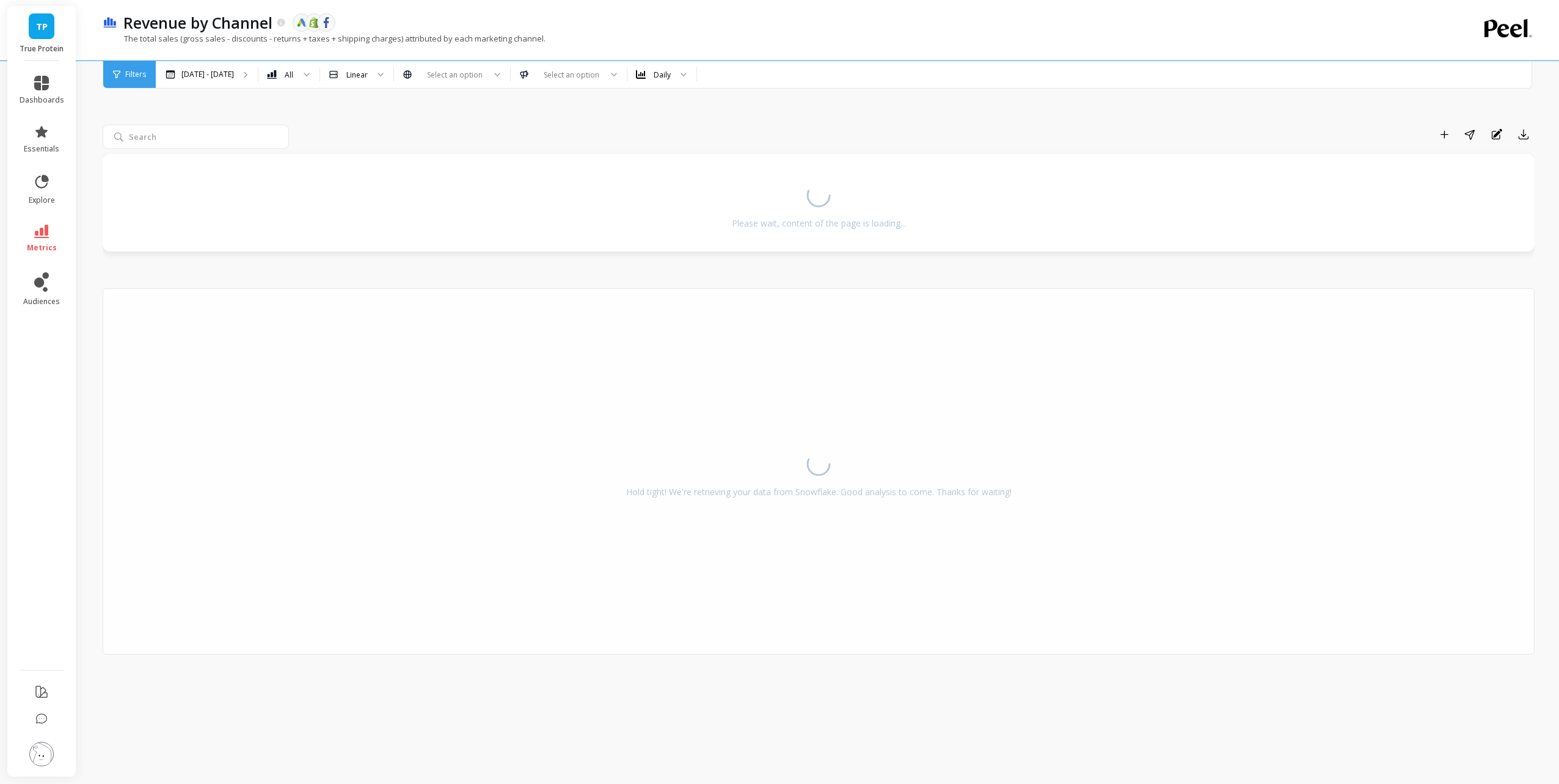
click at [588, 118] on div "Add to Dashboard Share Annotations Export Please wait, content of the page is l…" at bounding box center [819, 416] width 1433 height 705
click at [269, 78] on div "All" at bounding box center [281, 74] width 27 height 14
click at [329, 77] on img at bounding box center [333, 74] width 10 height 10
click at [554, 78] on div at bounding box center [569, 74] width 64 height 11
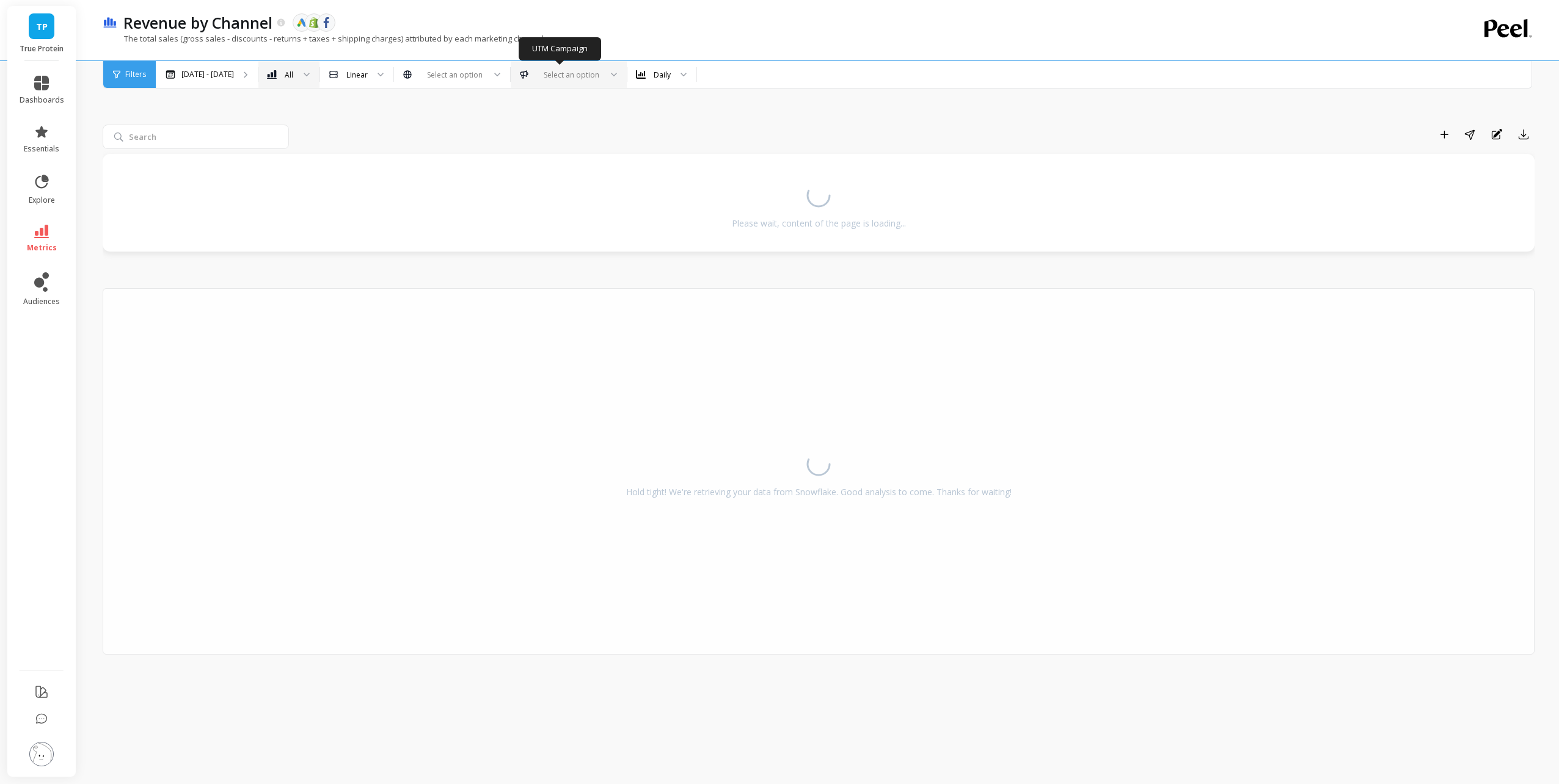
click at [602, 74] on div at bounding box center [609, 74] width 15 height 27
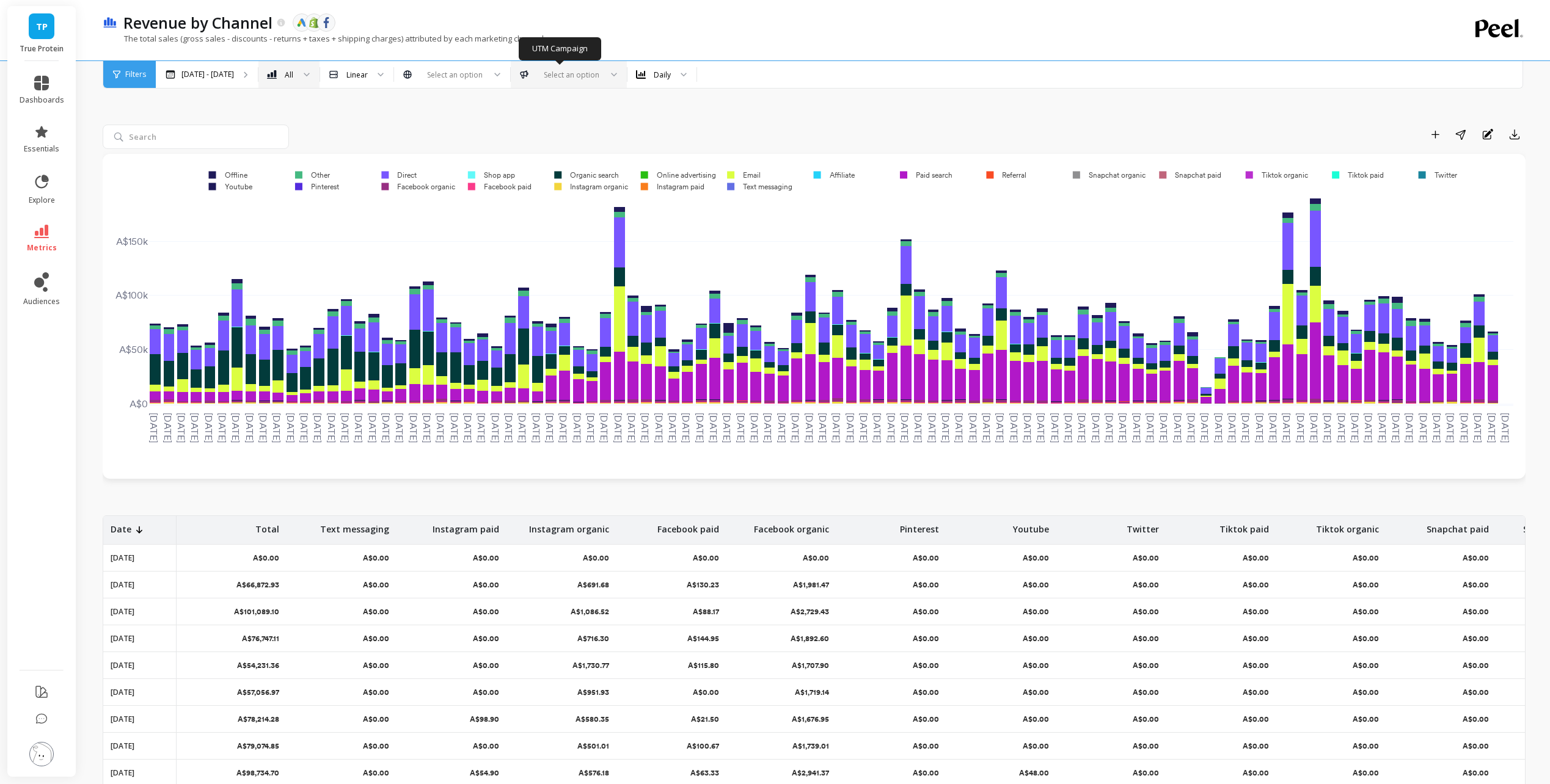
click at [569, 69] on div at bounding box center [569, 74] width 64 height 11
type input "bing"
click at [452, 78] on div at bounding box center [453, 74] width 64 height 11
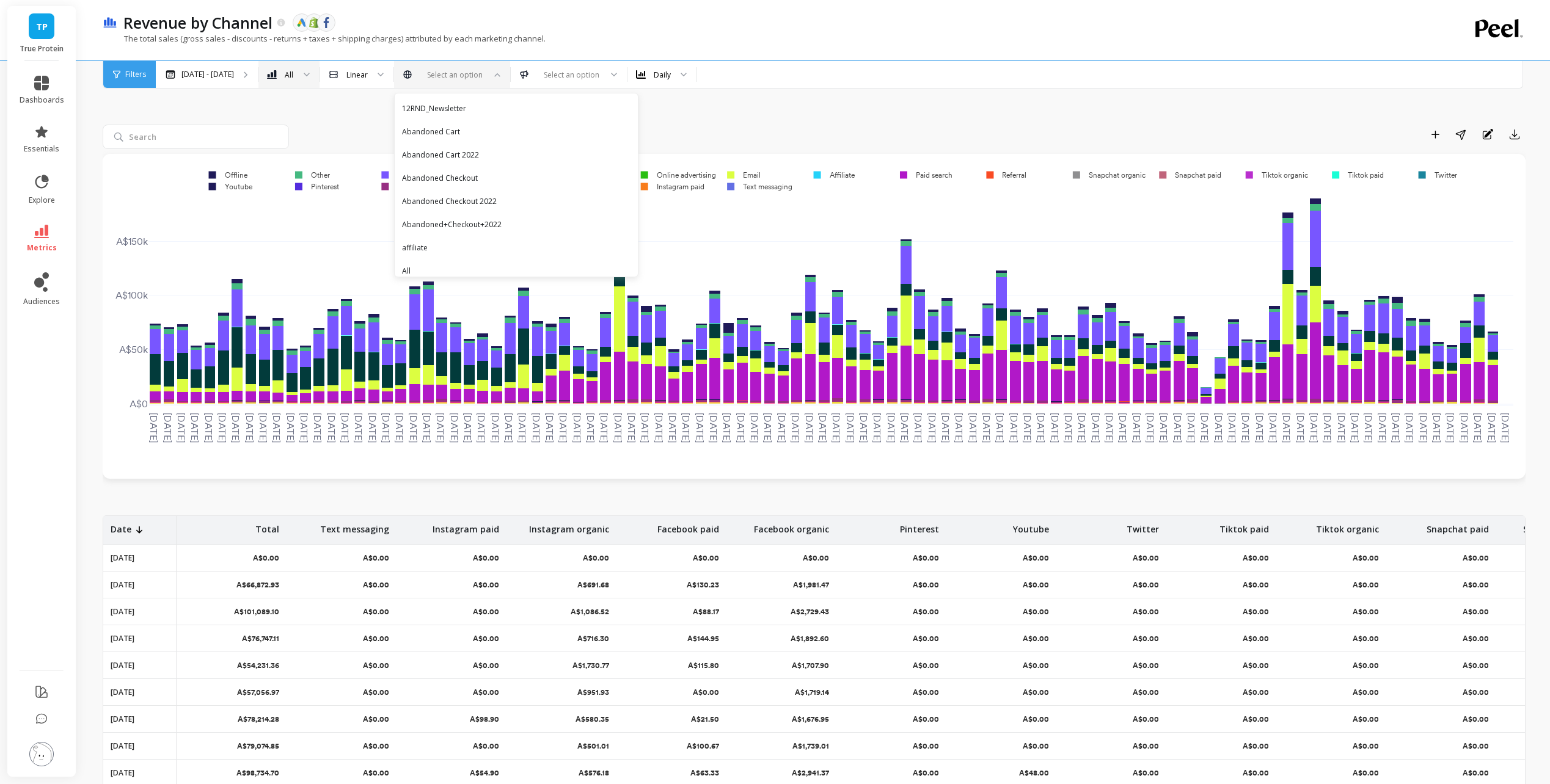
click at [710, 100] on div "Add to Dashboard Share Annotations Export" at bounding box center [814, 489] width 1423 height 851
click at [512, 95] on div "Add to Dashboard Share Annotations Export" at bounding box center [814, 489] width 1423 height 851
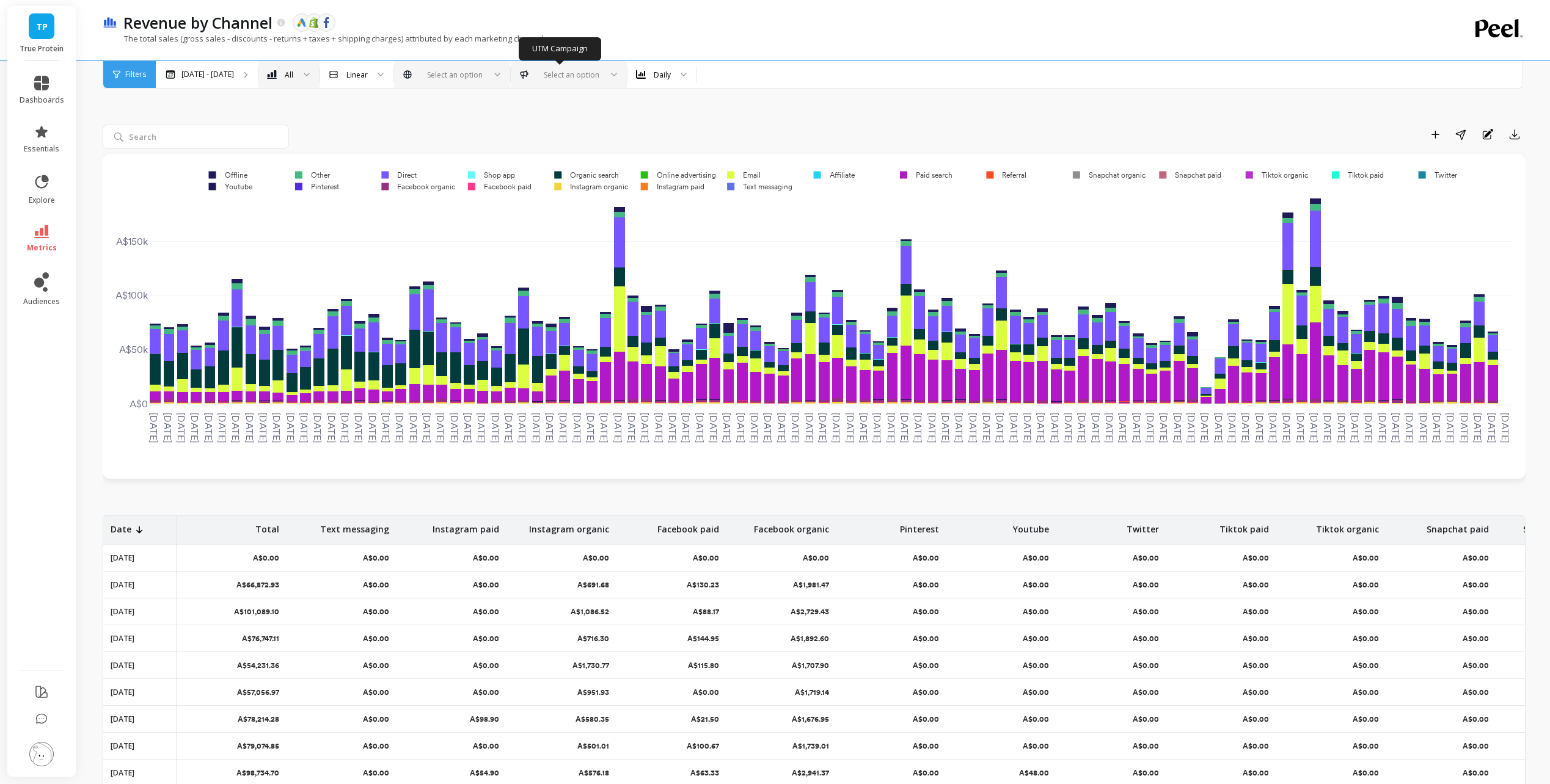
click at [563, 79] on div at bounding box center [569, 74] width 64 height 11
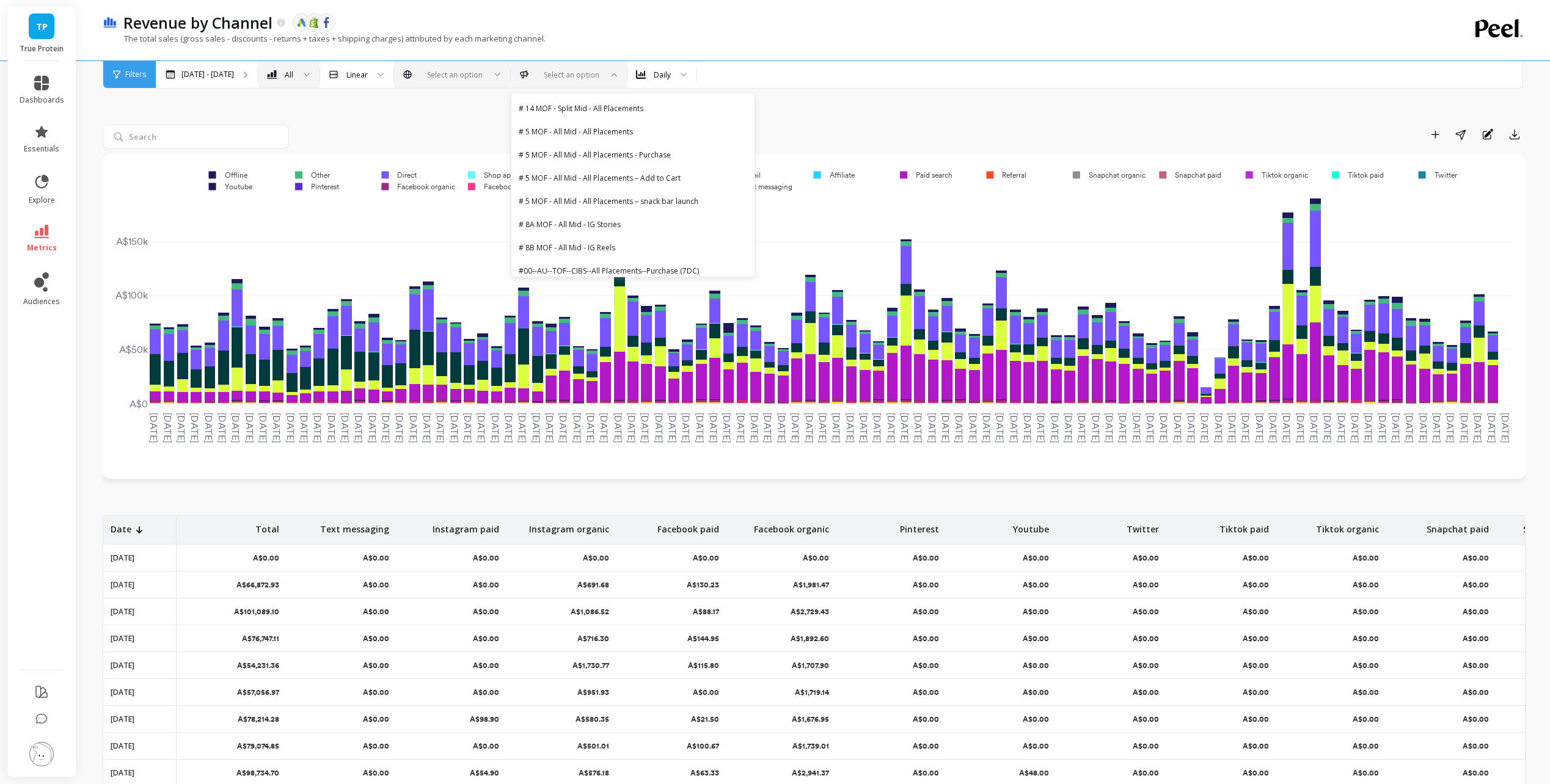
drag, startPoint x: 1004, startPoint y: 129, endPoint x: 986, endPoint y: 121, distance: 19.7
click at [1004, 129] on div "Add to Dashboard Share Annotations Export" at bounding box center [910, 134] width 1232 height 20
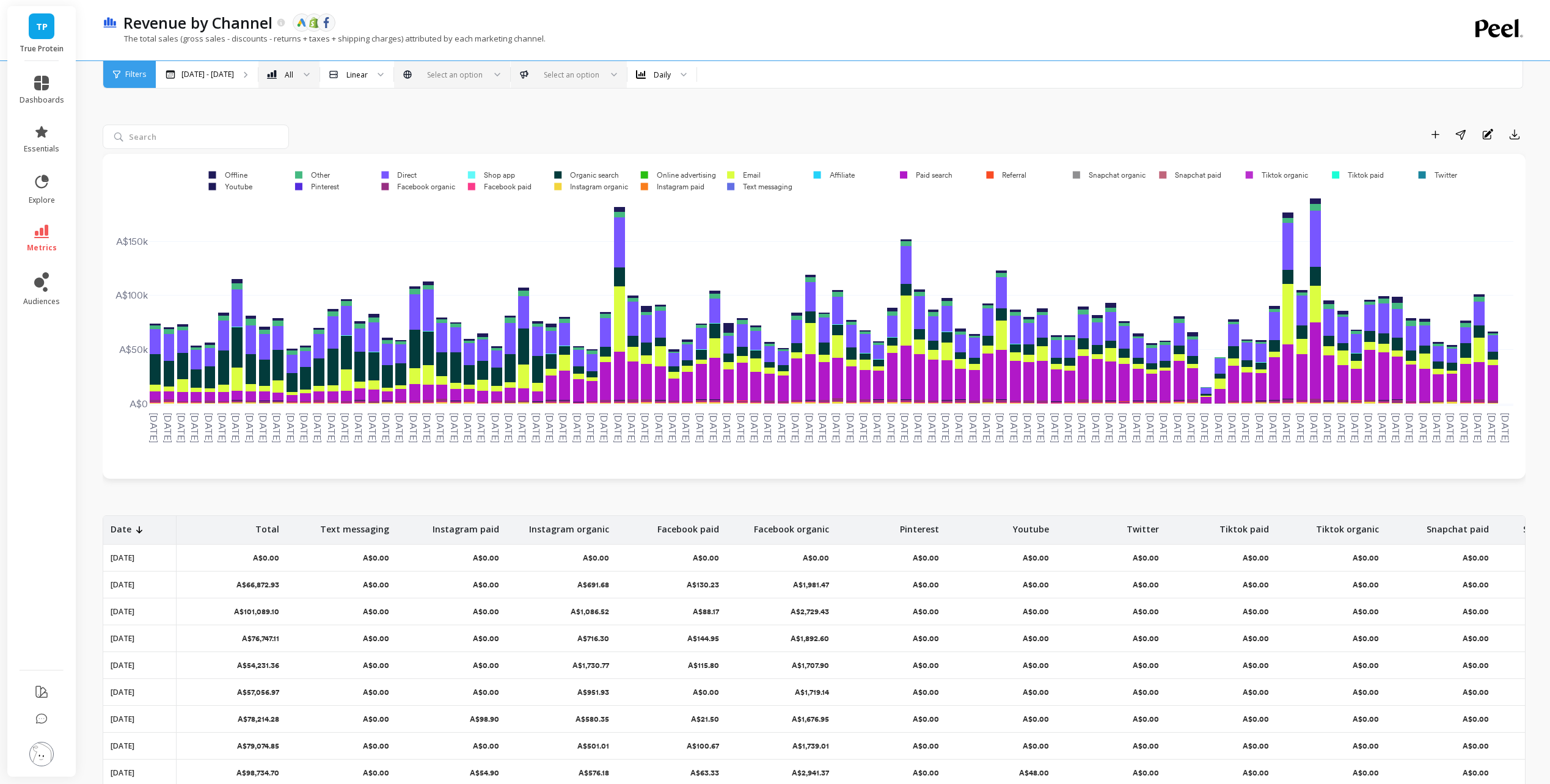
click at [136, 74] on span "Filters" at bounding box center [136, 74] width 21 height 10
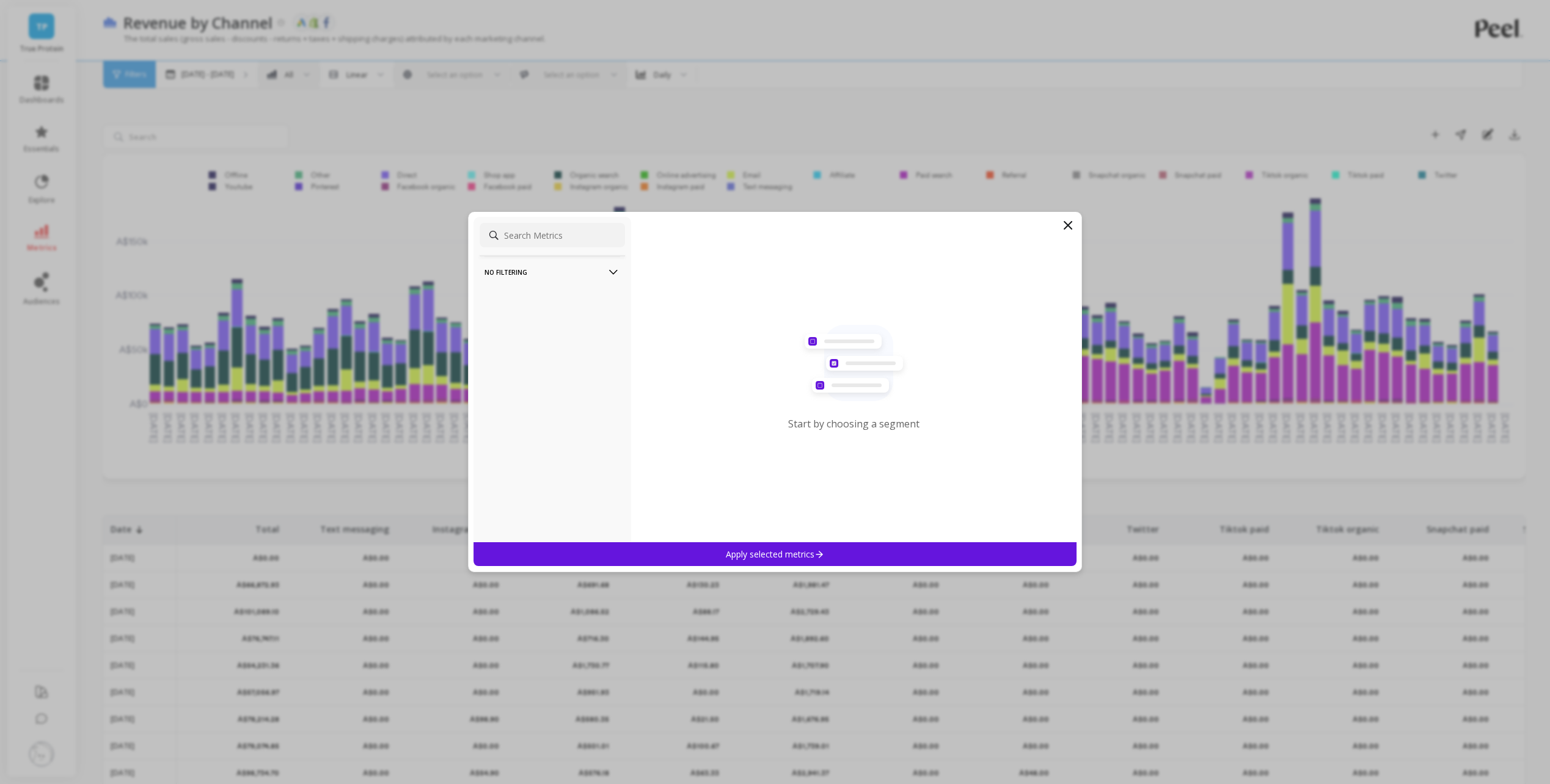
click at [1066, 226] on icon at bounding box center [1068, 225] width 7 height 7
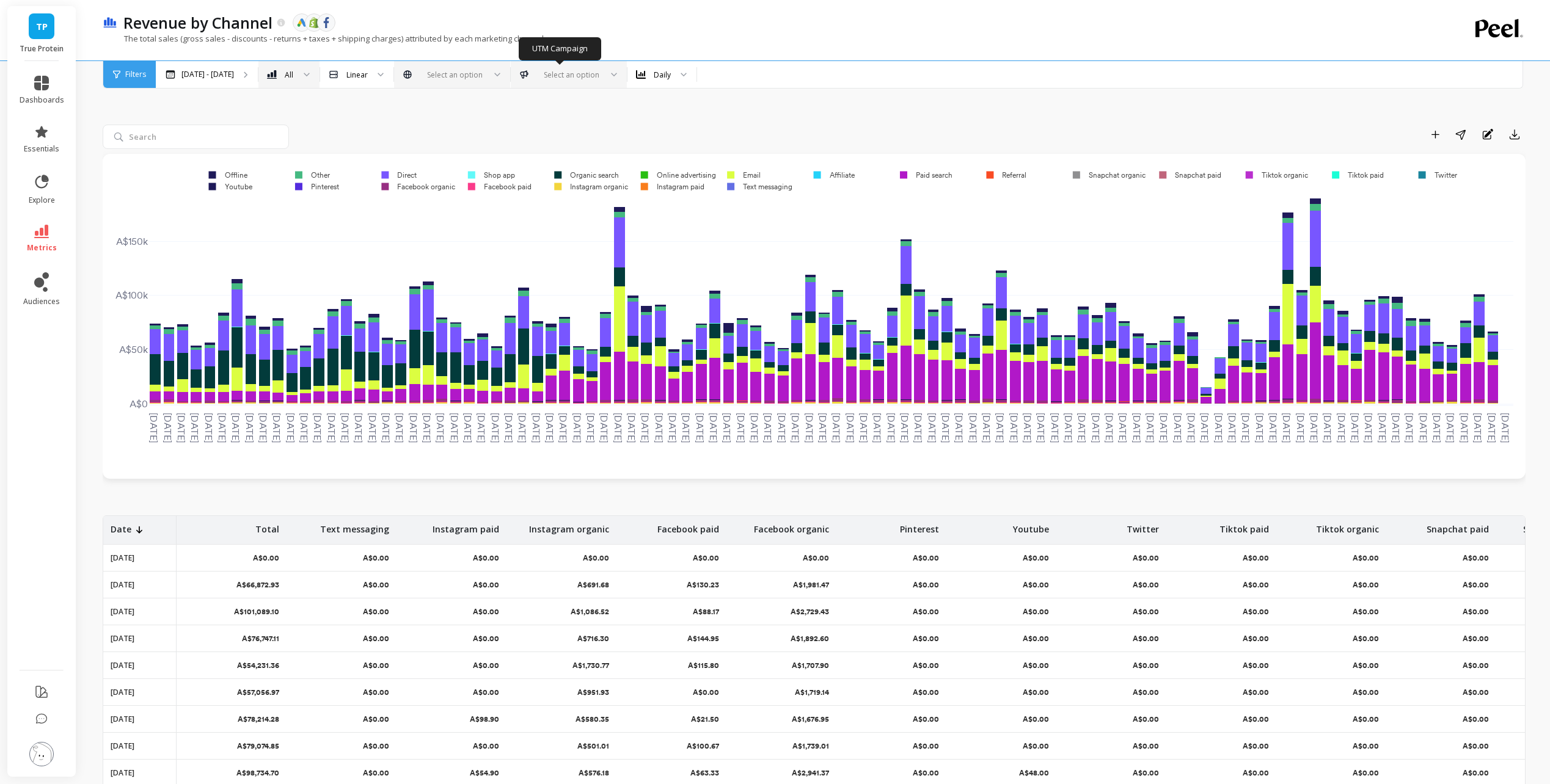
click at [586, 82] on div "Select an option" at bounding box center [569, 74] width 116 height 27
type input "bing"
click at [591, 113] on div "Bing_TP_PMax_All" at bounding box center [569, 108] width 100 height 11
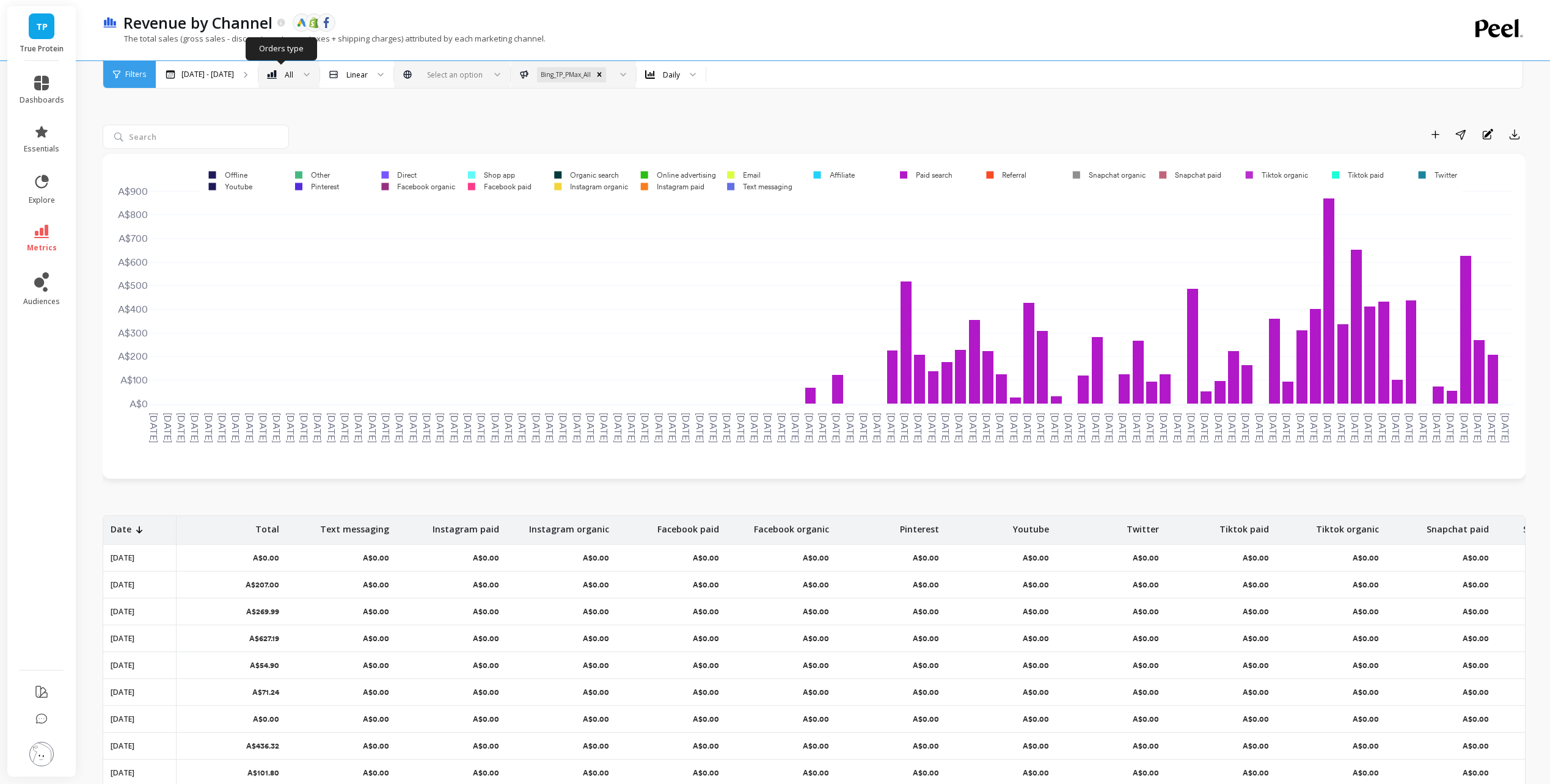
click at [297, 69] on div at bounding box center [302, 74] width 15 height 27
click at [667, 72] on div "Daily" at bounding box center [672, 74] width 17 height 11
click at [679, 134] on div "Weekly" at bounding box center [671, 131] width 53 height 11
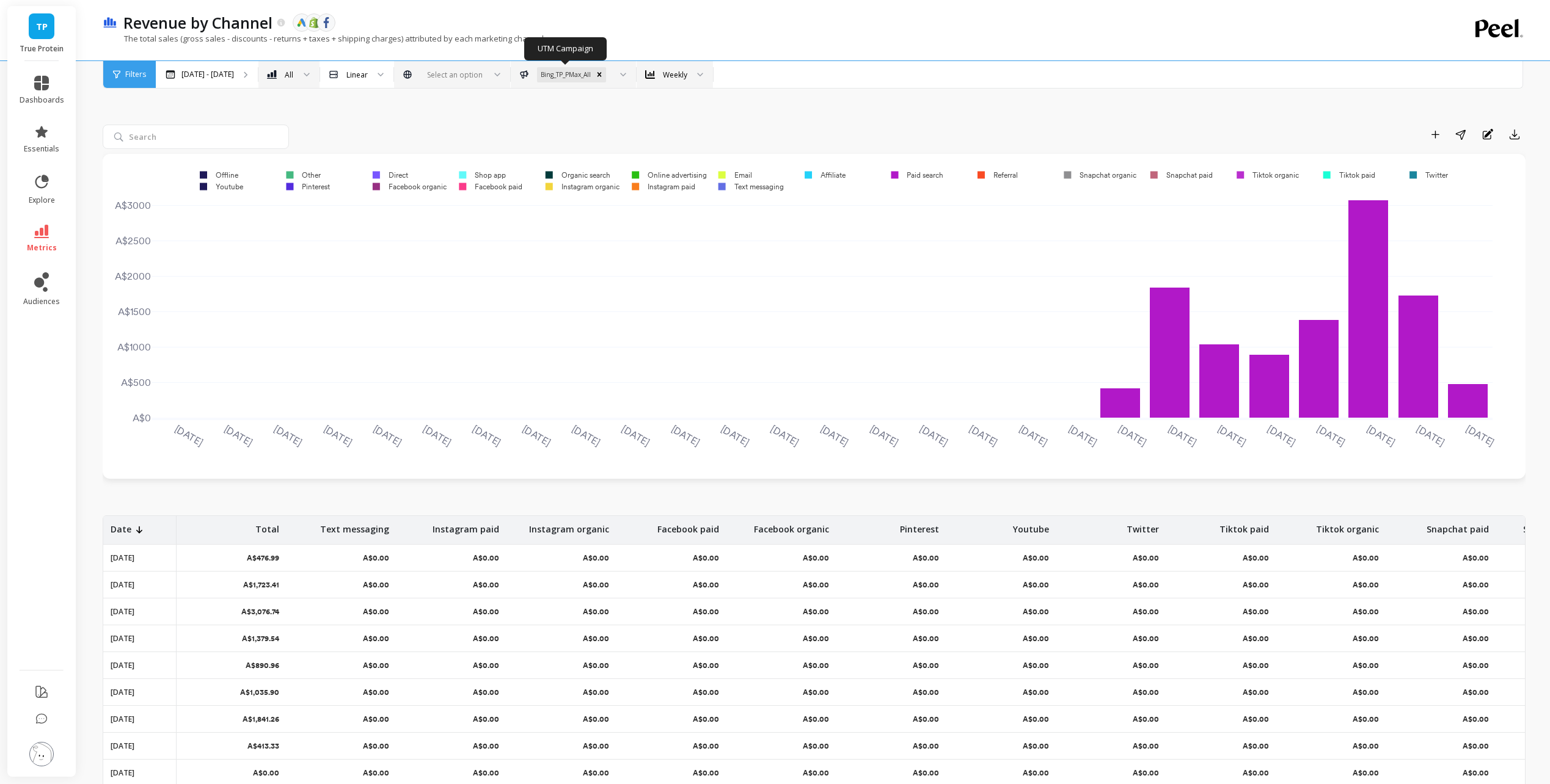
click at [577, 80] on div "Bing_TP_PMax_All" at bounding box center [564, 75] width 55 height 16
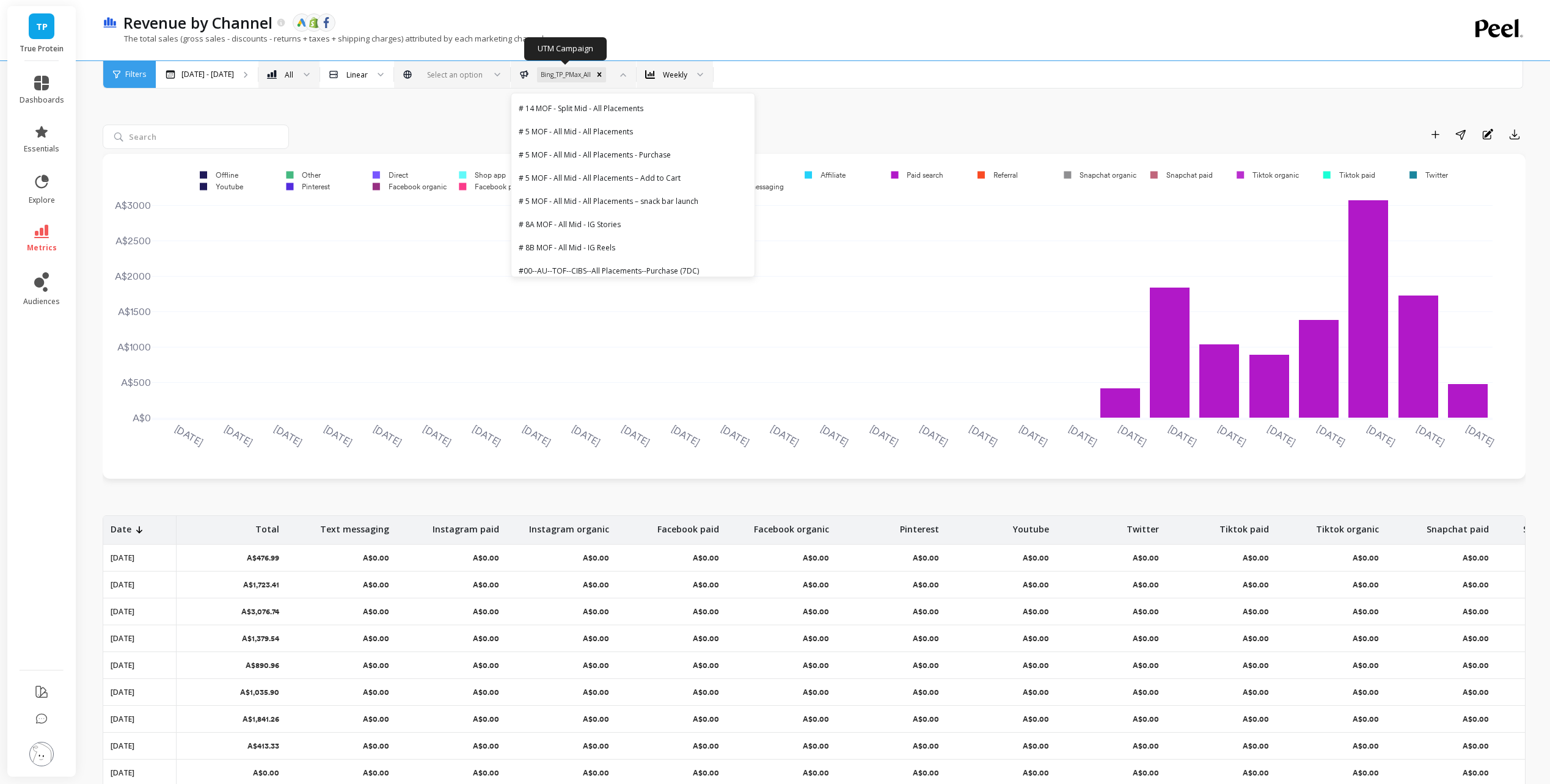
click at [572, 74] on div "Bing_TP_PMax_All" at bounding box center [564, 75] width 55 height 16
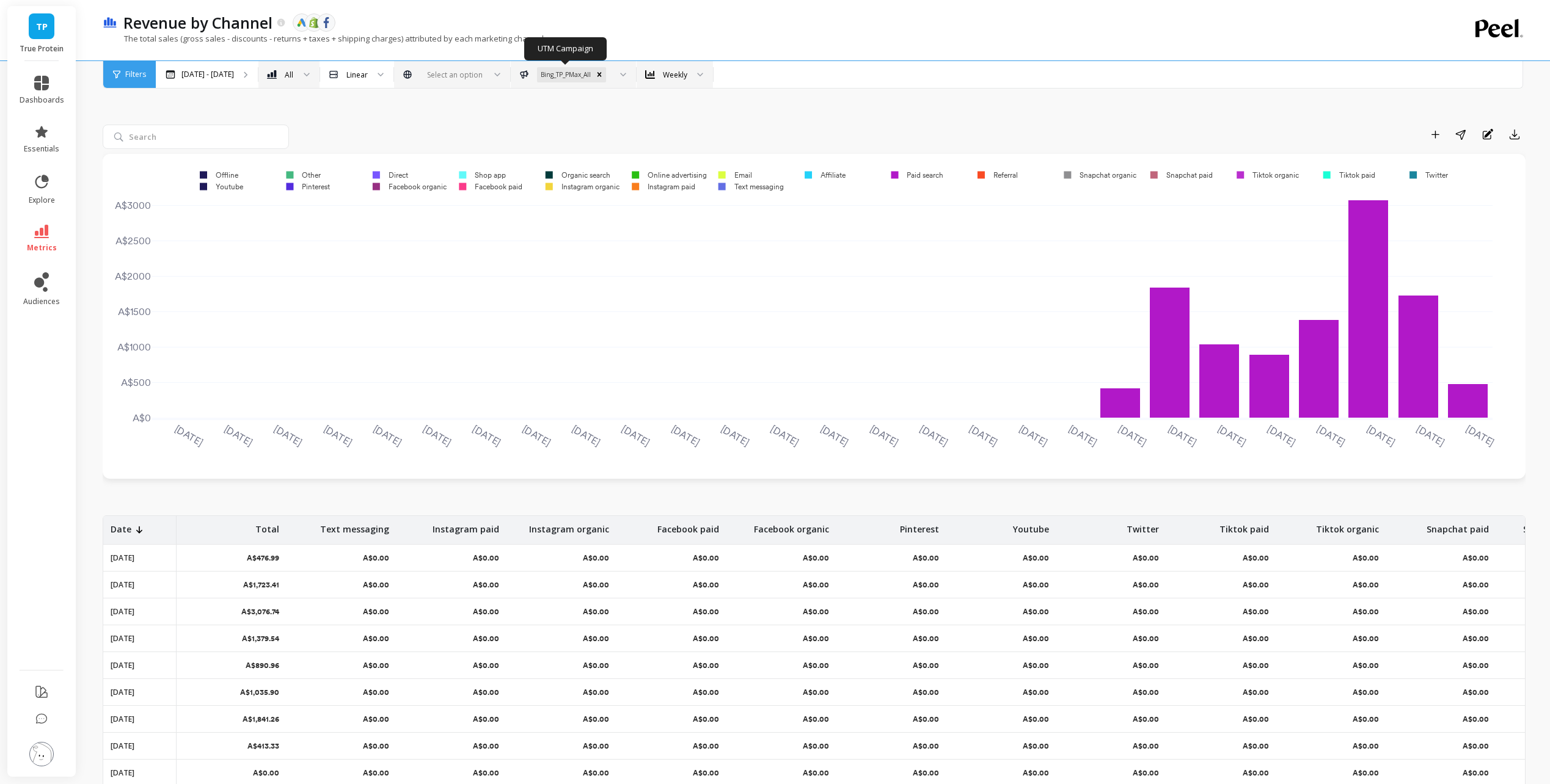
click at [572, 74] on div "Bing_TP_PMax_All" at bounding box center [564, 75] width 55 height 16
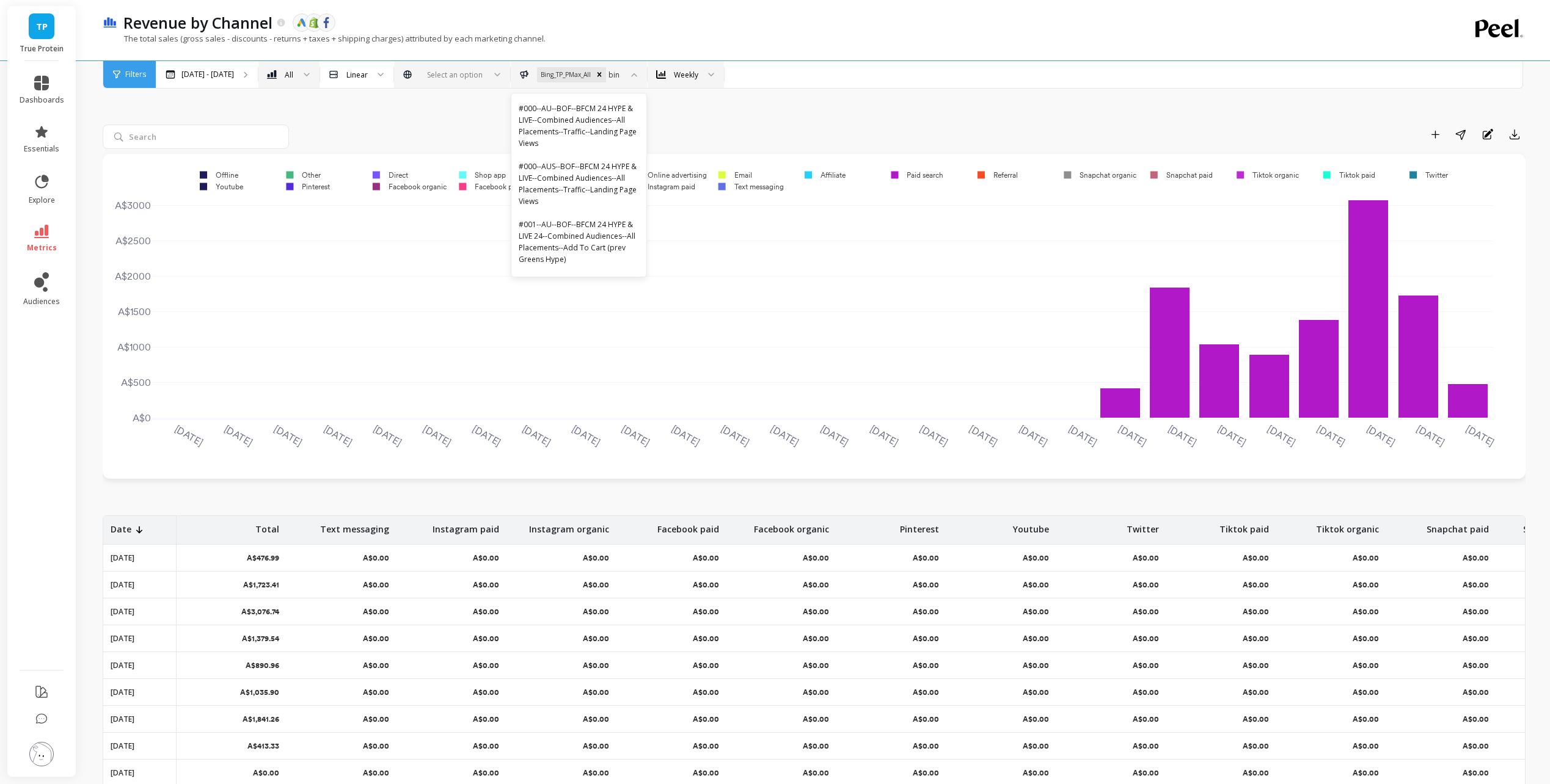
type input "bing"
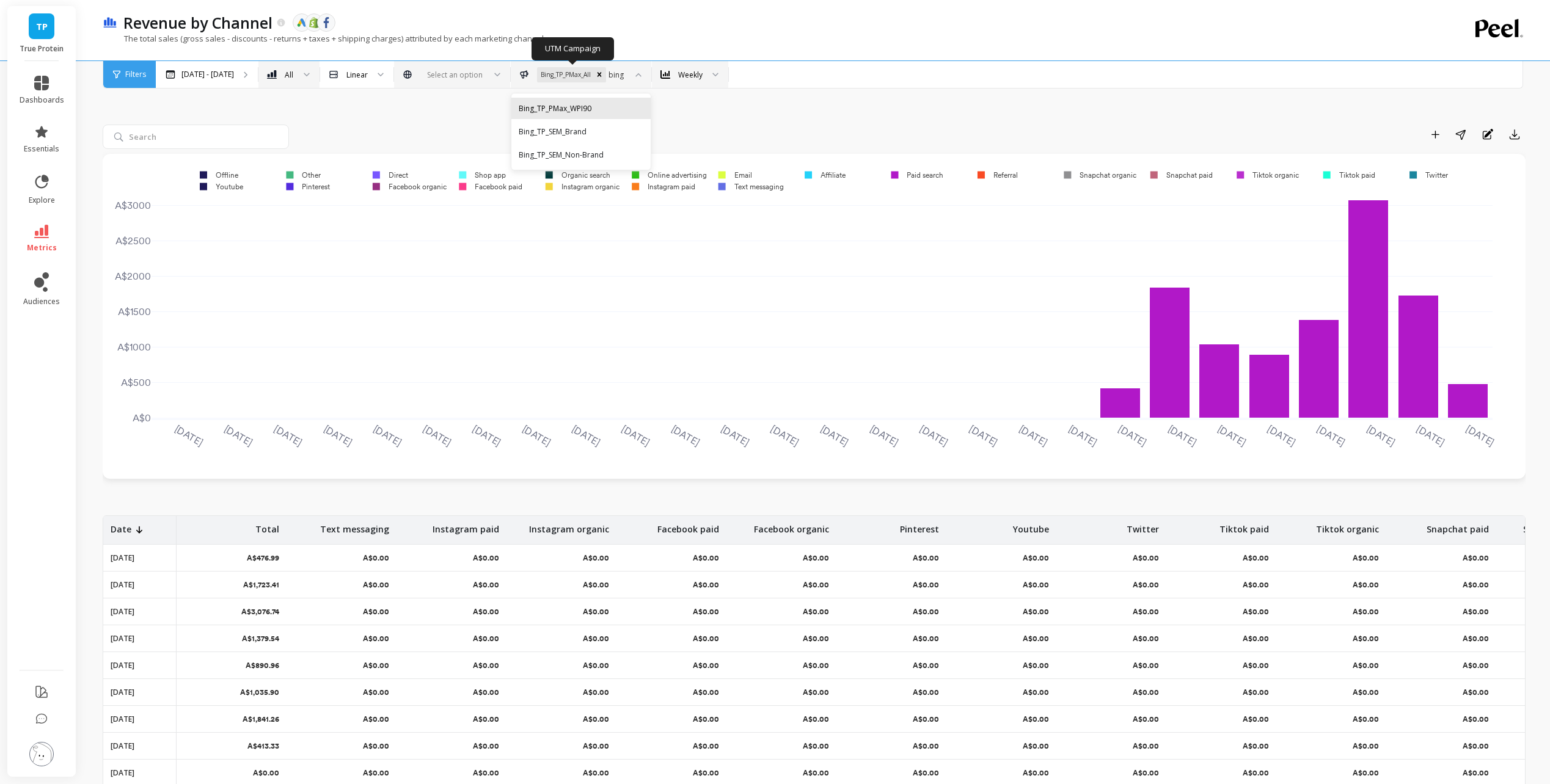
click at [606, 112] on div "Bing_TP_PMax_WPI90" at bounding box center [581, 108] width 125 height 11
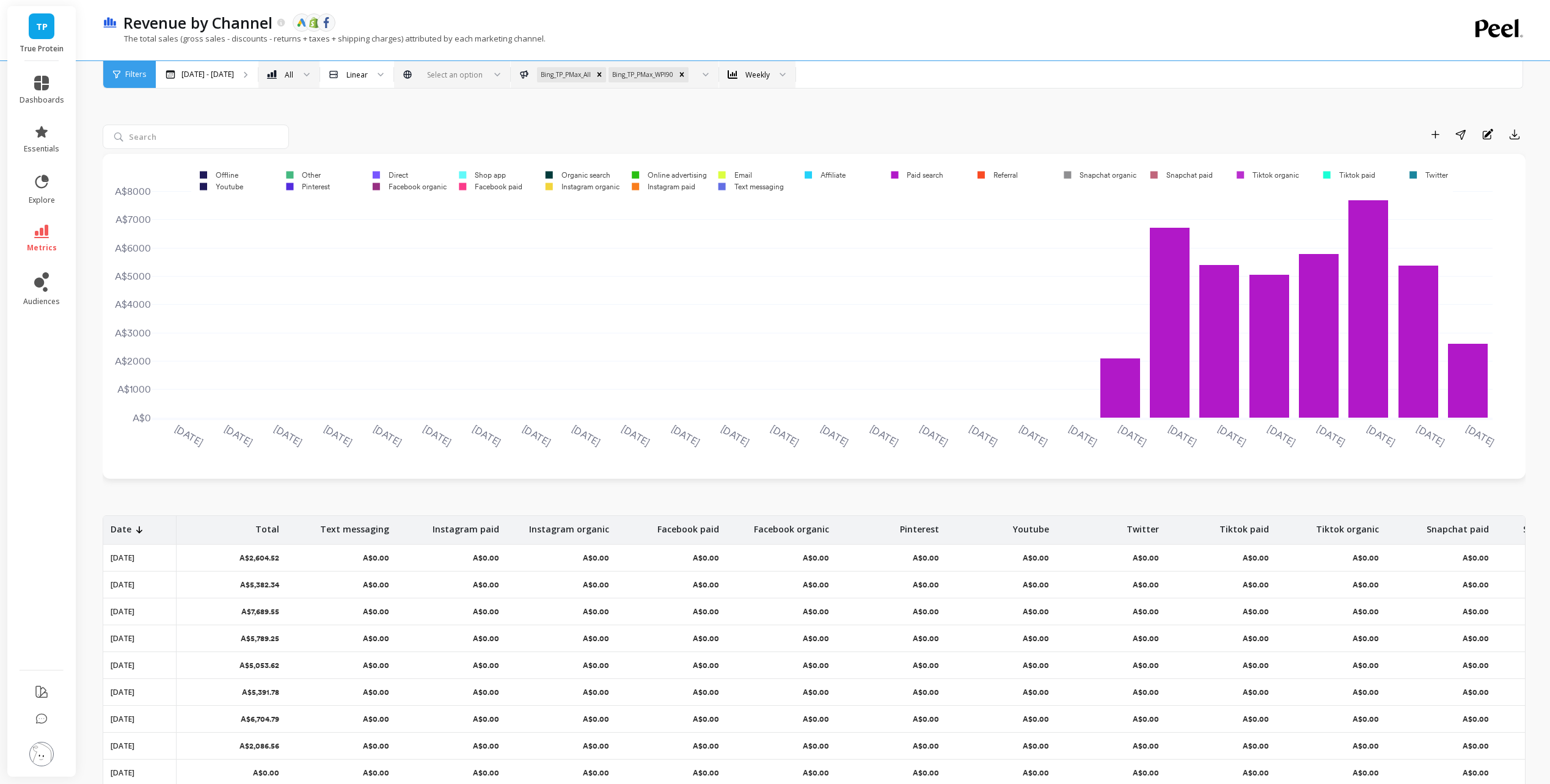
drag, startPoint x: 894, startPoint y: 9, endPoint x: 1325, endPoint y: 59, distance: 433.9
click at [1316, 34] on div "The total sales (gross sales - discounts - returns + taxes + shipping charges) …" at bounding box center [764, 44] width 1322 height 23
click at [46, 21] on span "TP" at bounding box center [42, 27] width 11 height 14
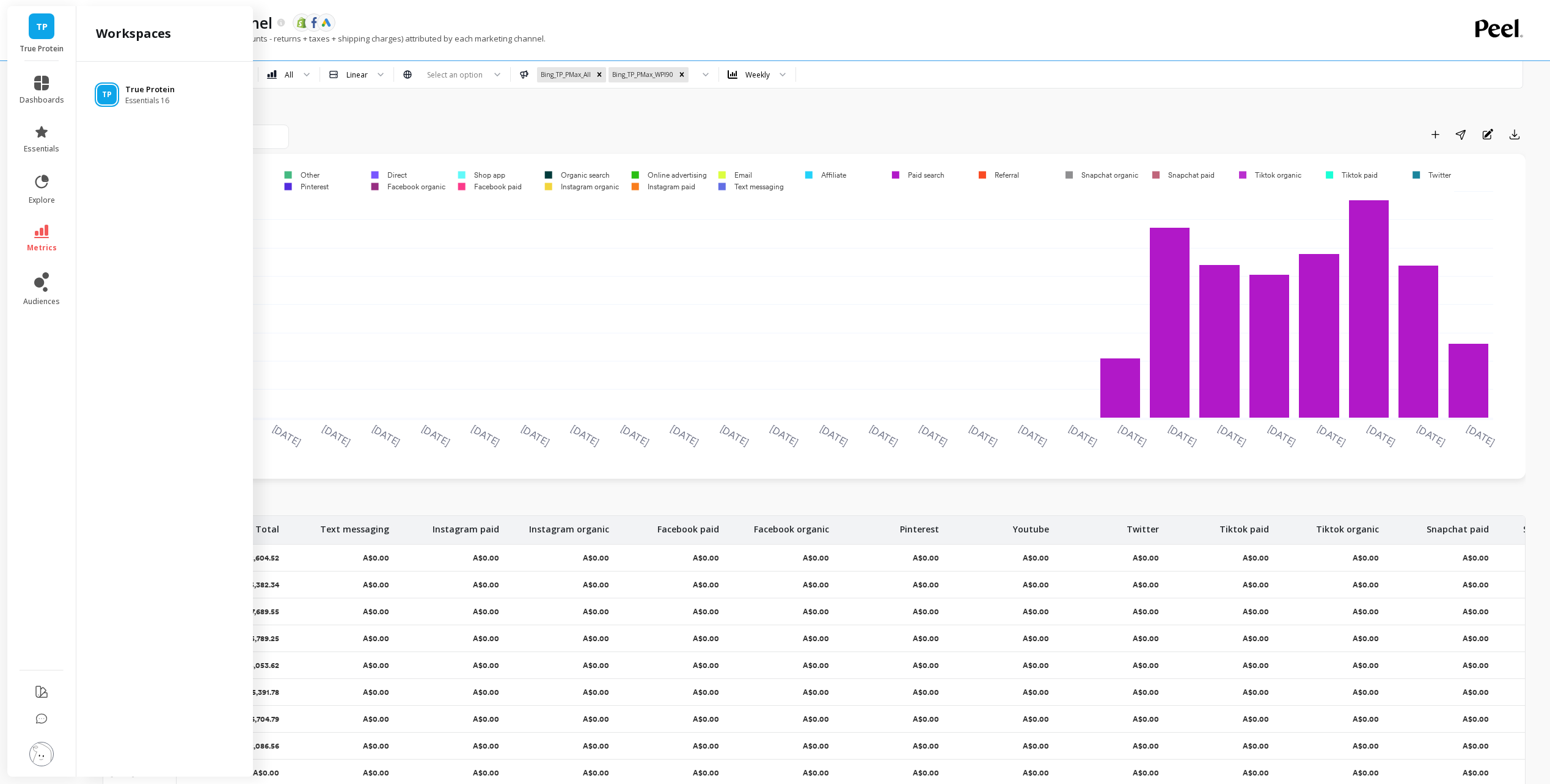
click at [170, 96] on span "Essentials 16" at bounding box center [150, 100] width 49 height 10
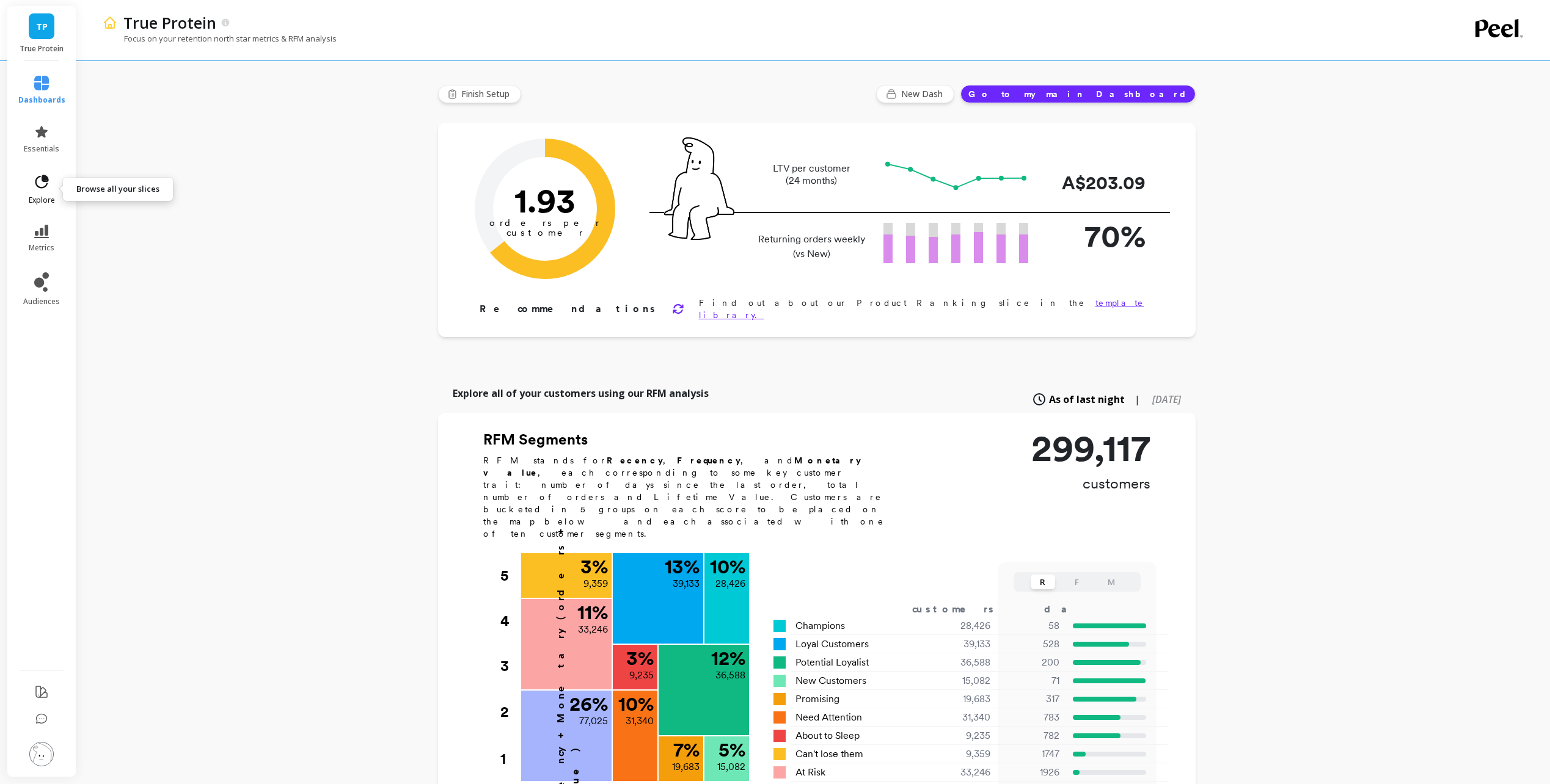
click at [26, 196] on link "explore" at bounding box center [42, 189] width 47 height 32
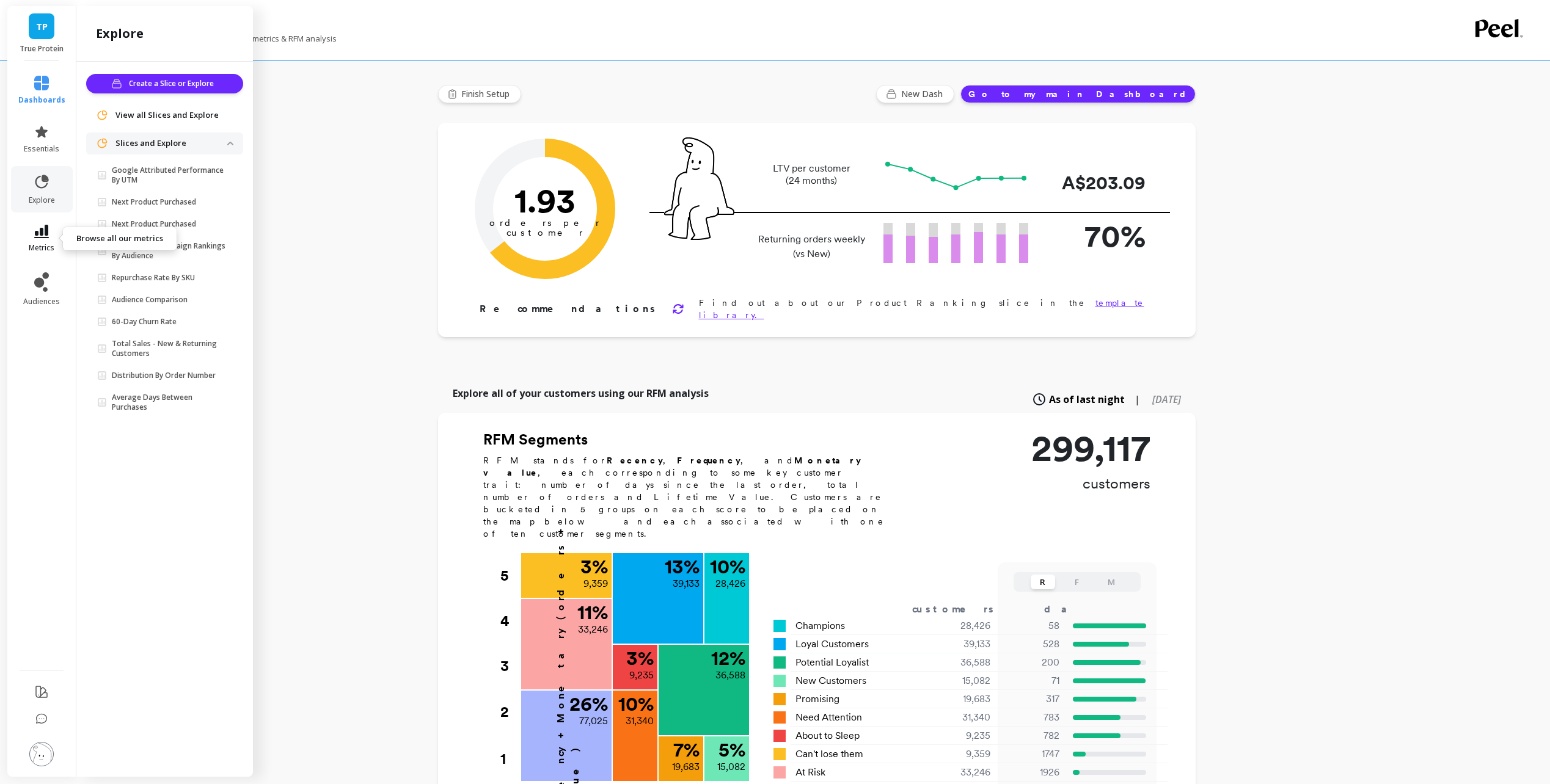
click at [41, 243] on span "metrics" at bounding box center [42, 247] width 26 height 10
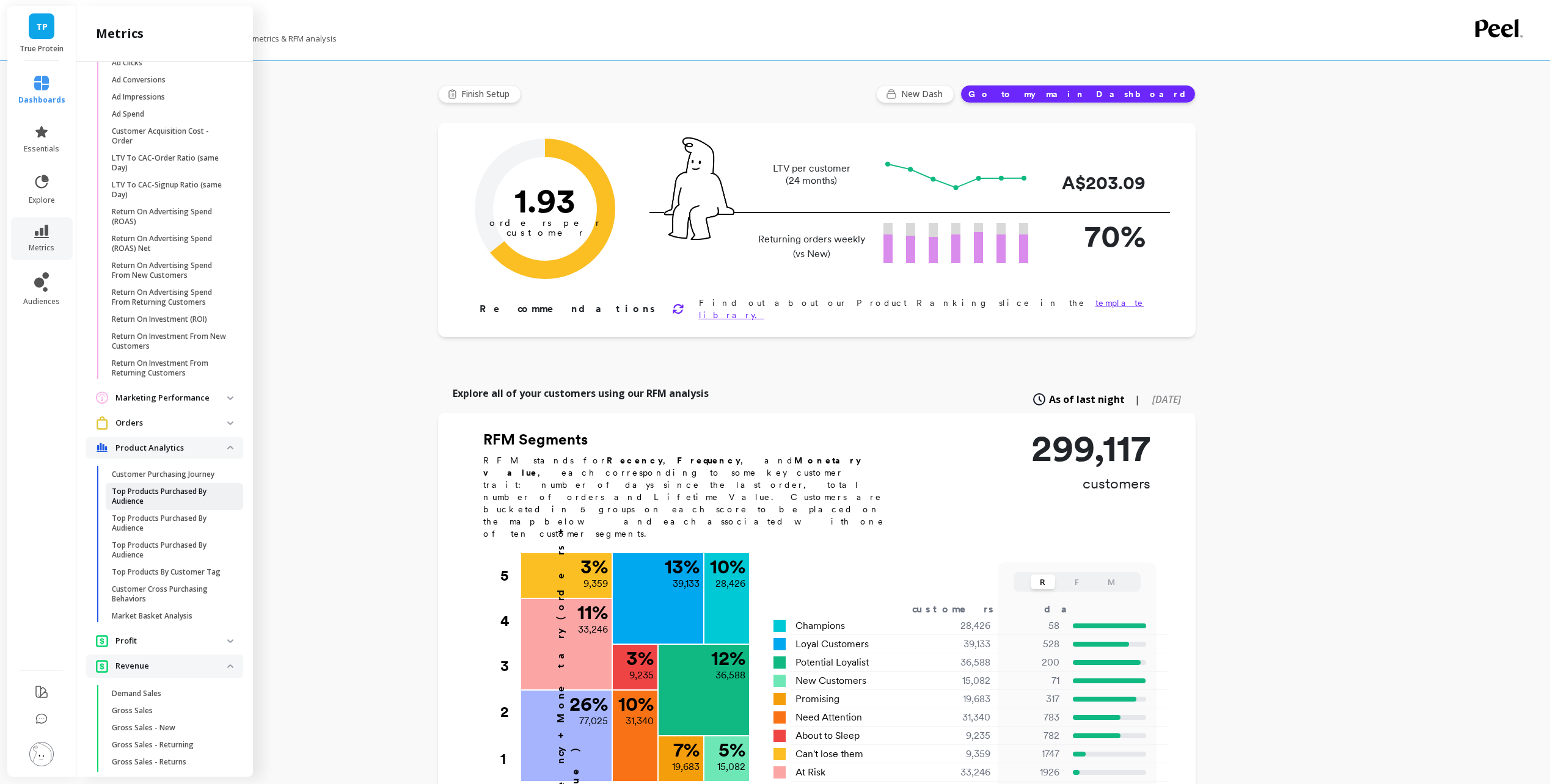
scroll to position [916, 0]
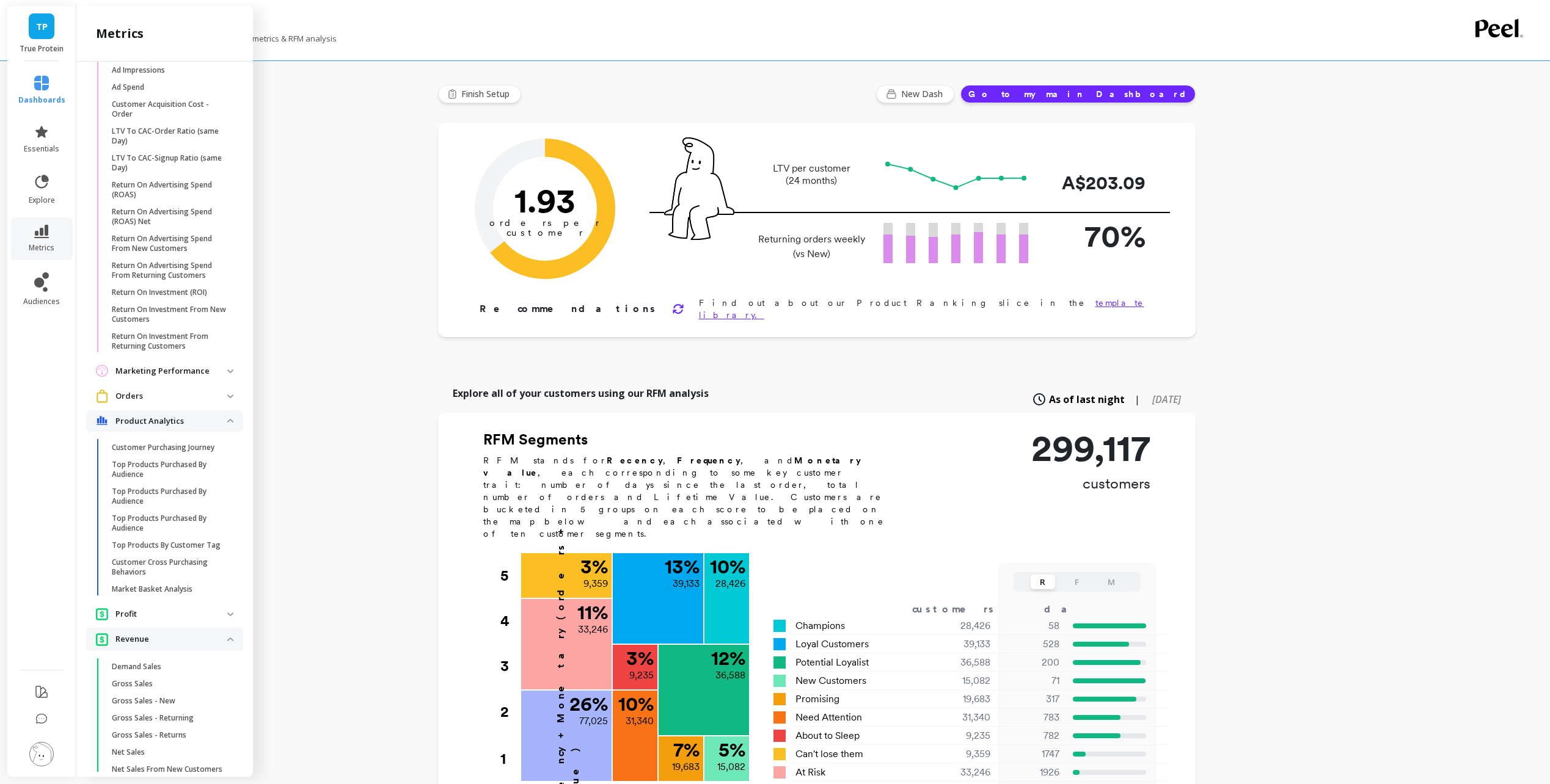
click at [228, 373] on img at bounding box center [230, 371] width 6 height 3
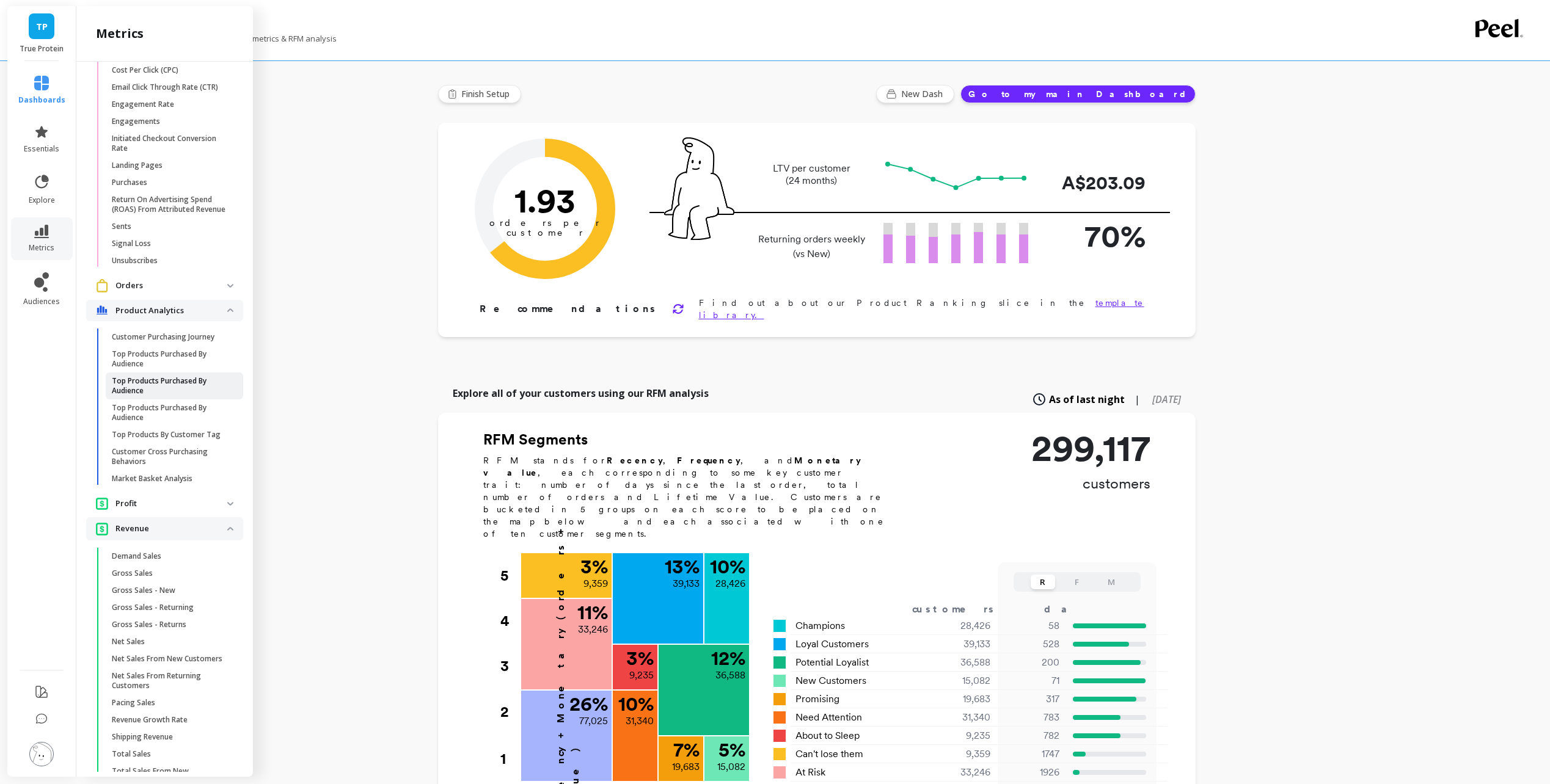
scroll to position [1588, 0]
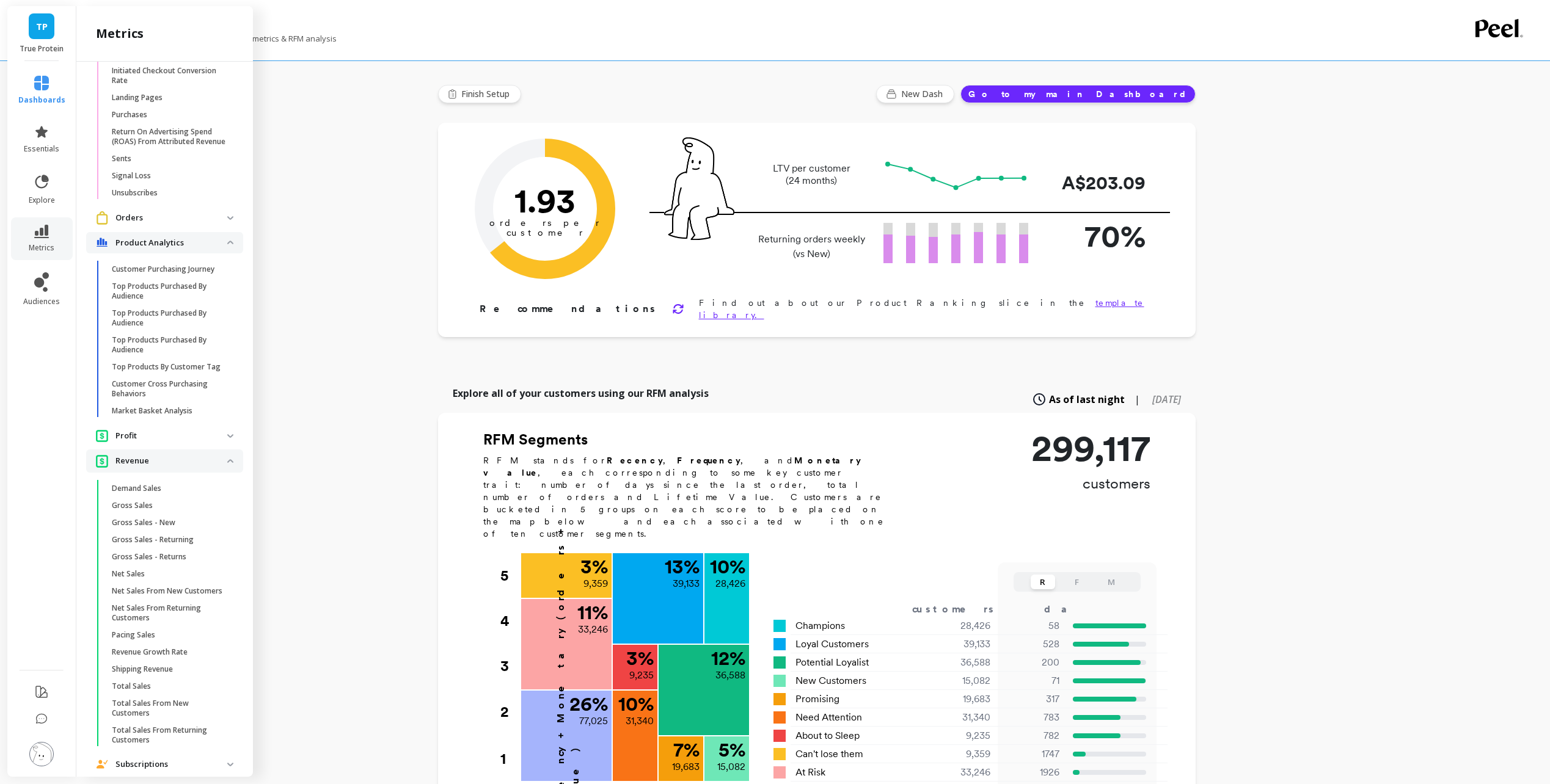
click at [228, 438] on img at bounding box center [230, 436] width 6 height 3
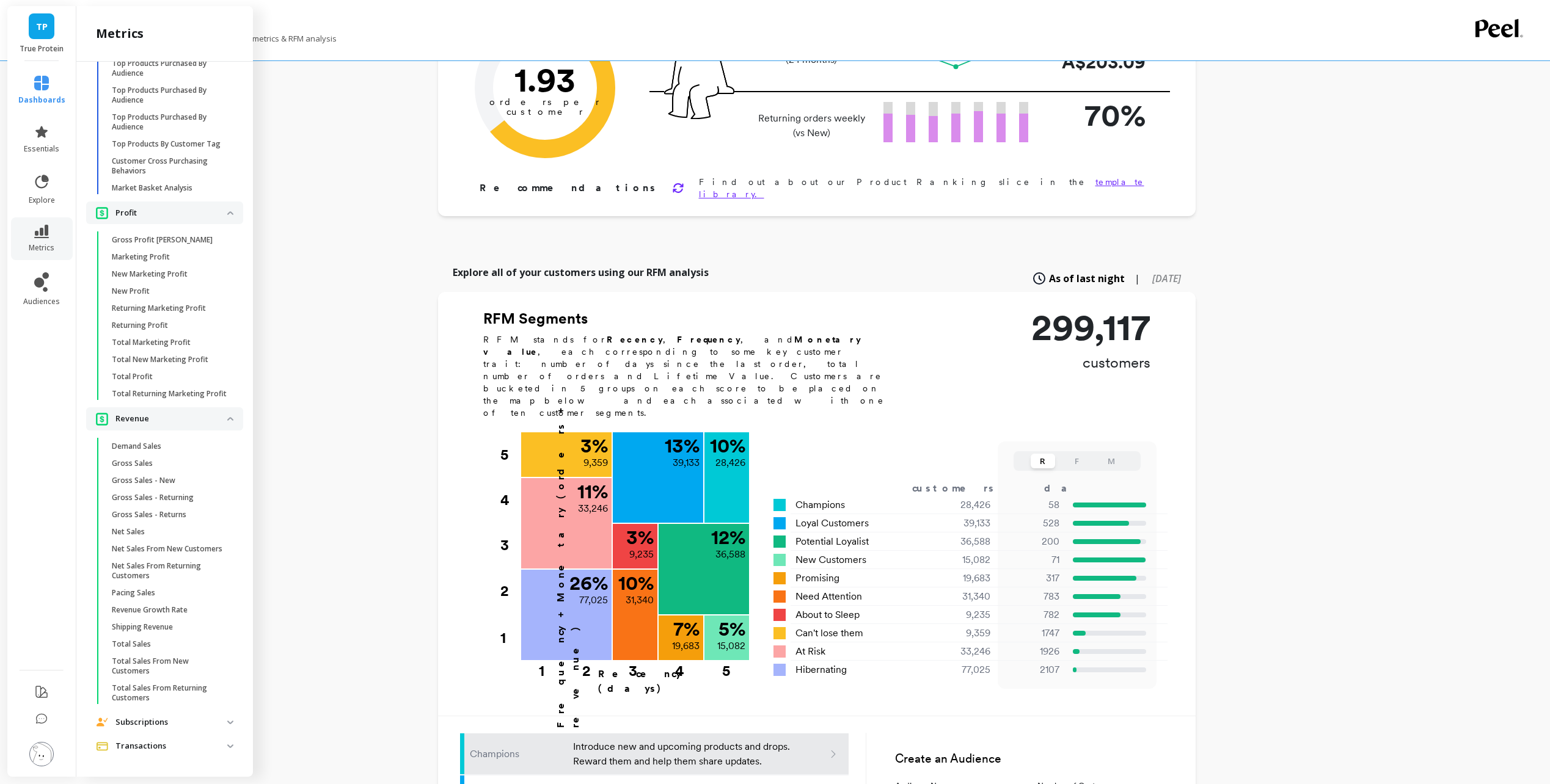
scroll to position [122, 0]
click at [214, 722] on p "Subscriptions" at bounding box center [170, 723] width 112 height 12
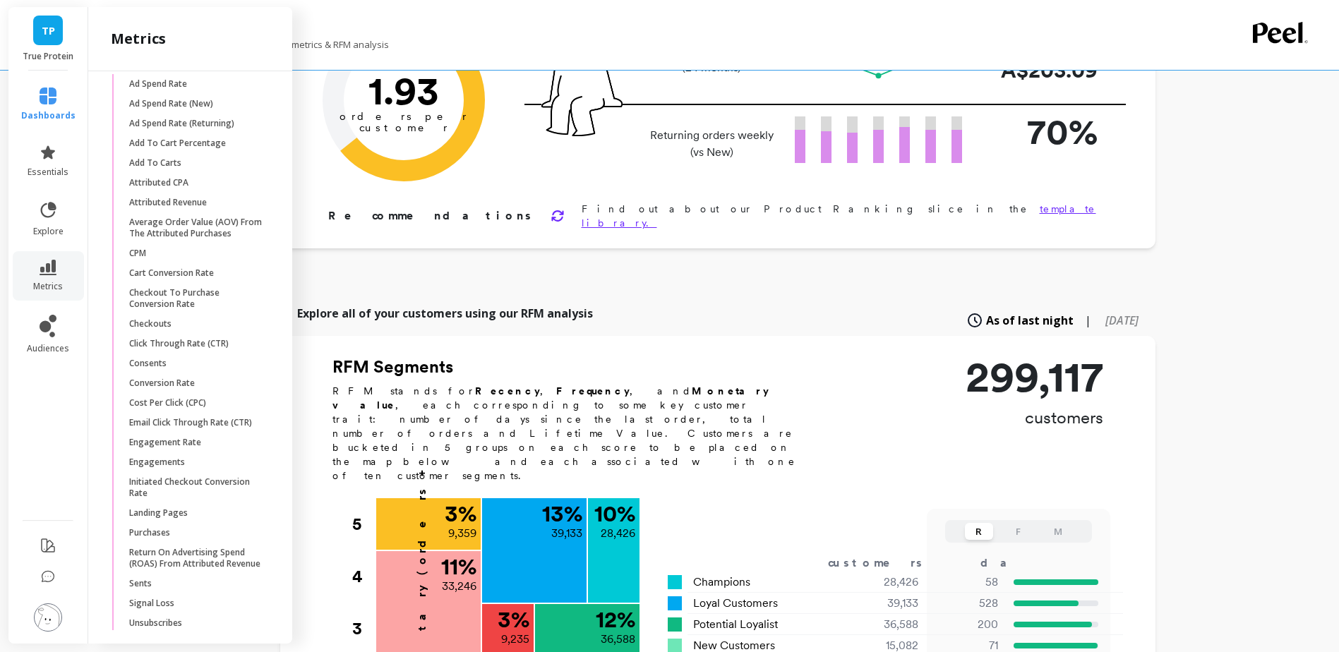
scroll to position [227, 0]
